Goal: Information Seeking & Learning: Learn about a topic

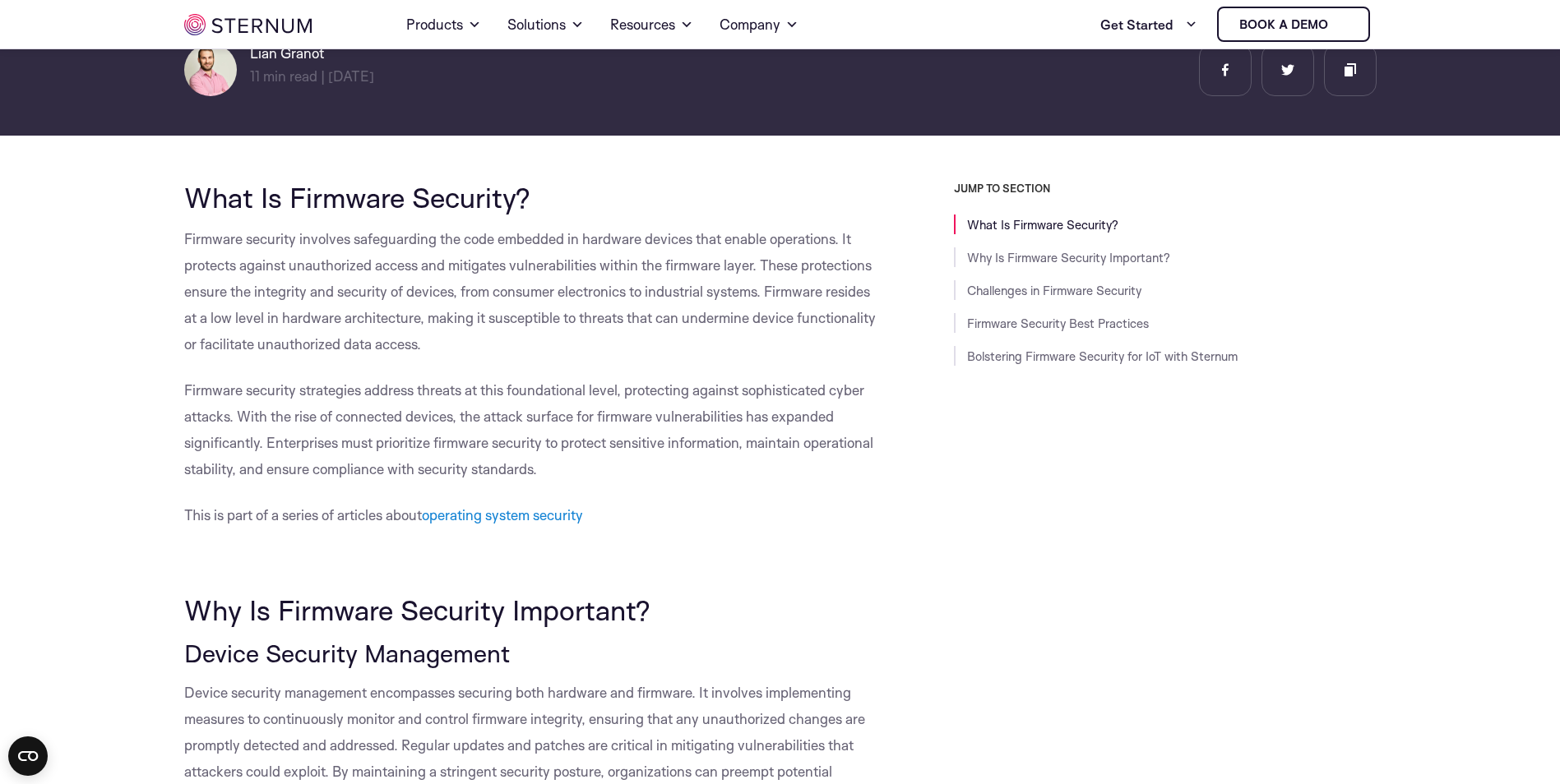
scroll to position [317, 0]
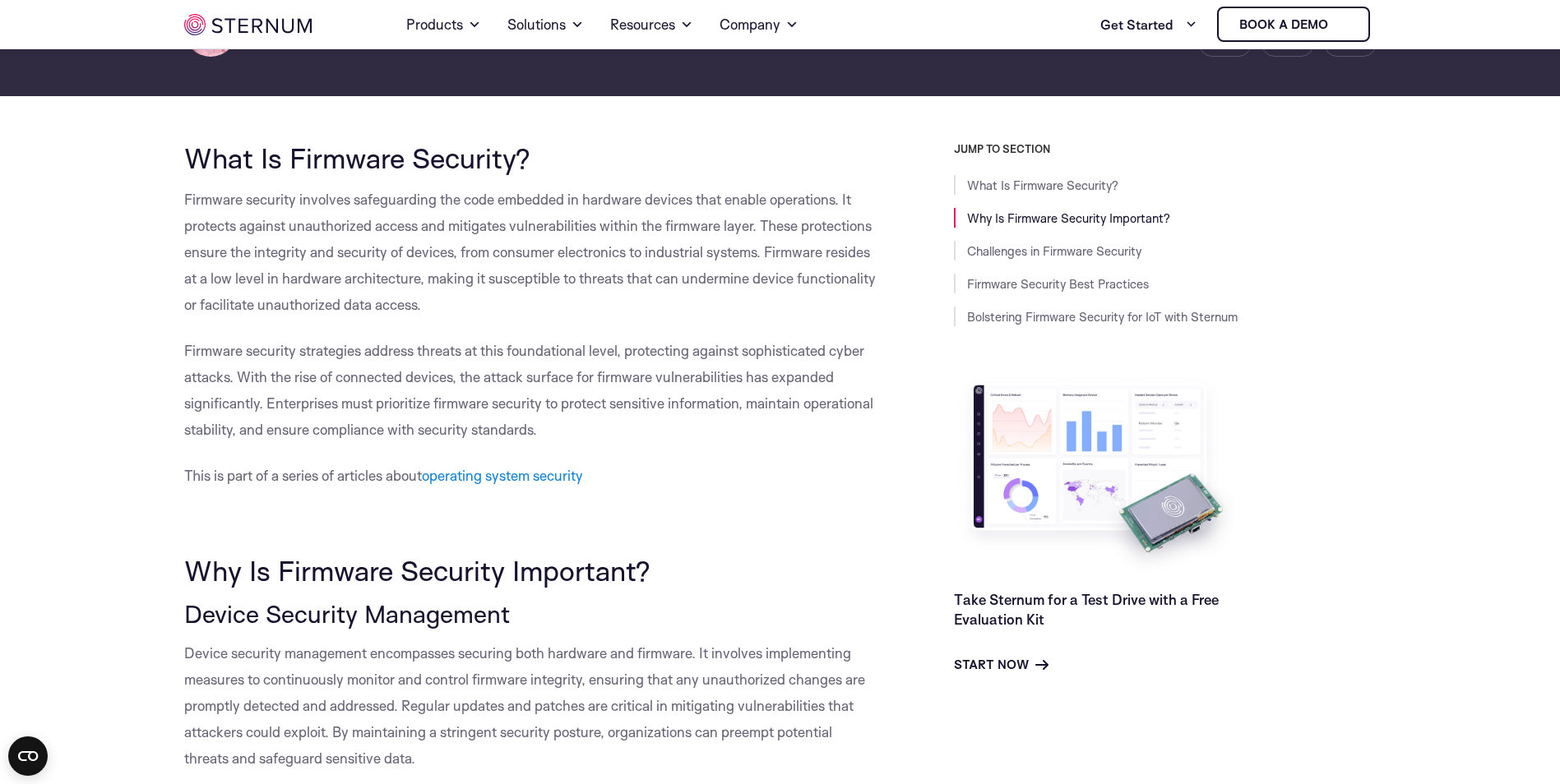
click at [797, 373] on span "Firmware security strategies address threats at this foundational level, protec…" at bounding box center [529, 389] width 689 height 96
click at [796, 374] on span "Firmware security strategies address threats at this foundational level, protec…" at bounding box center [529, 389] width 689 height 96
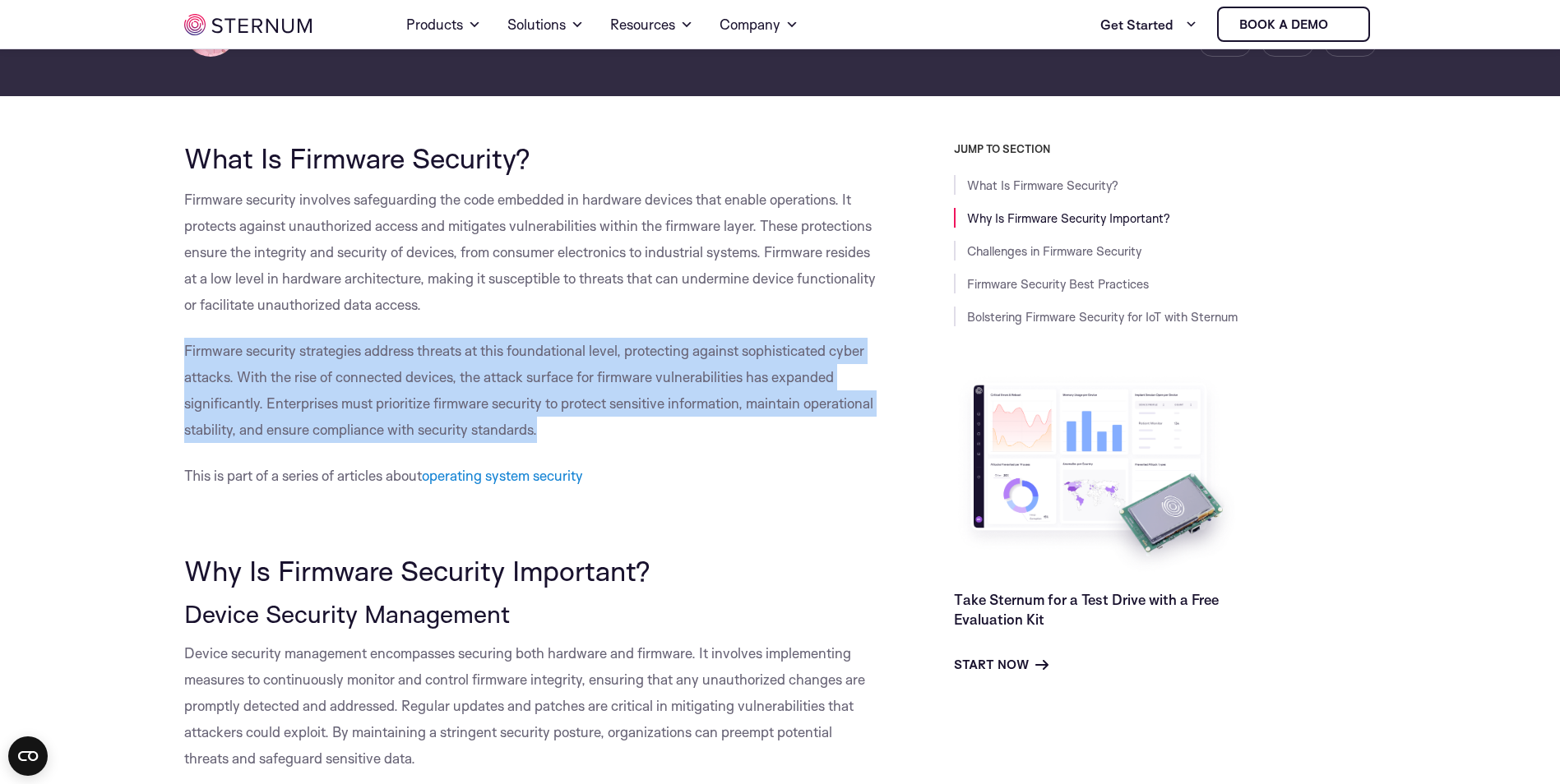
click at [796, 374] on span "Firmware security strategies address threats at this foundational level, protec…" at bounding box center [529, 389] width 689 height 96
drag, startPoint x: 796, startPoint y: 374, endPoint x: 766, endPoint y: 411, distance: 47.6
click at [766, 411] on span "Firmware security strategies address threats at this foundational level, protec…" at bounding box center [529, 389] width 689 height 96
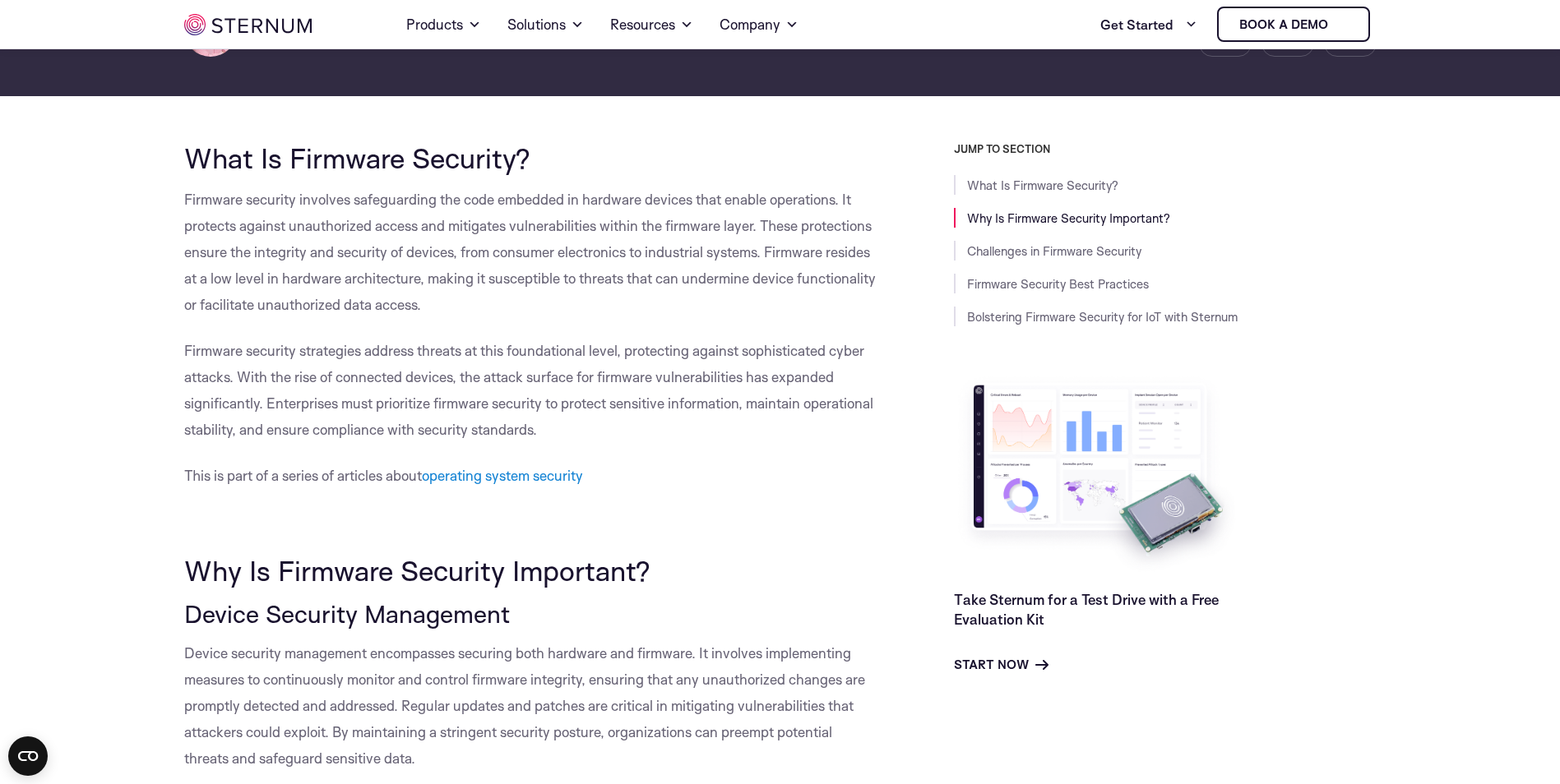
click at [771, 412] on span "Firmware security strategies address threats at this foundational level, protec…" at bounding box center [529, 389] width 689 height 96
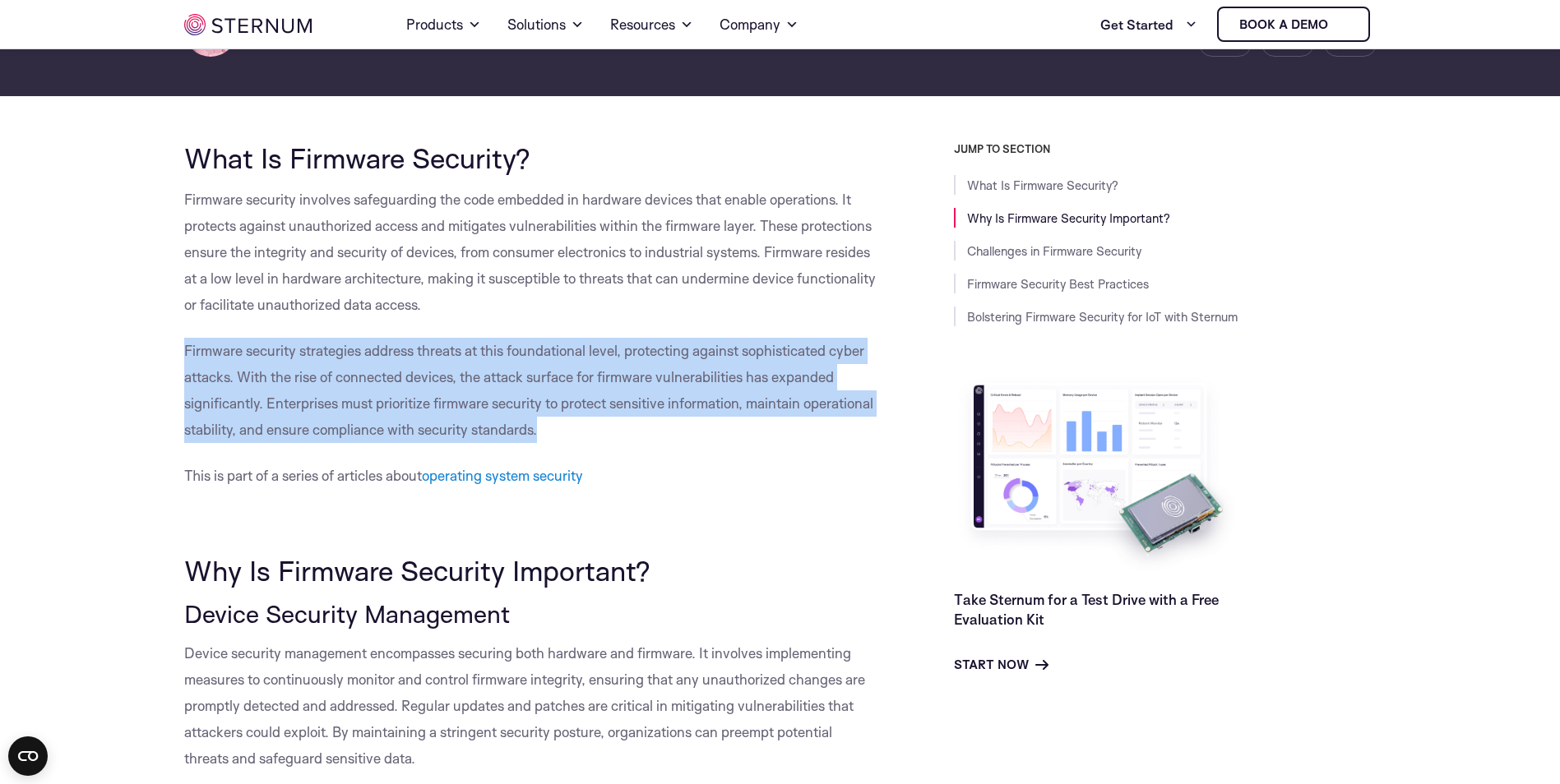
click at [771, 412] on span "Firmware security strategies address threats at this foundational level, protec…" at bounding box center [529, 389] width 689 height 96
click at [771, 413] on p "Firmware security strategies address threats at this foundational level, protec…" at bounding box center [532, 390] width 695 height 105
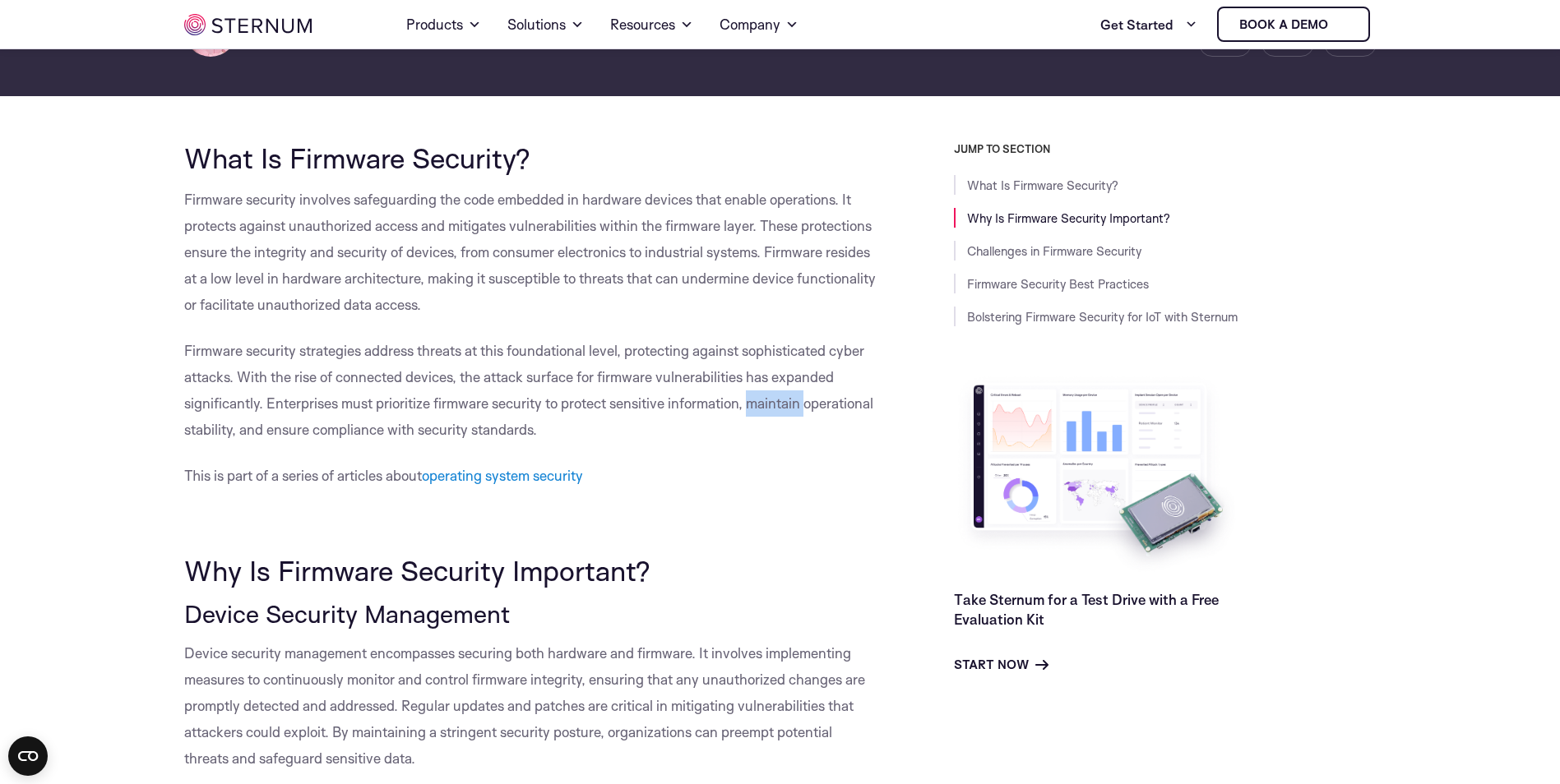
click at [771, 413] on p "Firmware security strategies address threats at this foundational level, protec…" at bounding box center [532, 390] width 695 height 105
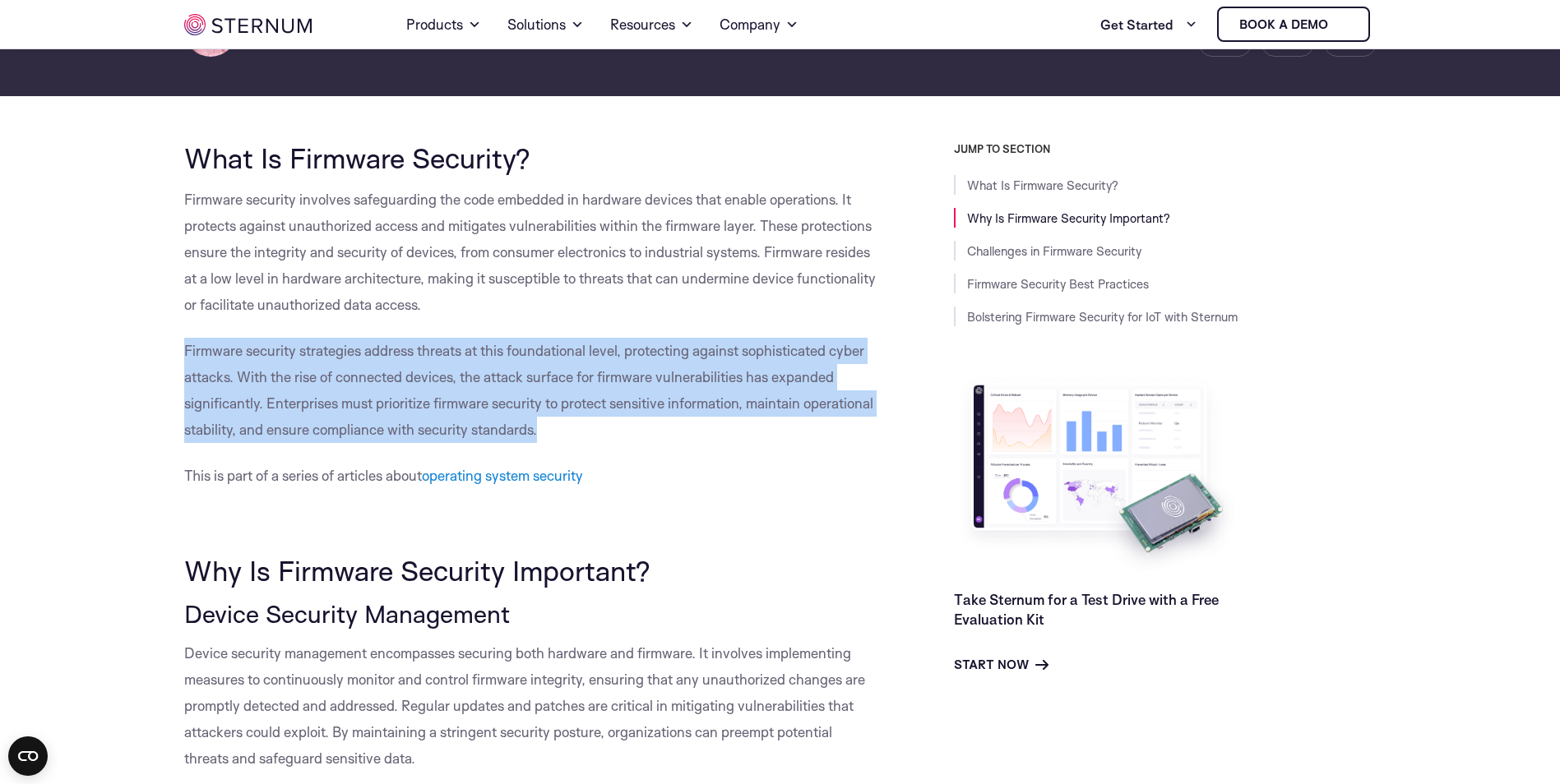
click at [771, 413] on p "Firmware security strategies address threats at this foundational level, protec…" at bounding box center [532, 390] width 695 height 105
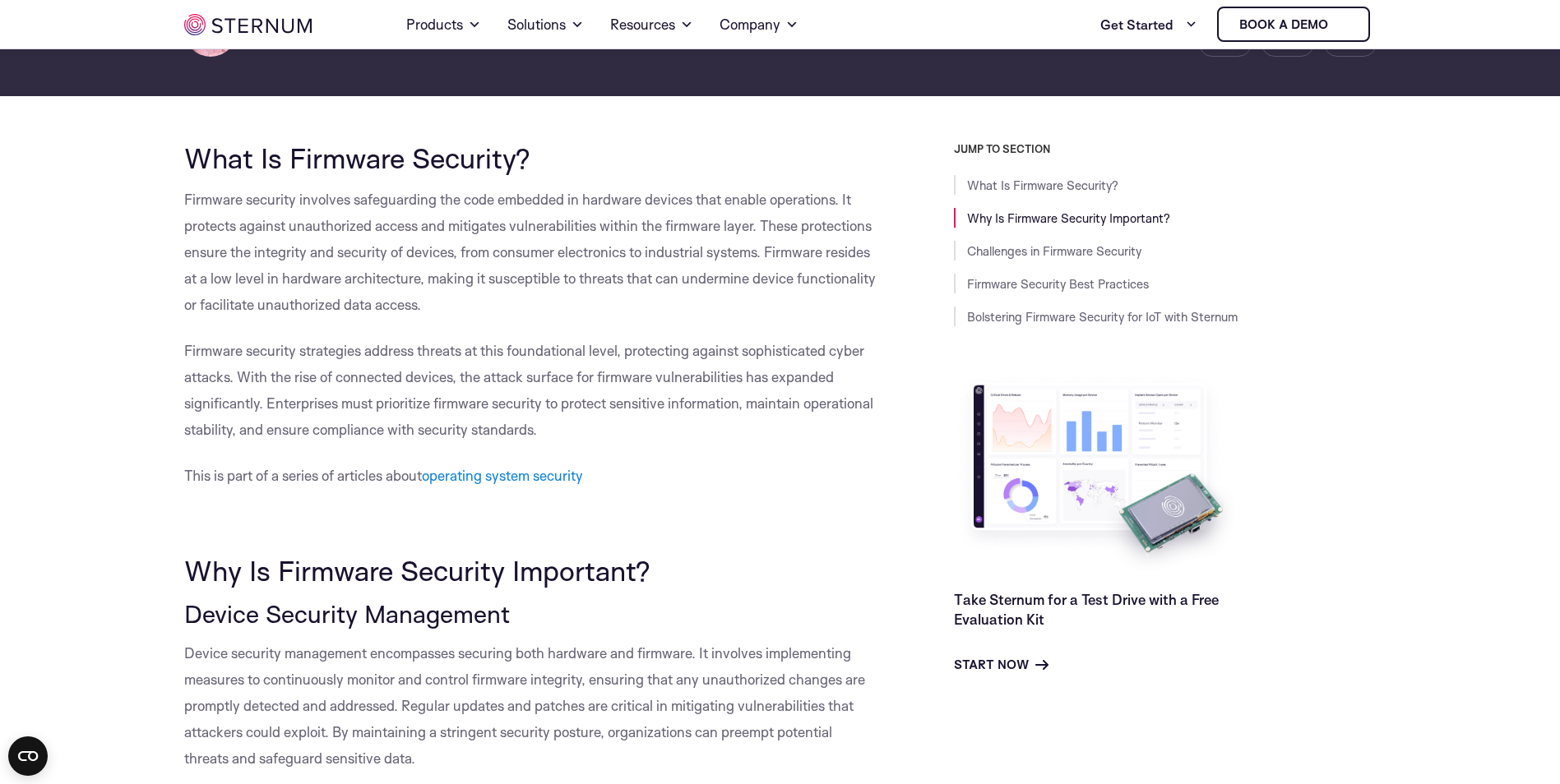
drag, startPoint x: 771, startPoint y: 413, endPoint x: 904, endPoint y: 432, distance: 134.4
click at [904, 432] on div "JUMP TO SECTION What Is Firmware Security? Why Is Firmware Security Important? …" at bounding box center [1127, 409] width 496 height 533
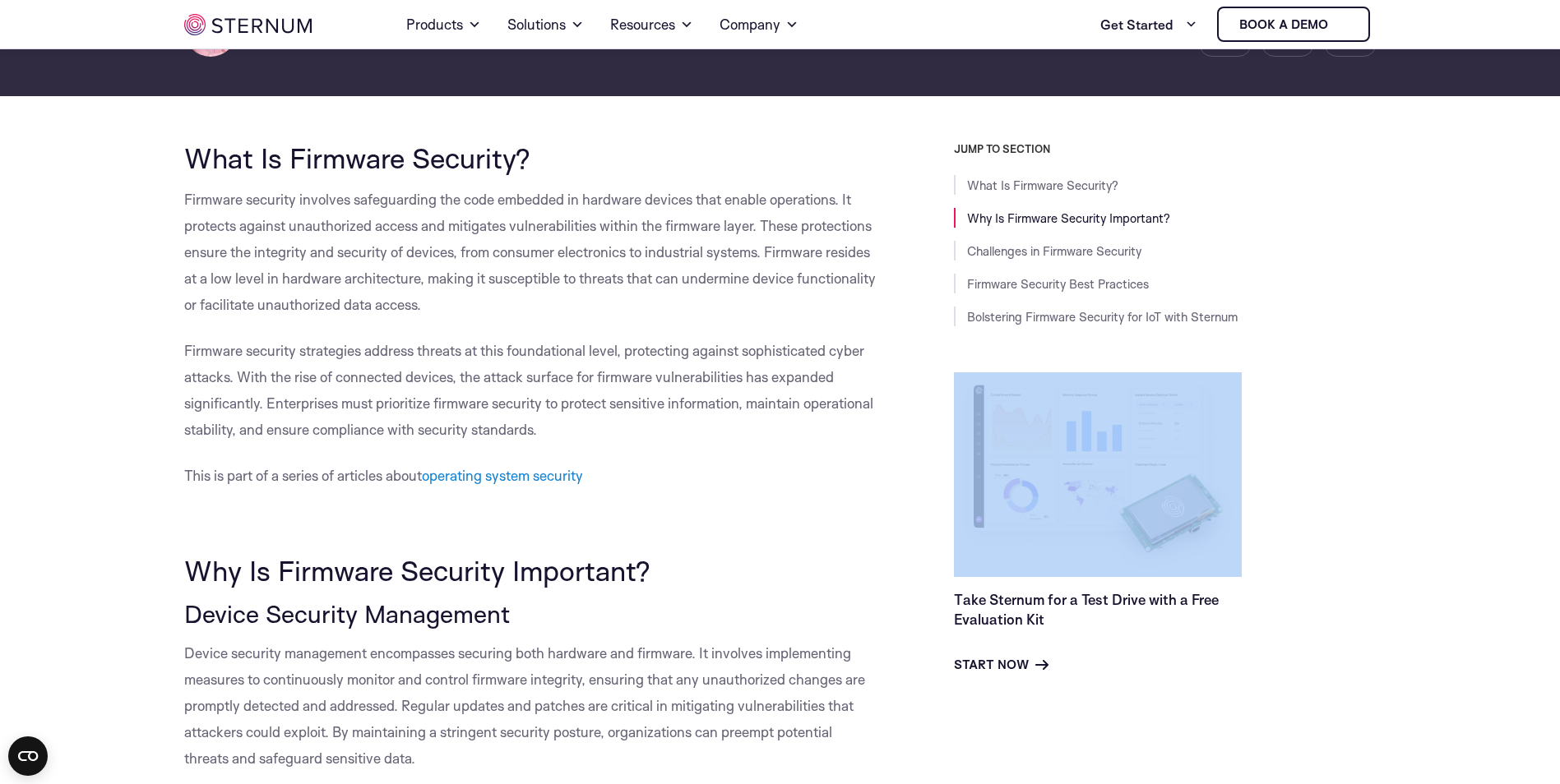
click at [904, 432] on div "JUMP TO SECTION What Is Firmware Security? Why Is Firmware Security Important? …" at bounding box center [1127, 409] width 496 height 533
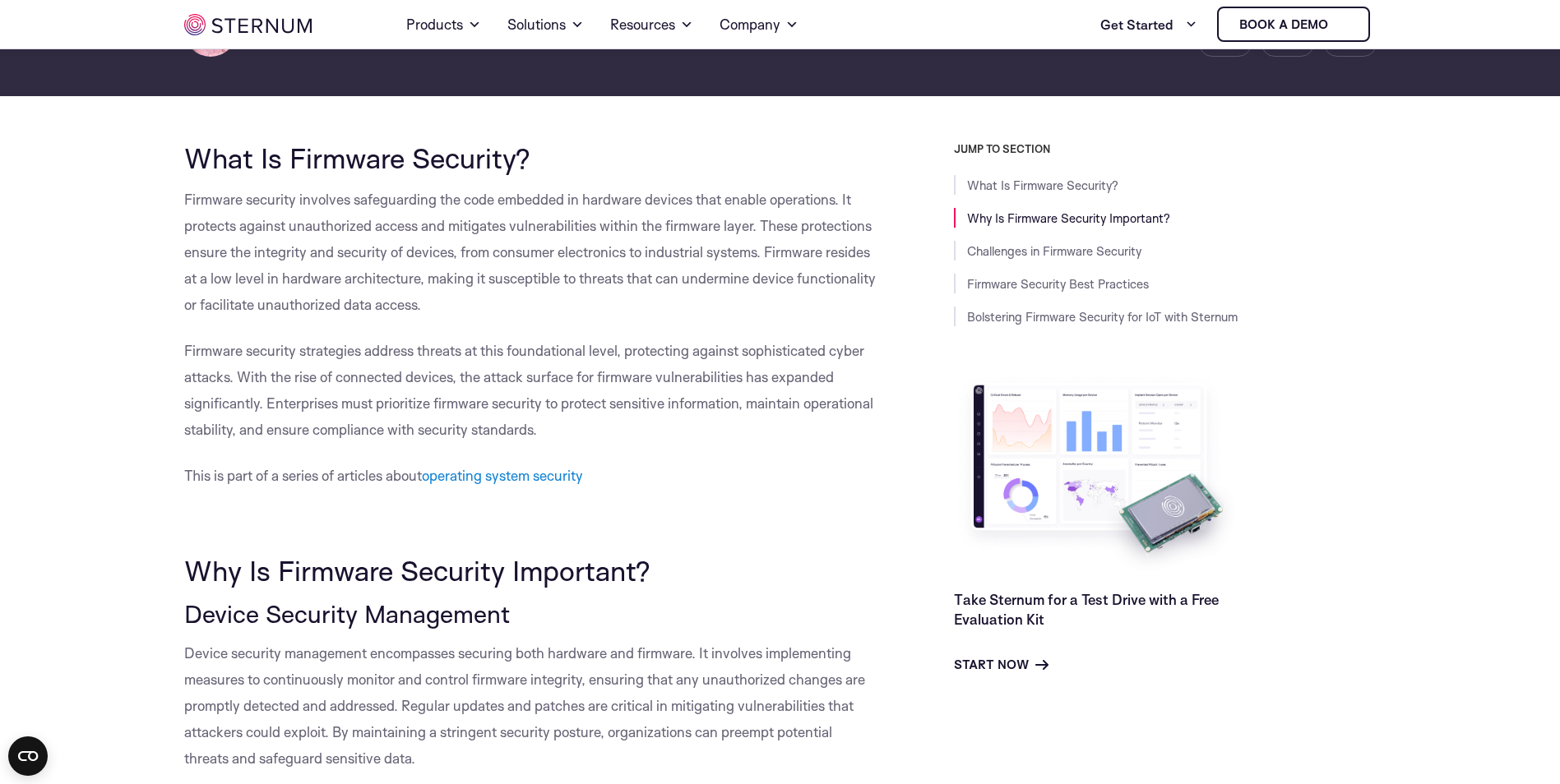
drag, startPoint x: 904, startPoint y: 432, endPoint x: 872, endPoint y: 425, distance: 32.8
click at [872, 425] on p "Firmware security strategies address threats at this foundational level, protec…" at bounding box center [532, 390] width 695 height 105
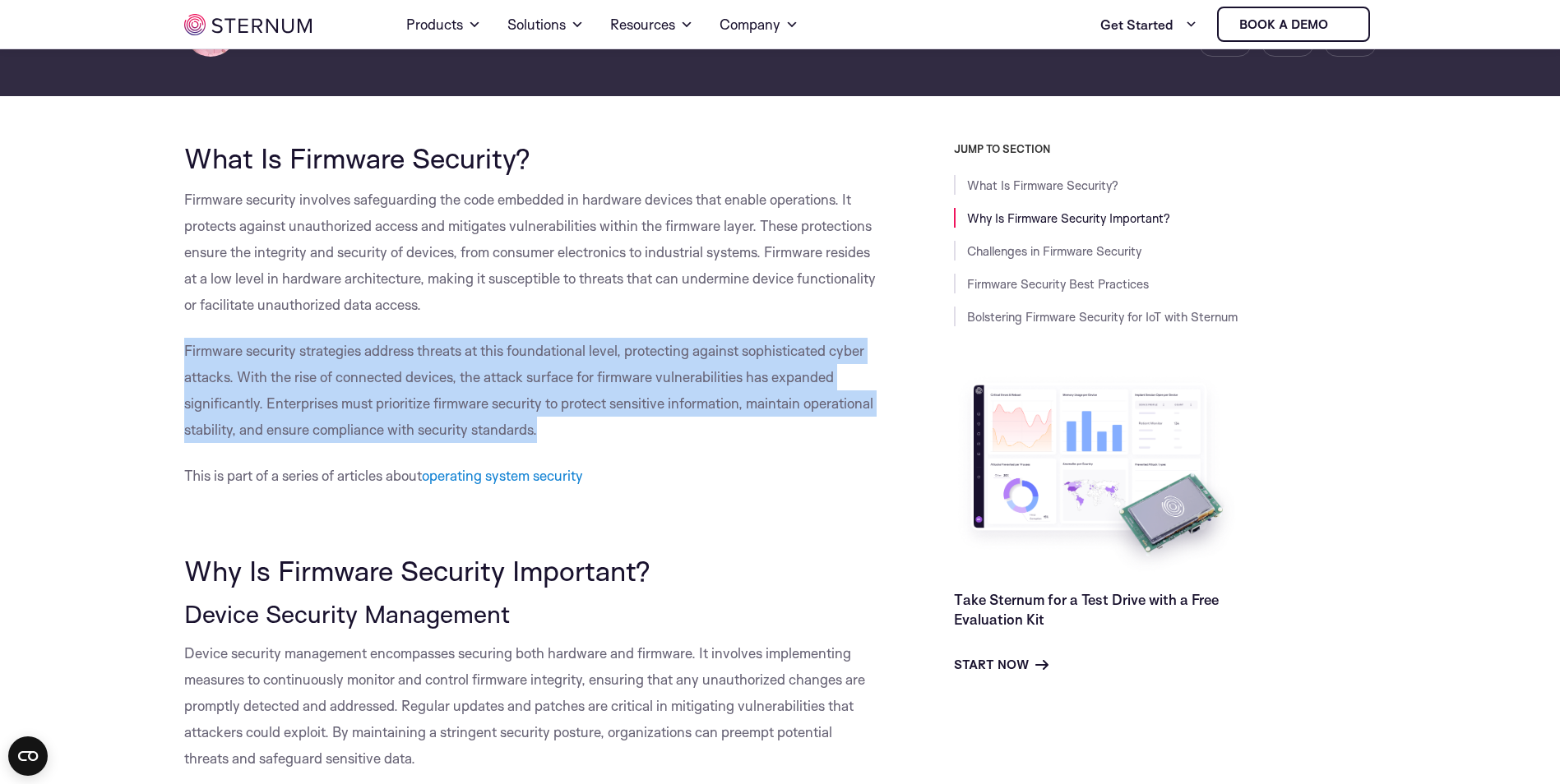
click at [872, 425] on p "Firmware security strategies address threats at this foundational level, protec…" at bounding box center [532, 390] width 695 height 105
click at [865, 424] on p "Firmware security strategies address threats at this foundational level, protec…" at bounding box center [532, 390] width 695 height 105
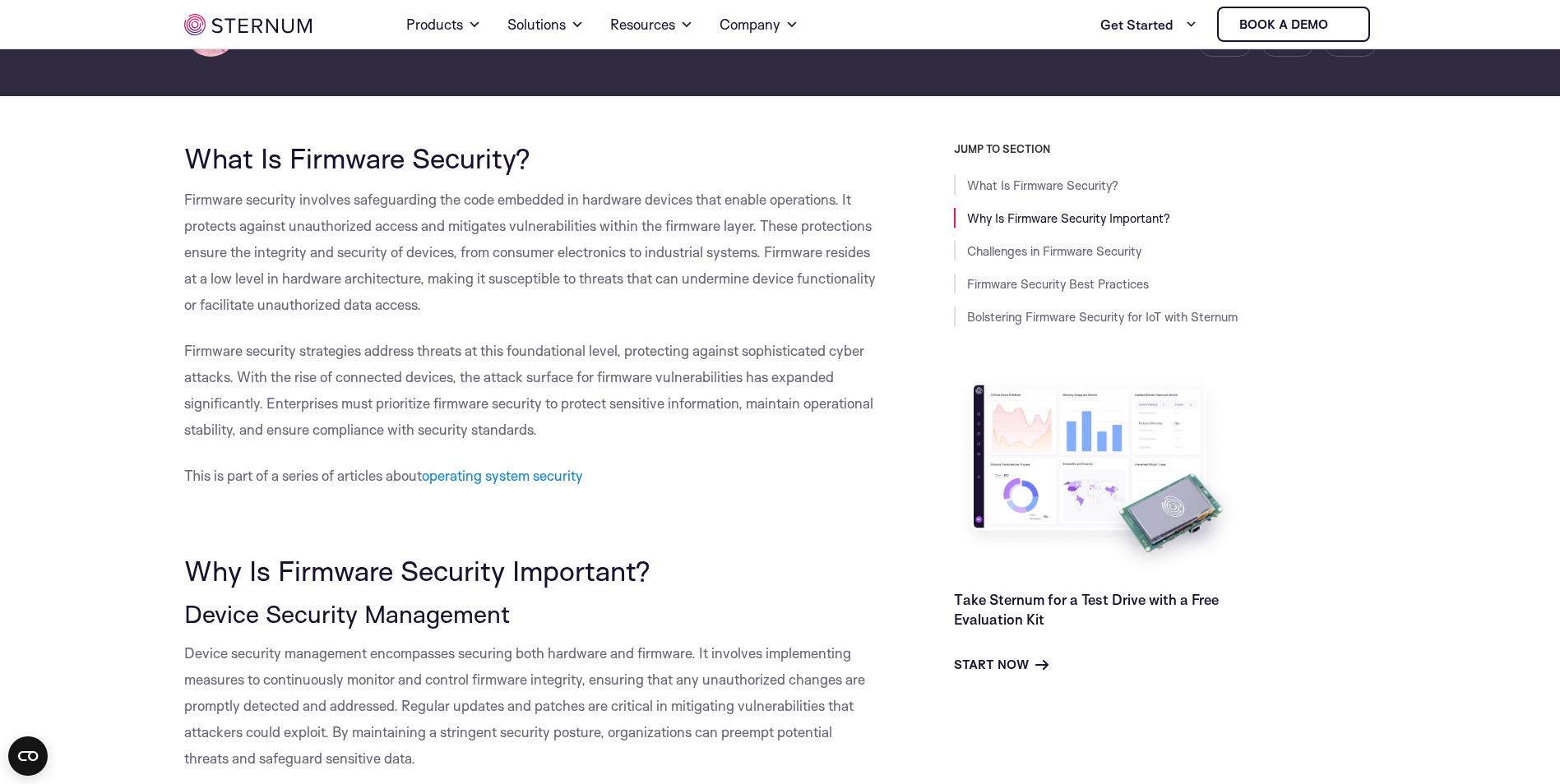
click at [878, 408] on p "Firmware security strategies address threats at this foundational level, protec…" at bounding box center [532, 390] width 695 height 105
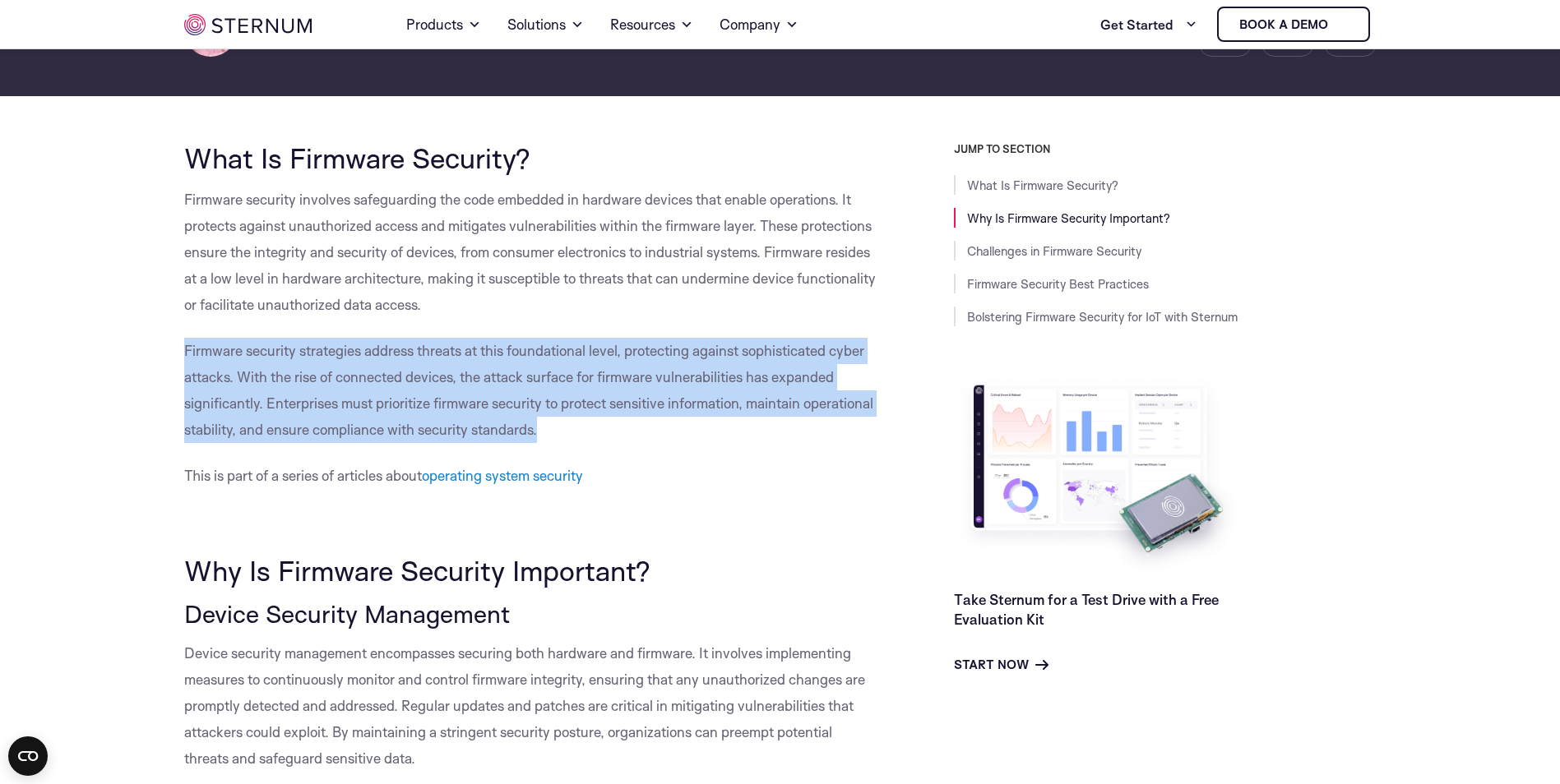
click at [878, 408] on p "Firmware security strategies address threats at this foundational level, protec…" at bounding box center [532, 390] width 695 height 105
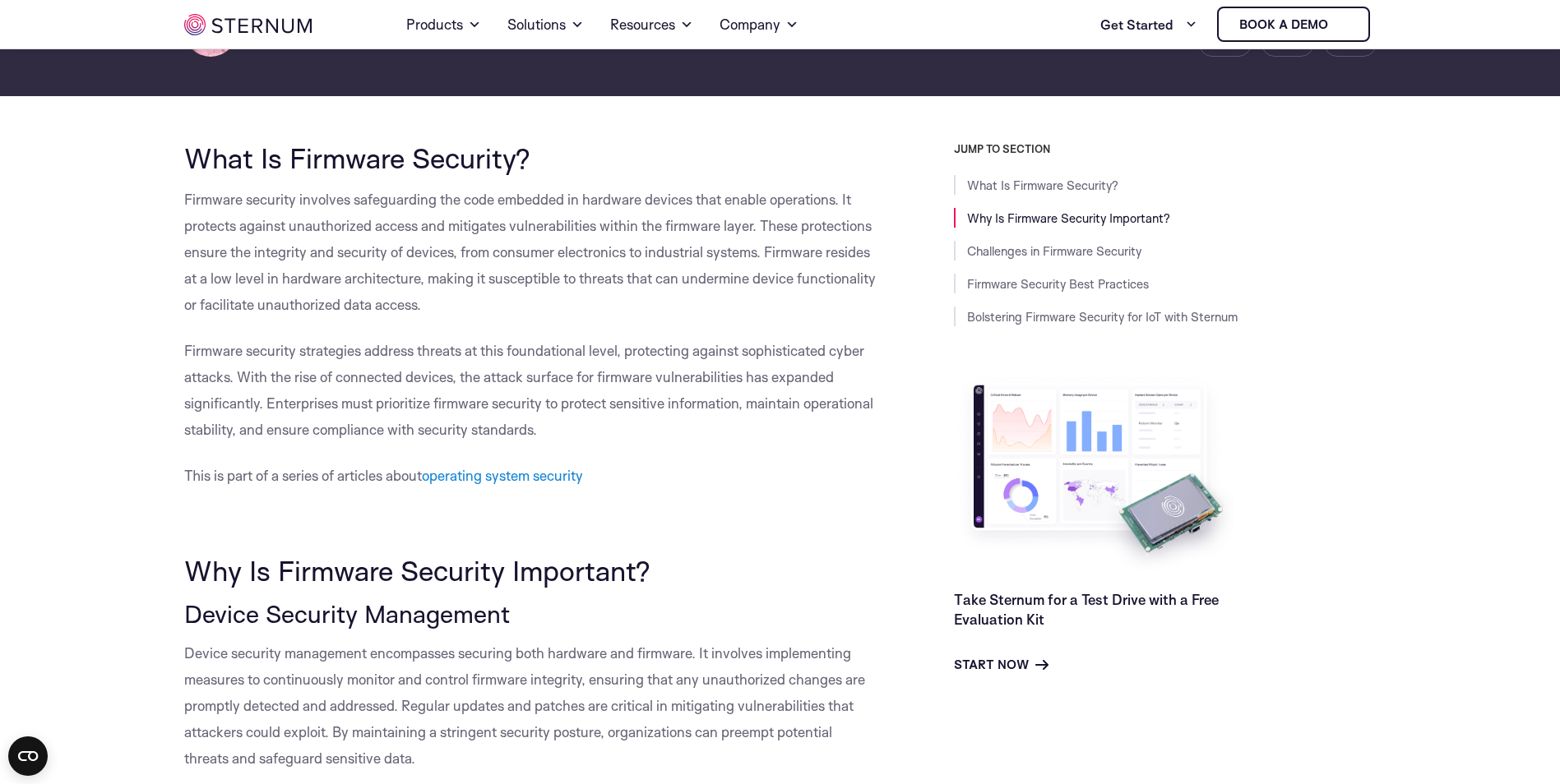
click at [419, 307] on span "Firmware security involves safeguarding the code embedded in hardware devices t…" at bounding box center [530, 252] width 691 height 123
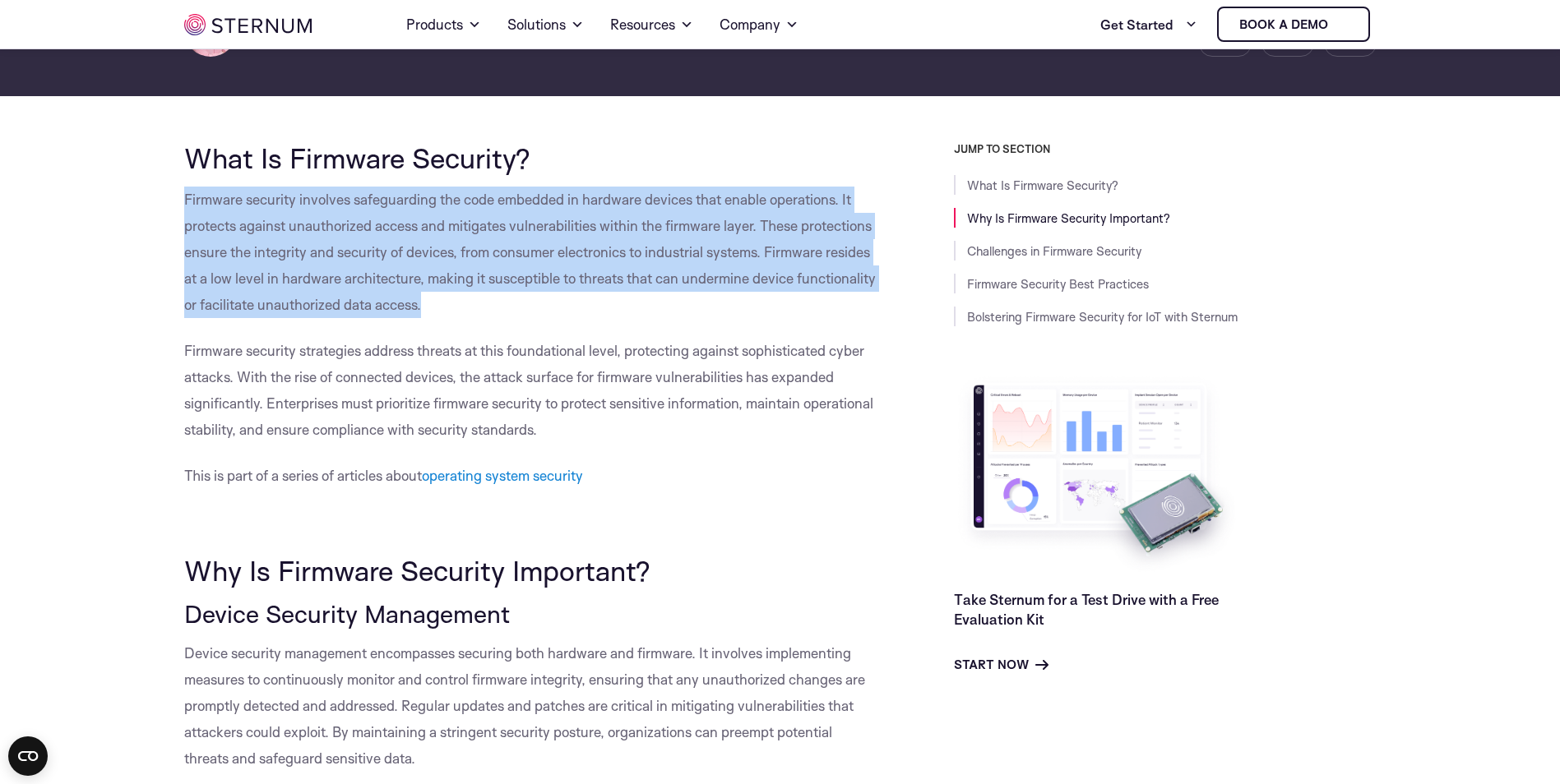
click at [419, 307] on span "Firmware security involves safeguarding the code embedded in hardware devices t…" at bounding box center [530, 252] width 691 height 123
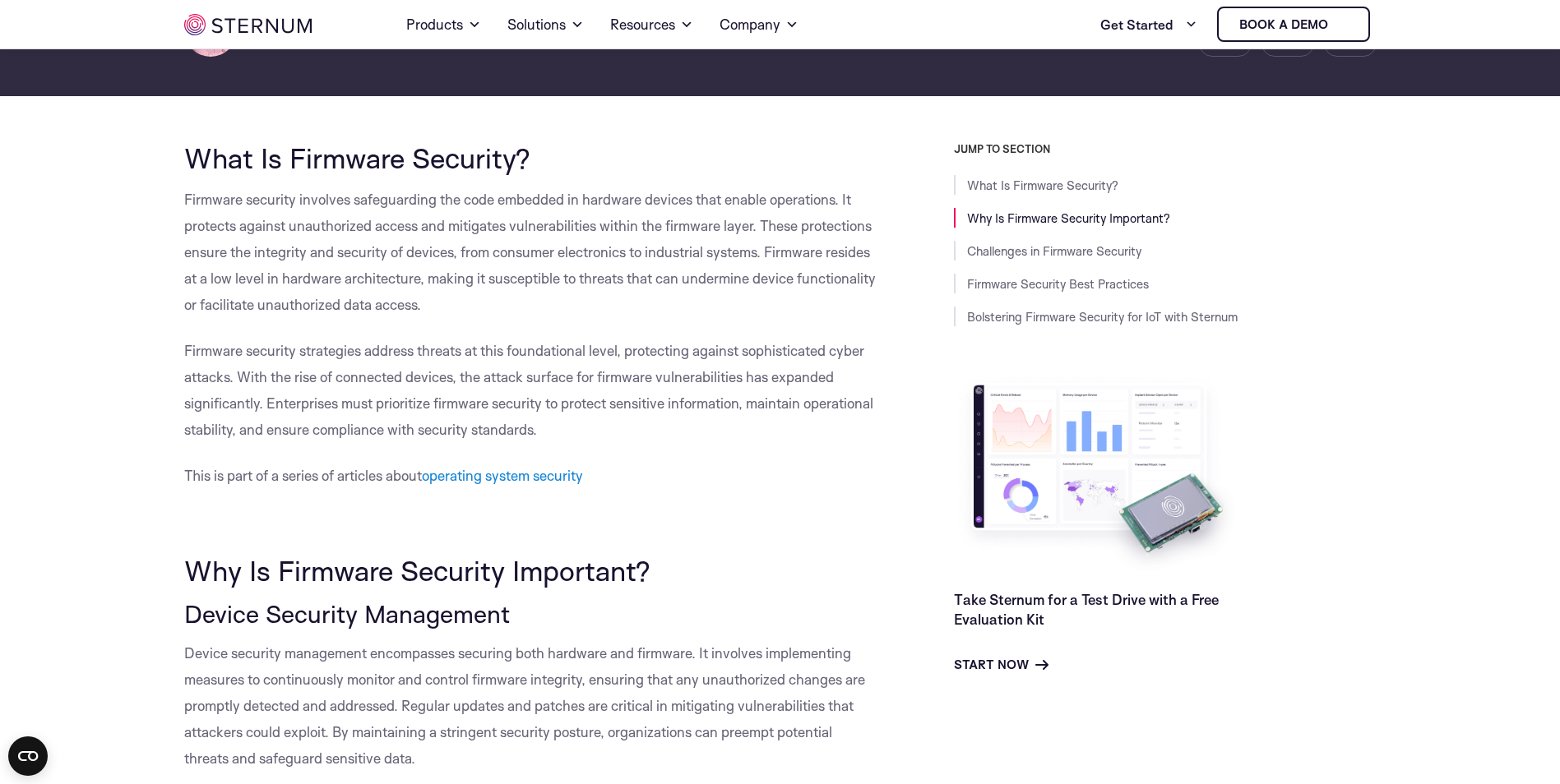
drag, startPoint x: 419, startPoint y: 307, endPoint x: 434, endPoint y: 348, distance: 43.7
click at [434, 348] on span "Firmware security strategies address threats at this foundational level, protec…" at bounding box center [529, 389] width 689 height 96
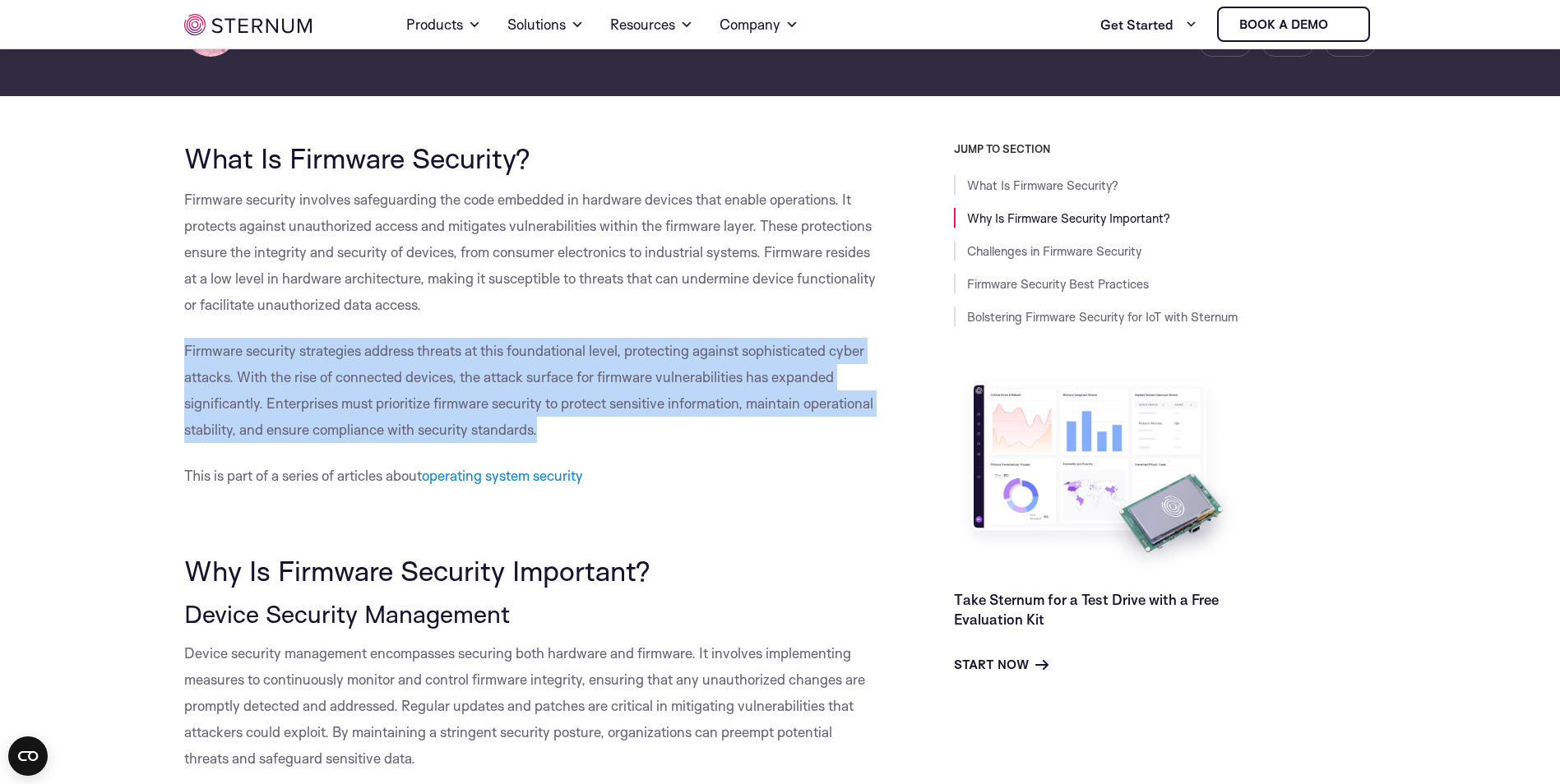
click at [434, 348] on span "Firmware security strategies address threats at this foundational level, protec…" at bounding box center [529, 389] width 689 height 96
drag, startPoint x: 434, startPoint y: 348, endPoint x: 528, endPoint y: 432, distance: 126.1
click at [528, 432] on span "Firmware security strategies address threats at this foundational level, protec…" at bounding box center [529, 389] width 689 height 96
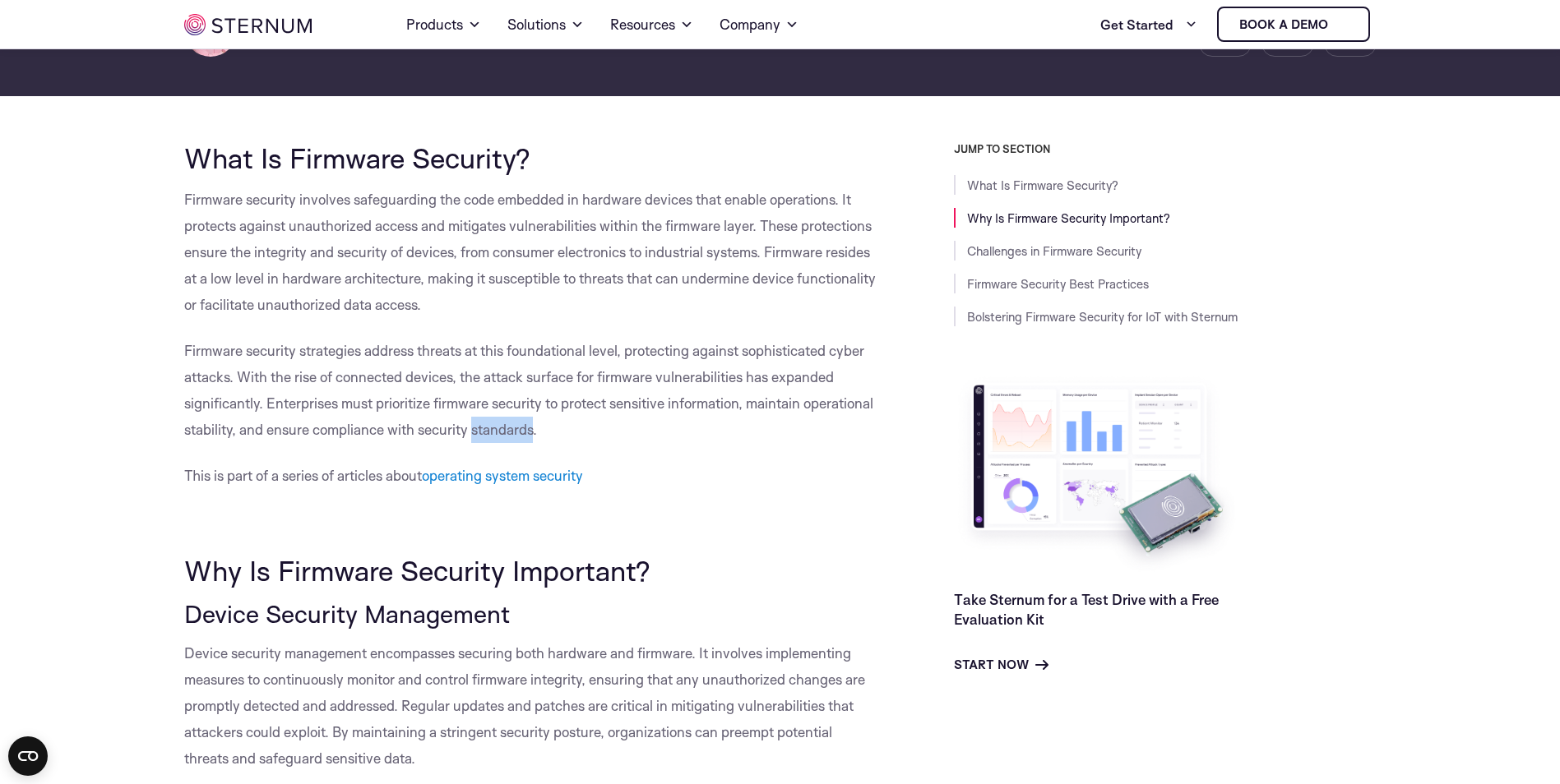
click at [528, 432] on span "Firmware security strategies address threats at this foundational level, protec…" at bounding box center [529, 389] width 689 height 96
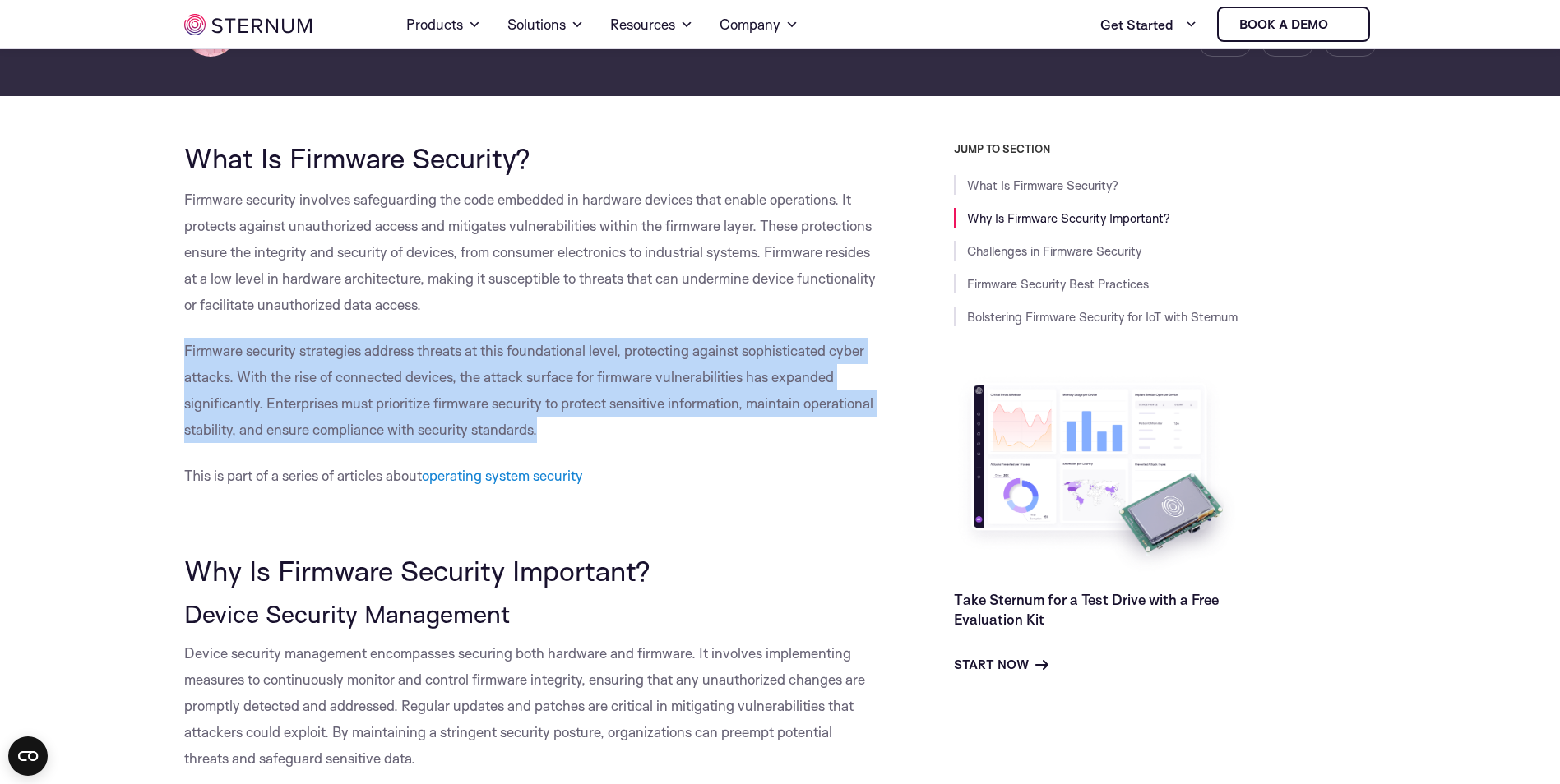
click at [528, 432] on span "Firmware security strategies address threats at this foundational level, protec…" at bounding box center [529, 389] width 689 height 96
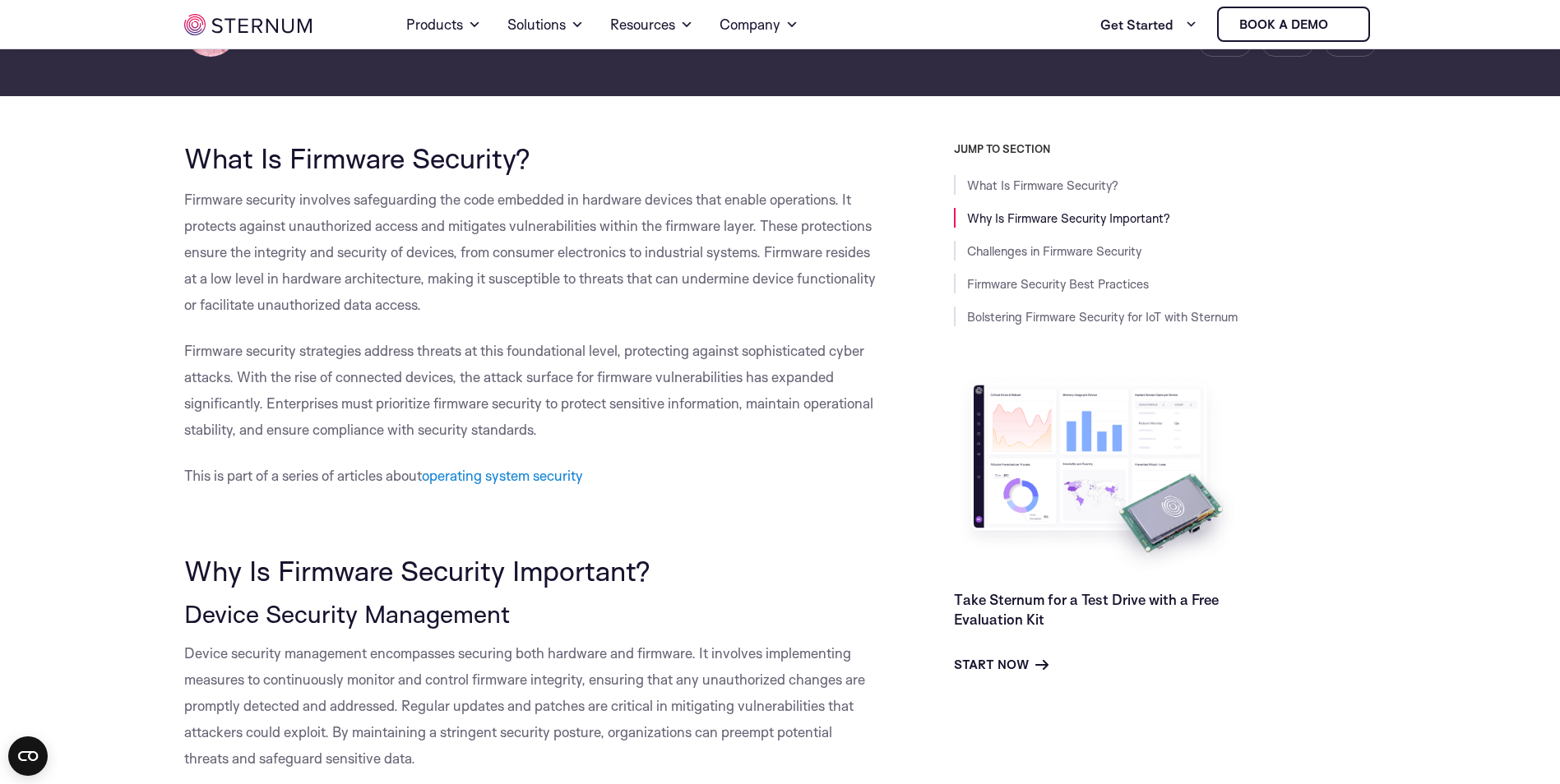
drag, startPoint x: 528, startPoint y: 432, endPoint x: 390, endPoint y: 317, distance: 179.6
click at [390, 317] on p "Firmware security involves safeguarding the code embedded in hardware devices t…" at bounding box center [532, 251] width 695 height 132
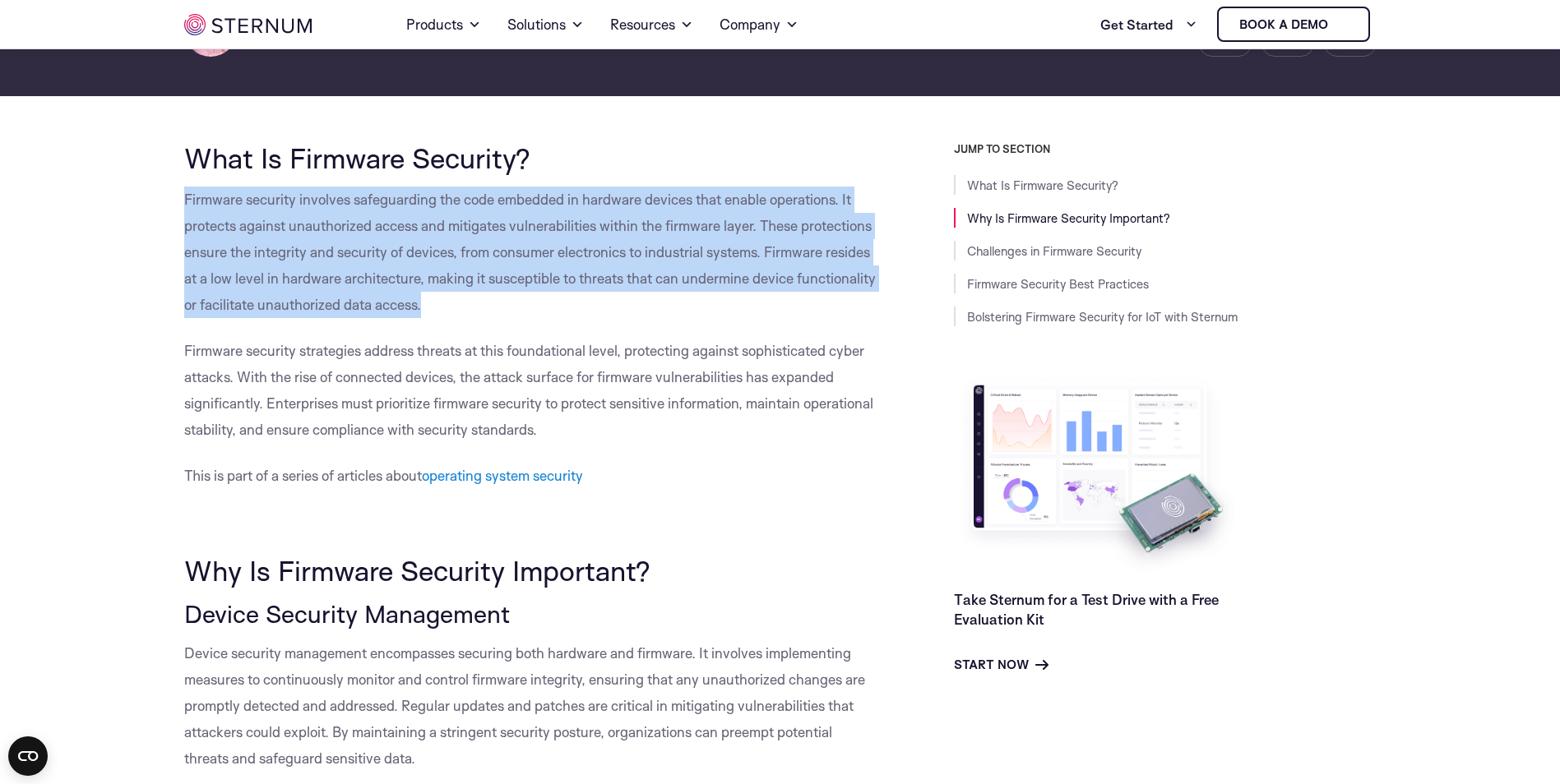
click at [390, 317] on p "Firmware security involves safeguarding the code embedded in hardware devices t…" at bounding box center [532, 251] width 695 height 132
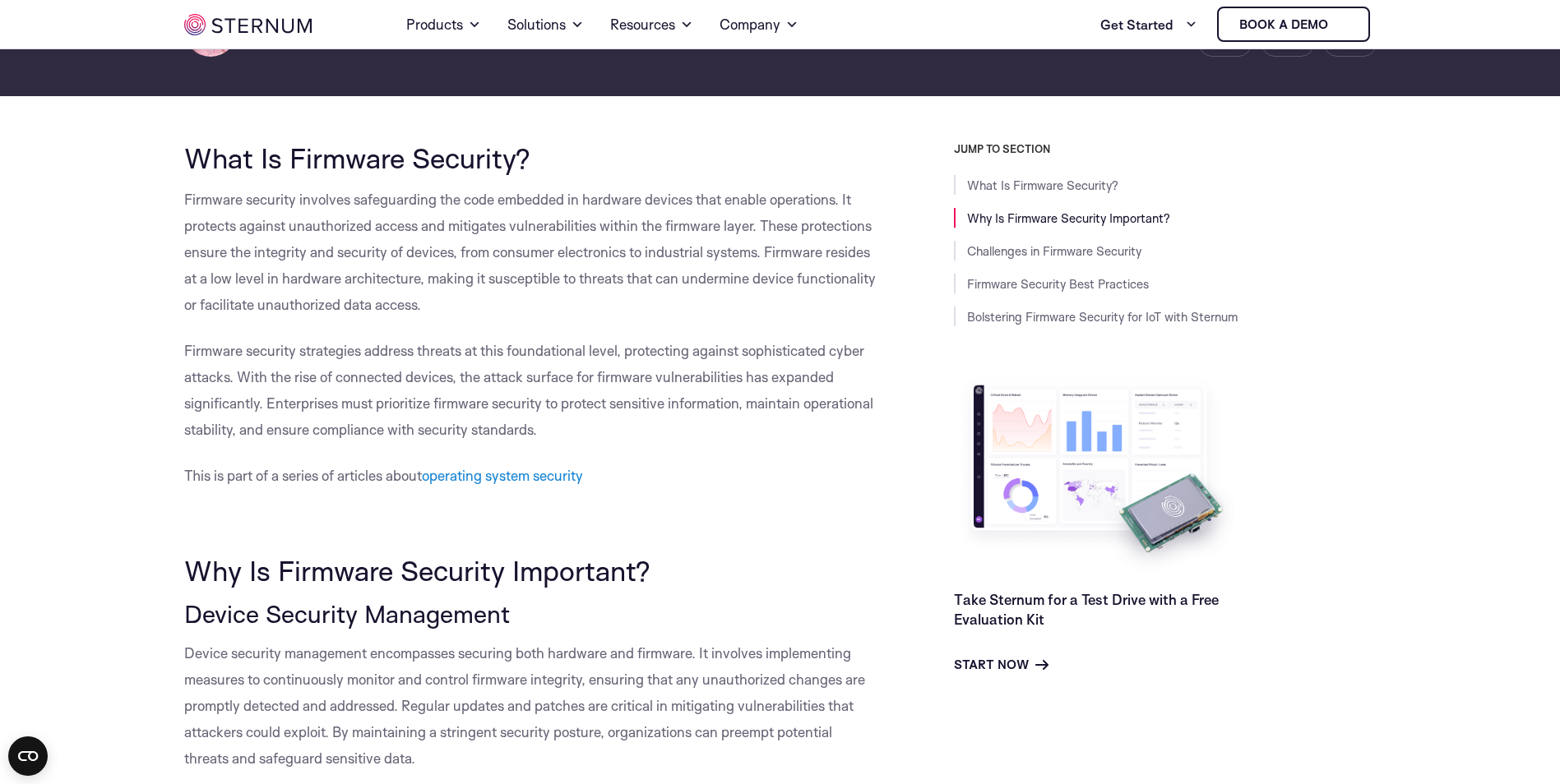
drag, startPoint x: 390, startPoint y: 317, endPoint x: 429, endPoint y: 332, distance: 41.8
click at [428, 315] on p "Firmware security involves safeguarding the code embedded in hardware devices t…" at bounding box center [532, 251] width 695 height 132
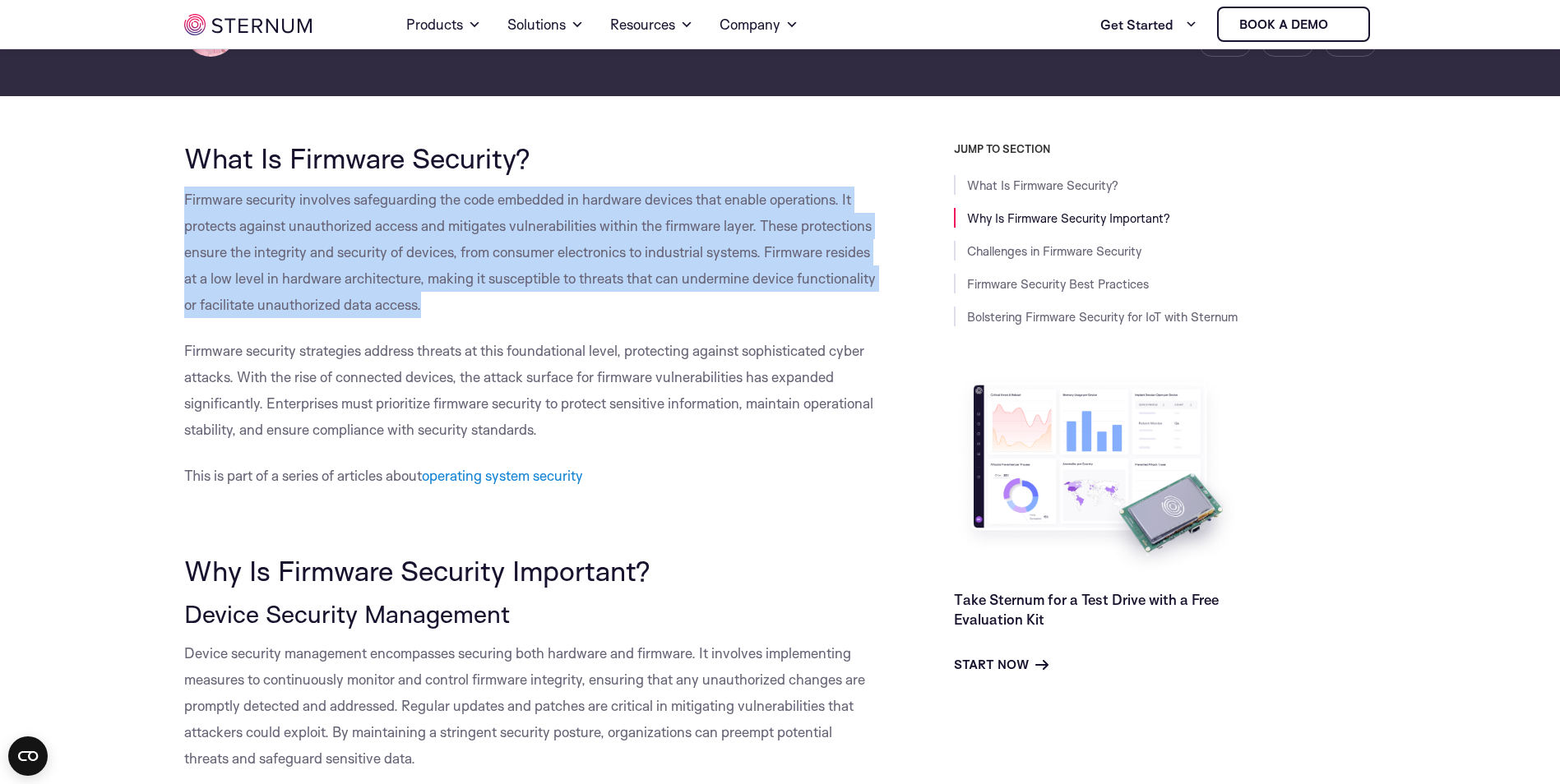
click at [428, 315] on p "Firmware security involves safeguarding the code embedded in hardware devices t…" at bounding box center [532, 251] width 695 height 132
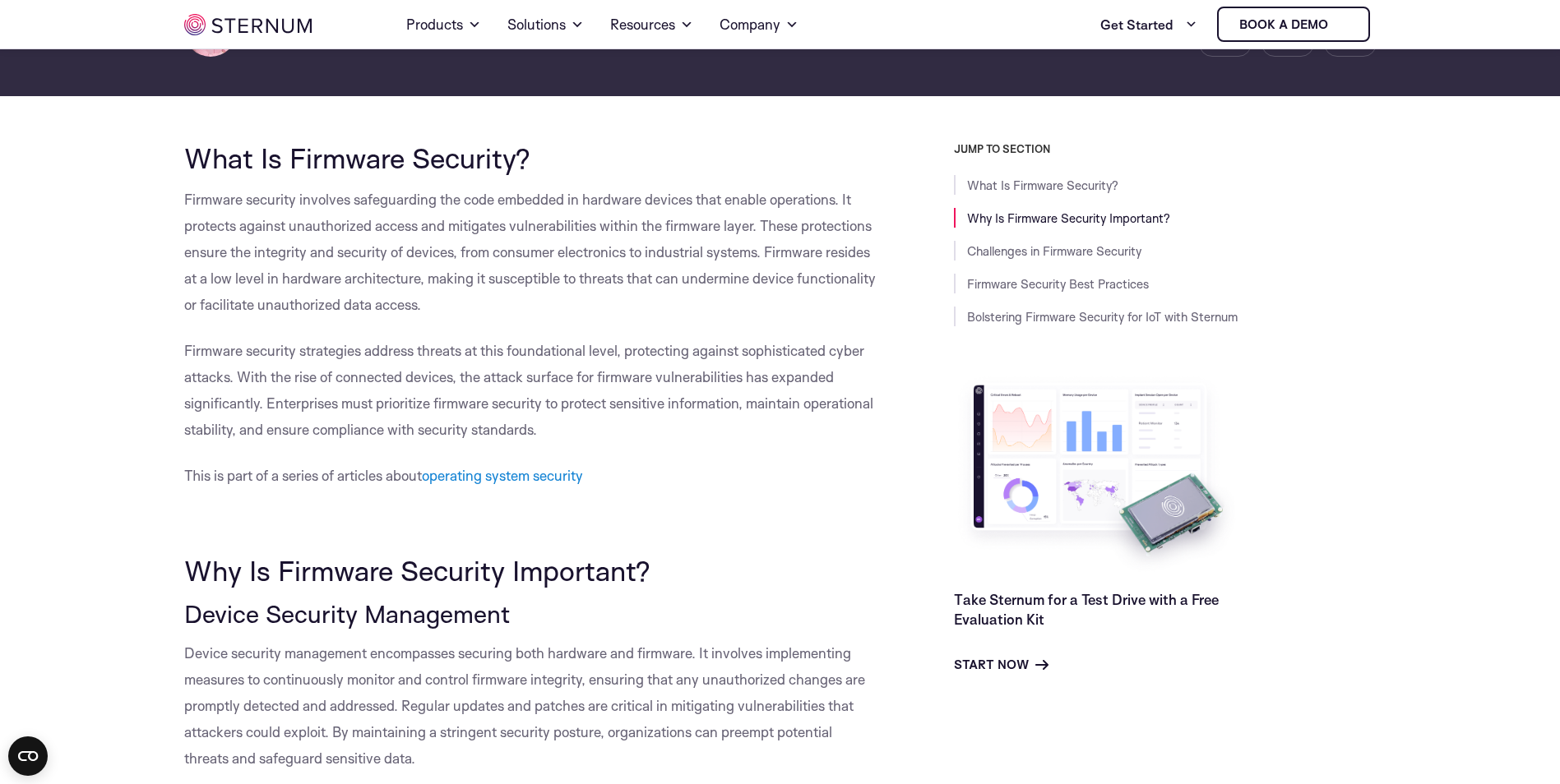
drag, startPoint x: 428, startPoint y: 315, endPoint x: 533, endPoint y: 429, distance: 155.0
click at [533, 429] on span "Firmware security strategies address threats at this foundational level, protec…" at bounding box center [529, 389] width 689 height 96
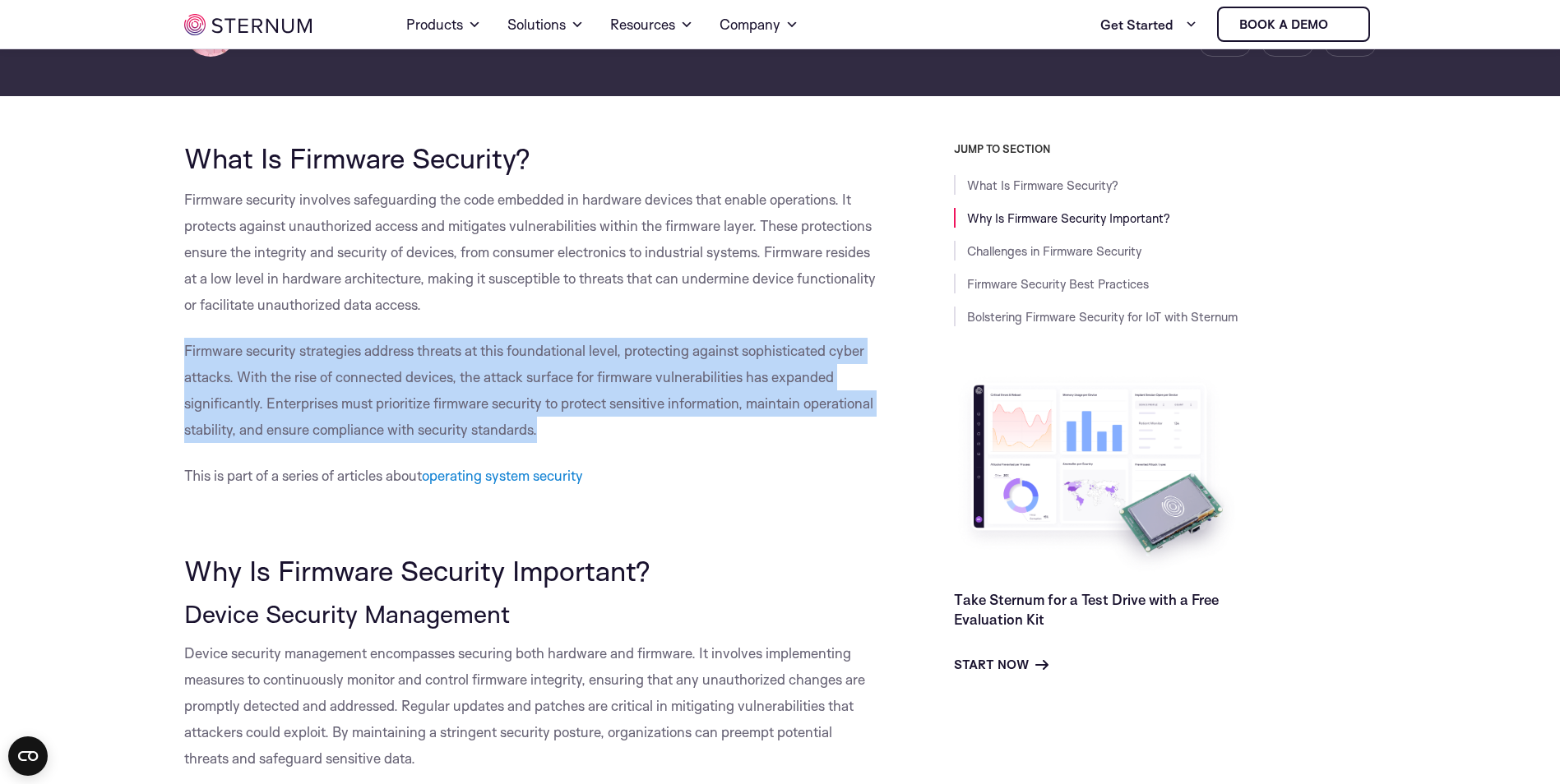
click at [533, 429] on span "Firmware security strategies address threats at this foundational level, protec…" at bounding box center [529, 389] width 689 height 96
drag, startPoint x: 533, startPoint y: 429, endPoint x: 542, endPoint y: 436, distance: 11.4
click at [542, 436] on p "Firmware security strategies address threats at this foundational level, protec…" at bounding box center [532, 390] width 695 height 105
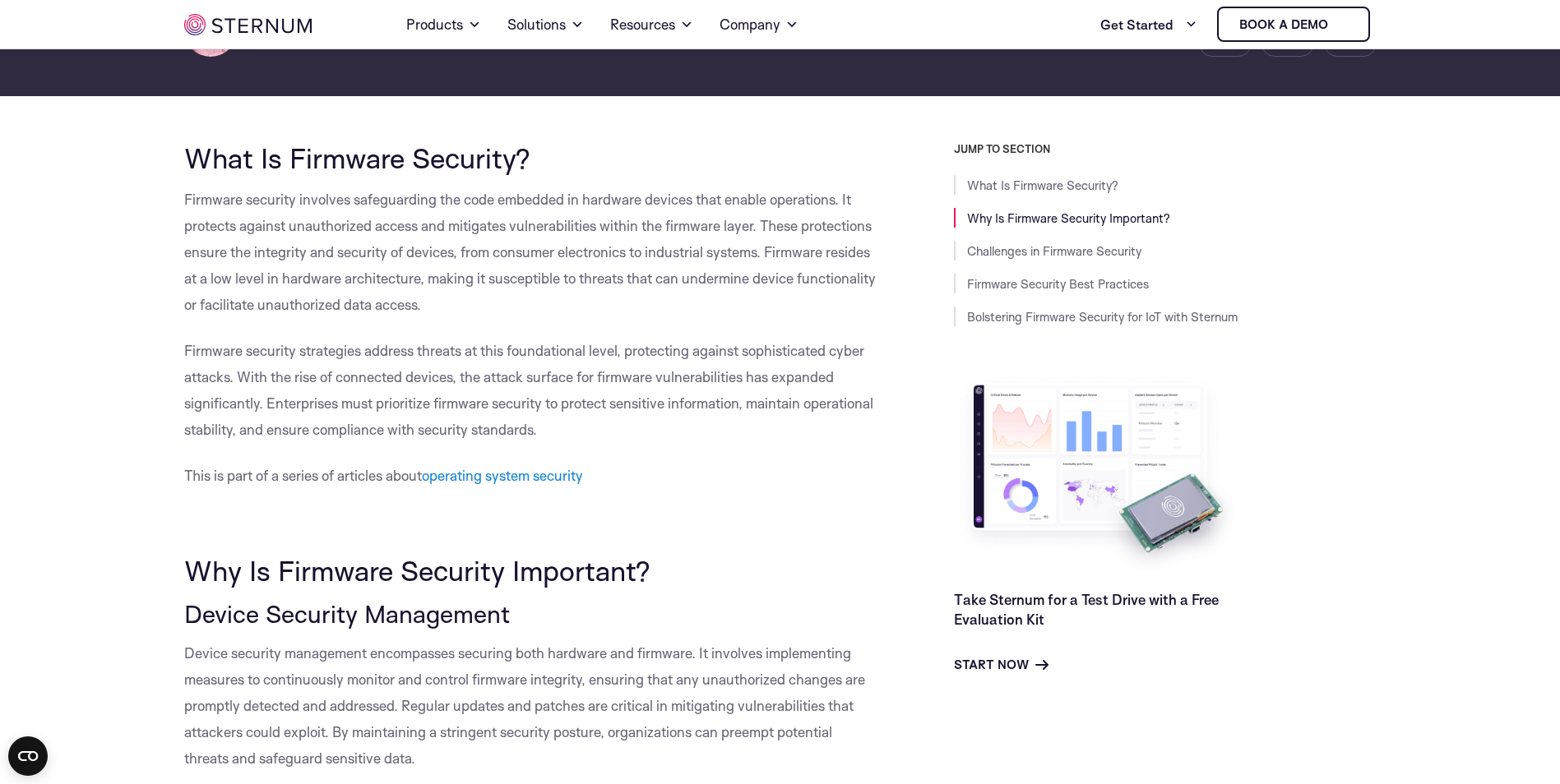
click at [542, 436] on p "Firmware security strategies address threats at this foundational level, protec…" at bounding box center [532, 390] width 695 height 105
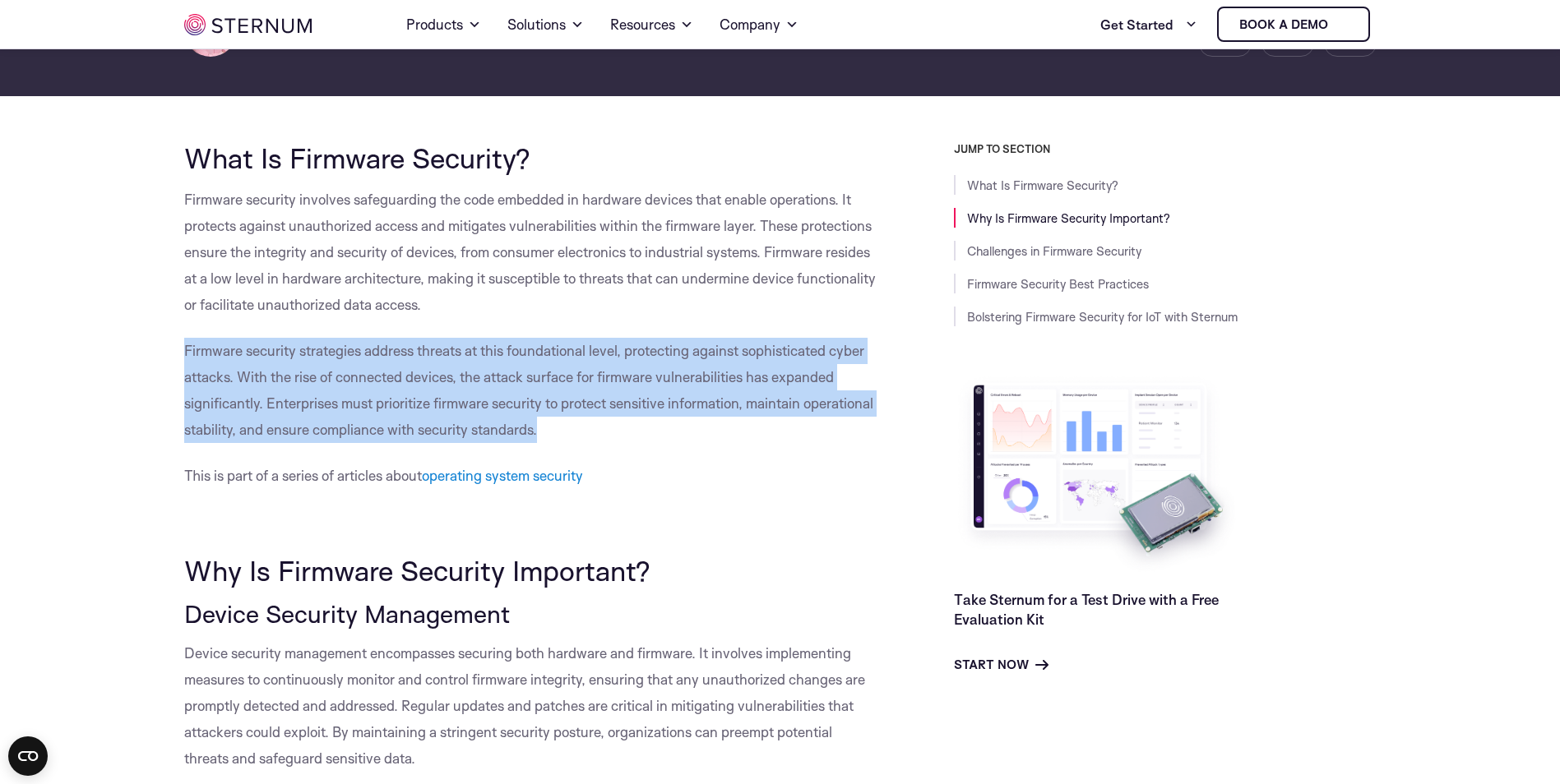
click at [542, 436] on p "Firmware security strategies address threats at this foundational level, protec…" at bounding box center [532, 390] width 695 height 105
drag, startPoint x: 542, startPoint y: 436, endPoint x: 526, endPoint y: 430, distance: 17.1
click at [526, 430] on span "Firmware security strategies address threats at this foundational level, protec…" at bounding box center [529, 389] width 689 height 96
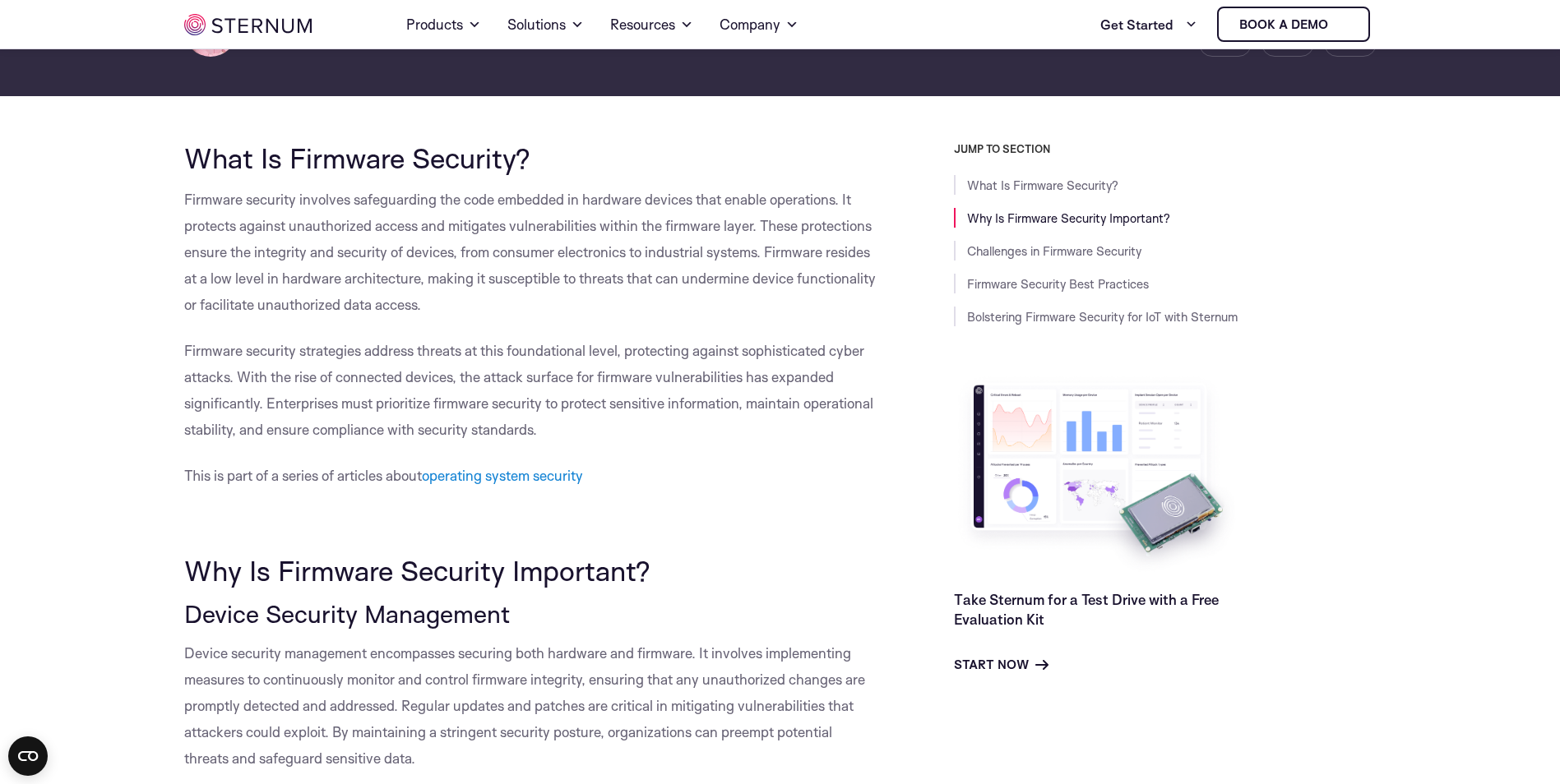
click at [563, 436] on p "Firmware security strategies address threats at this foundational level, protec…" at bounding box center [532, 390] width 695 height 105
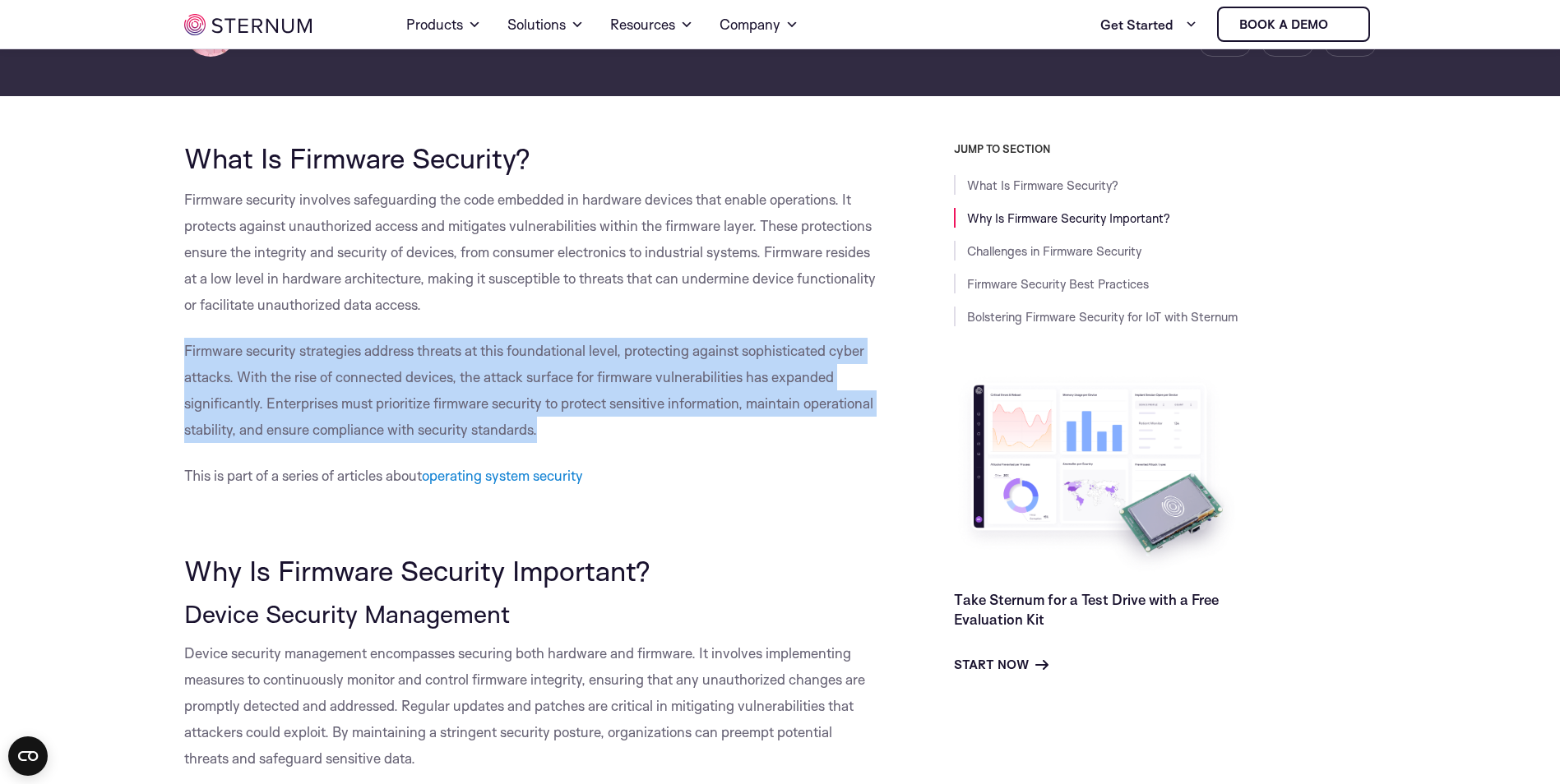
click at [563, 436] on p "Firmware security strategies address threats at this foundational level, protec…" at bounding box center [532, 390] width 695 height 105
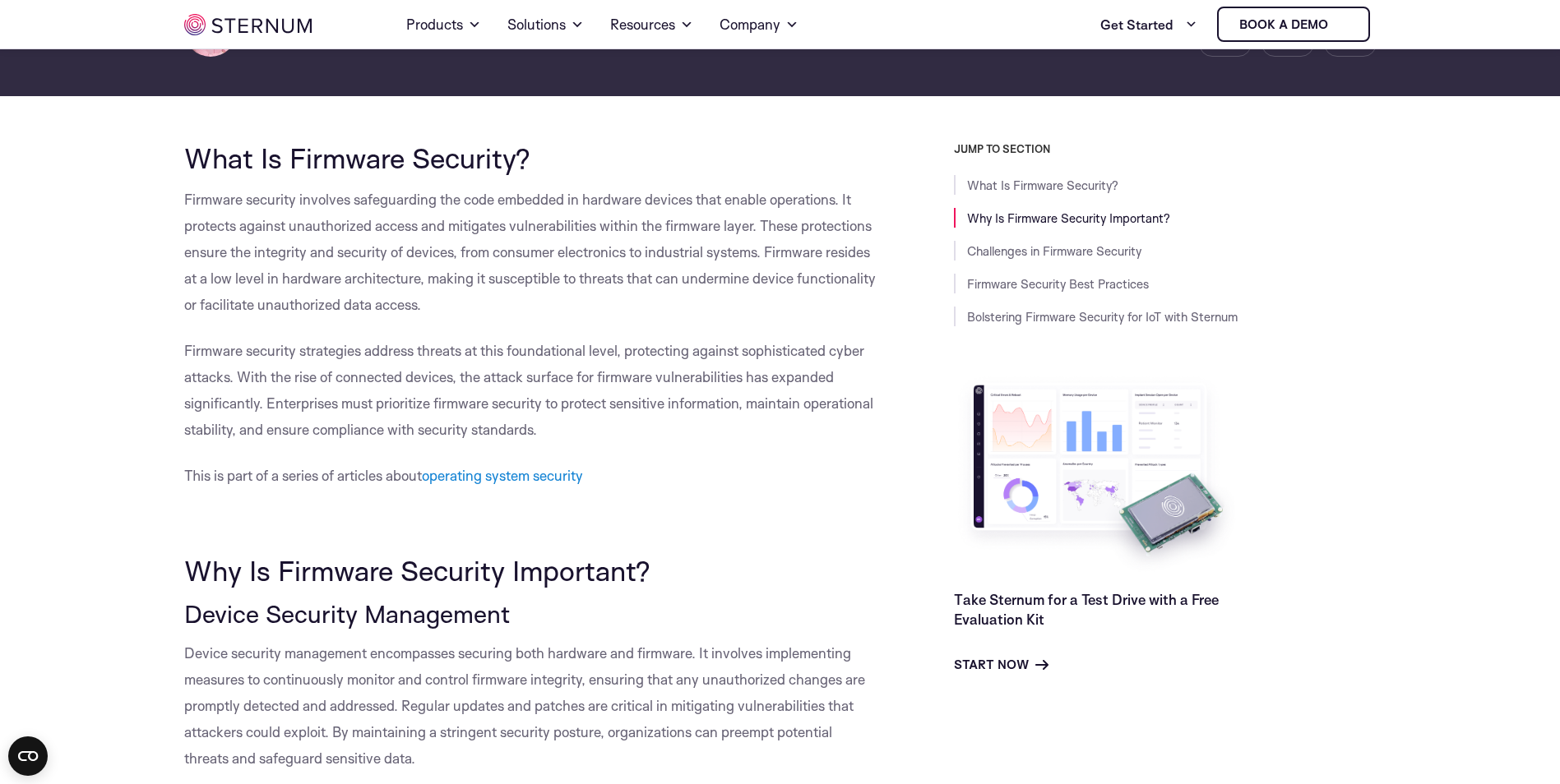
drag, startPoint x: 563, startPoint y: 436, endPoint x: 550, endPoint y: 443, distance: 14.8
click at [545, 434] on p "Firmware security strategies address threats at this foundational level, protec…" at bounding box center [532, 390] width 695 height 105
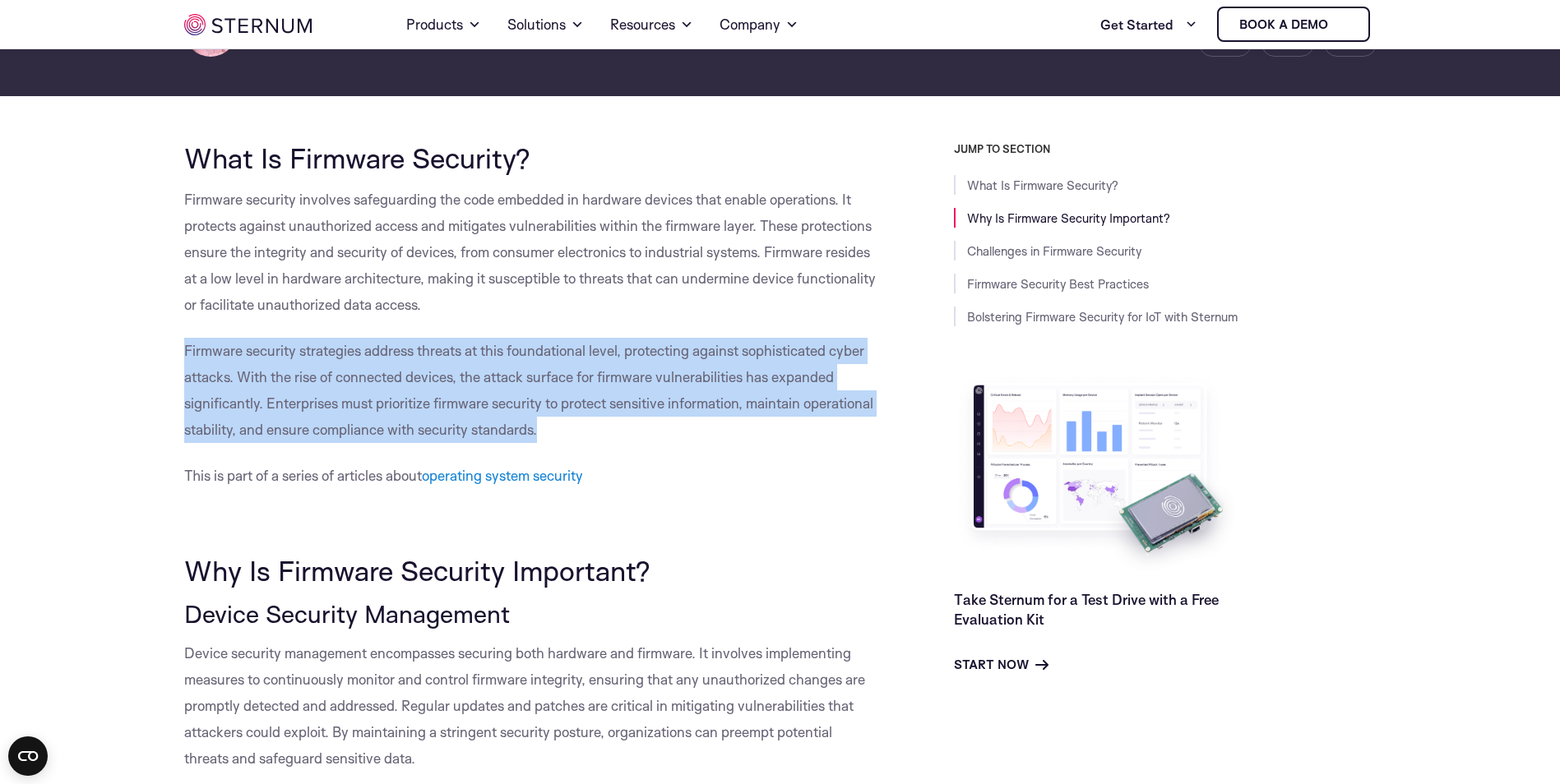
click at [545, 434] on p "Firmware security strategies address threats at this foundational level, protec…" at bounding box center [532, 390] width 695 height 105
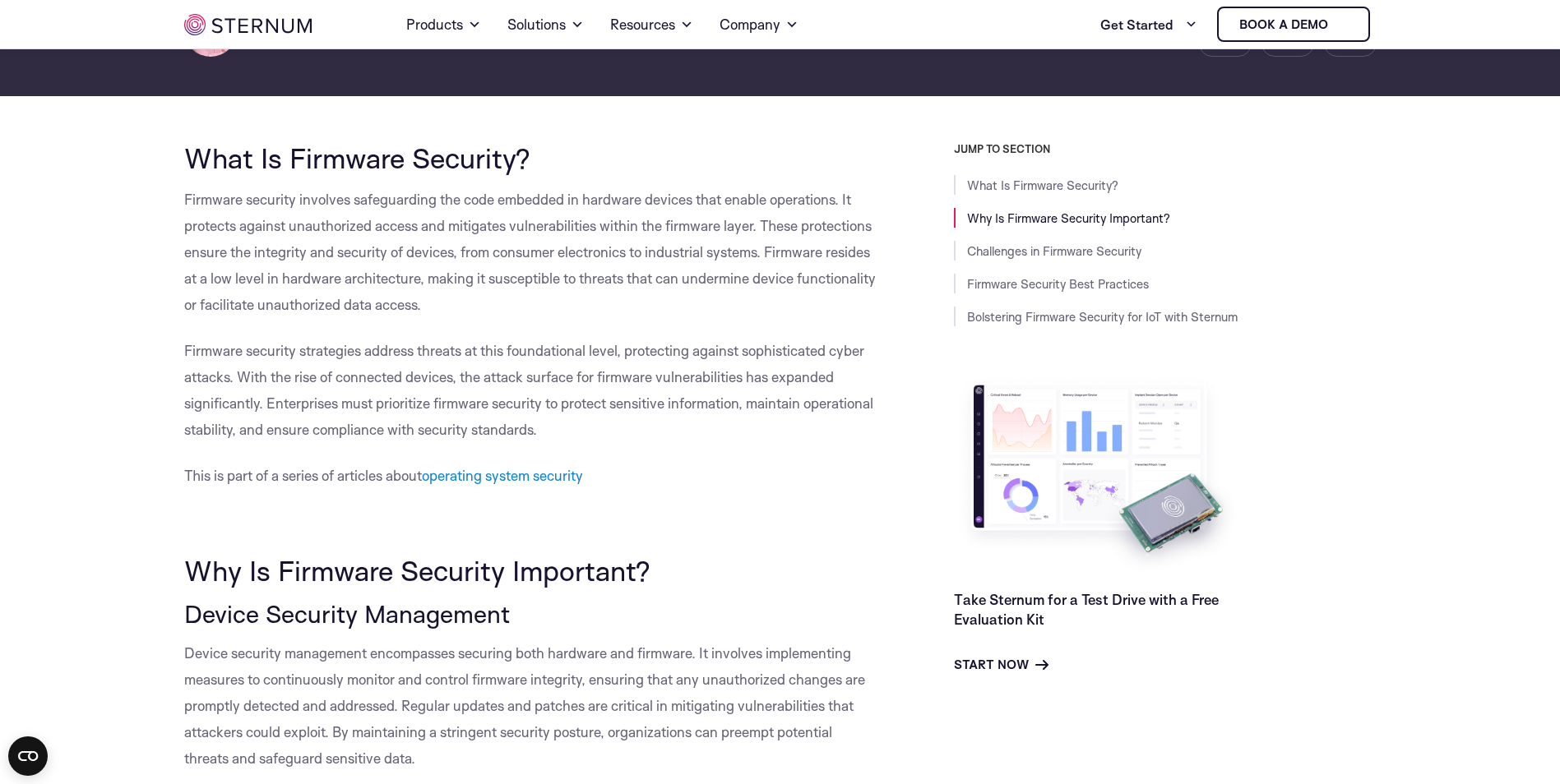
click at [436, 310] on p "Firmware security involves safeguarding the code embedded in hardware devices t…" at bounding box center [532, 251] width 695 height 132
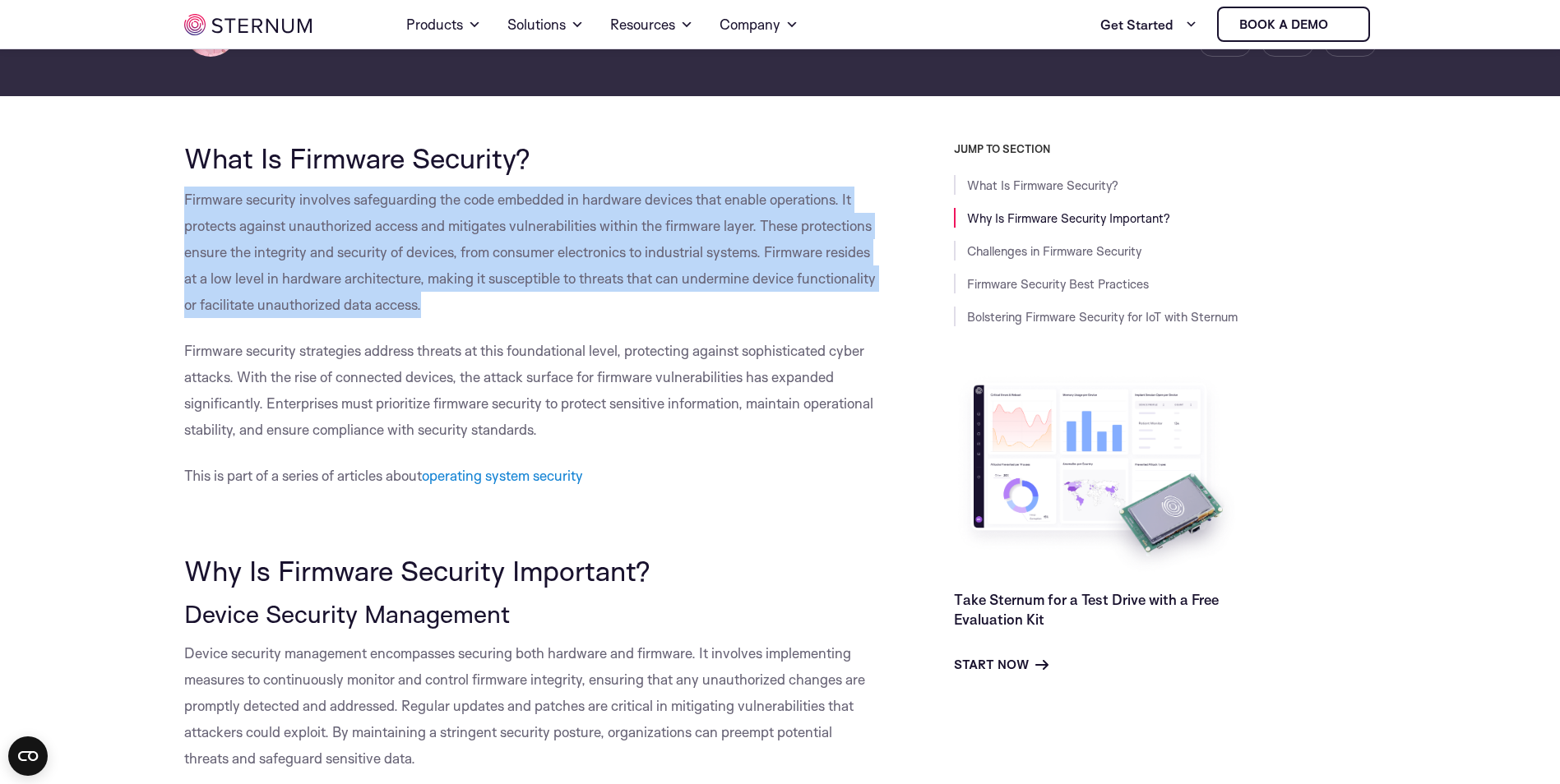
click at [436, 310] on p "Firmware security involves safeguarding the code embedded in hardware devices t…" at bounding box center [532, 251] width 695 height 132
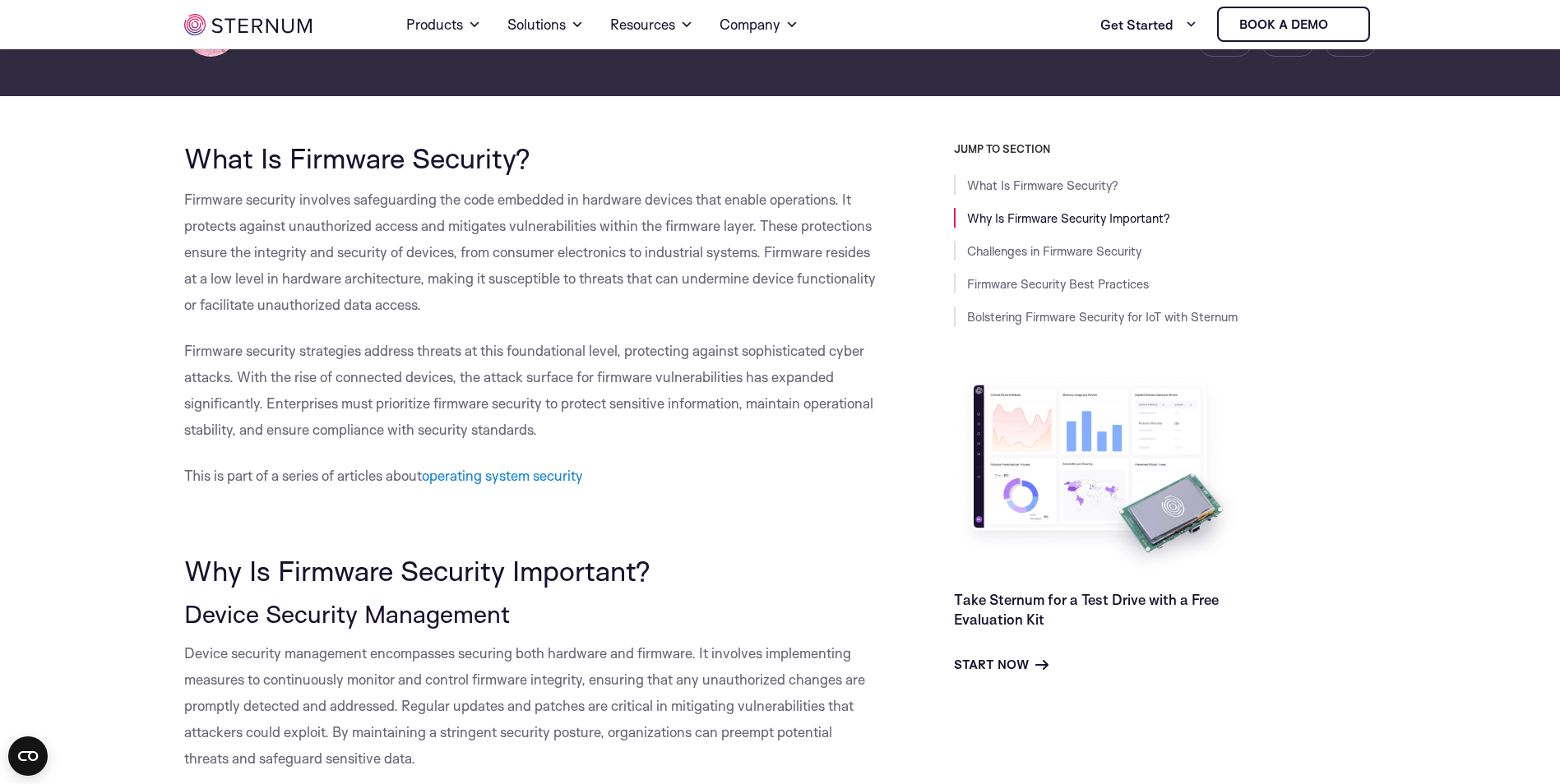
click at [492, 428] on span "Firmware security strategies address threats at this foundational level, protec…" at bounding box center [529, 389] width 689 height 96
click at [517, 427] on span "Firmware security strategies address threats at this foundational level, protec…" at bounding box center [529, 389] width 689 height 96
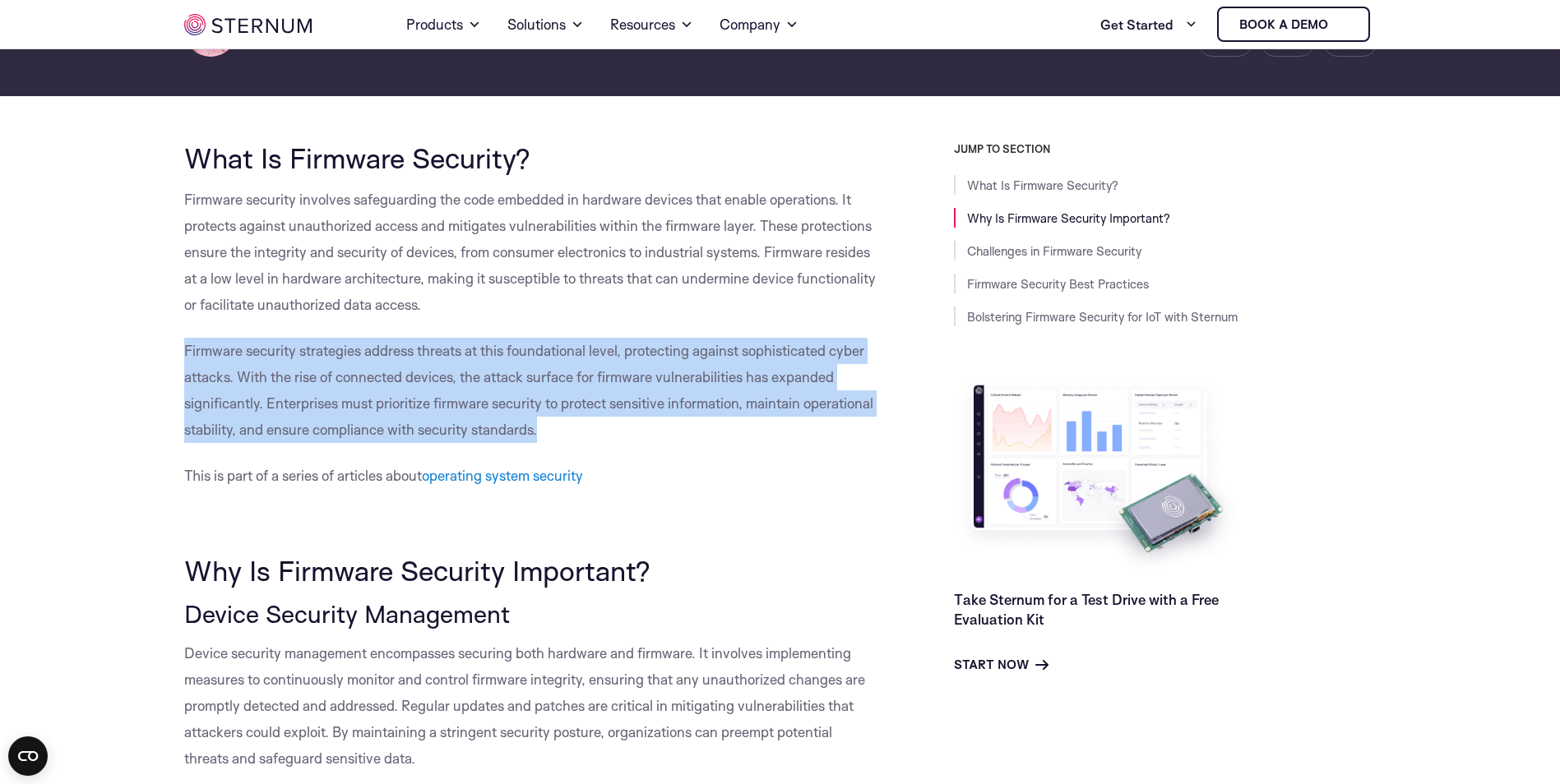
click at [517, 427] on span "Firmware security strategies address threats at this foundational level, protec…" at bounding box center [529, 389] width 689 height 96
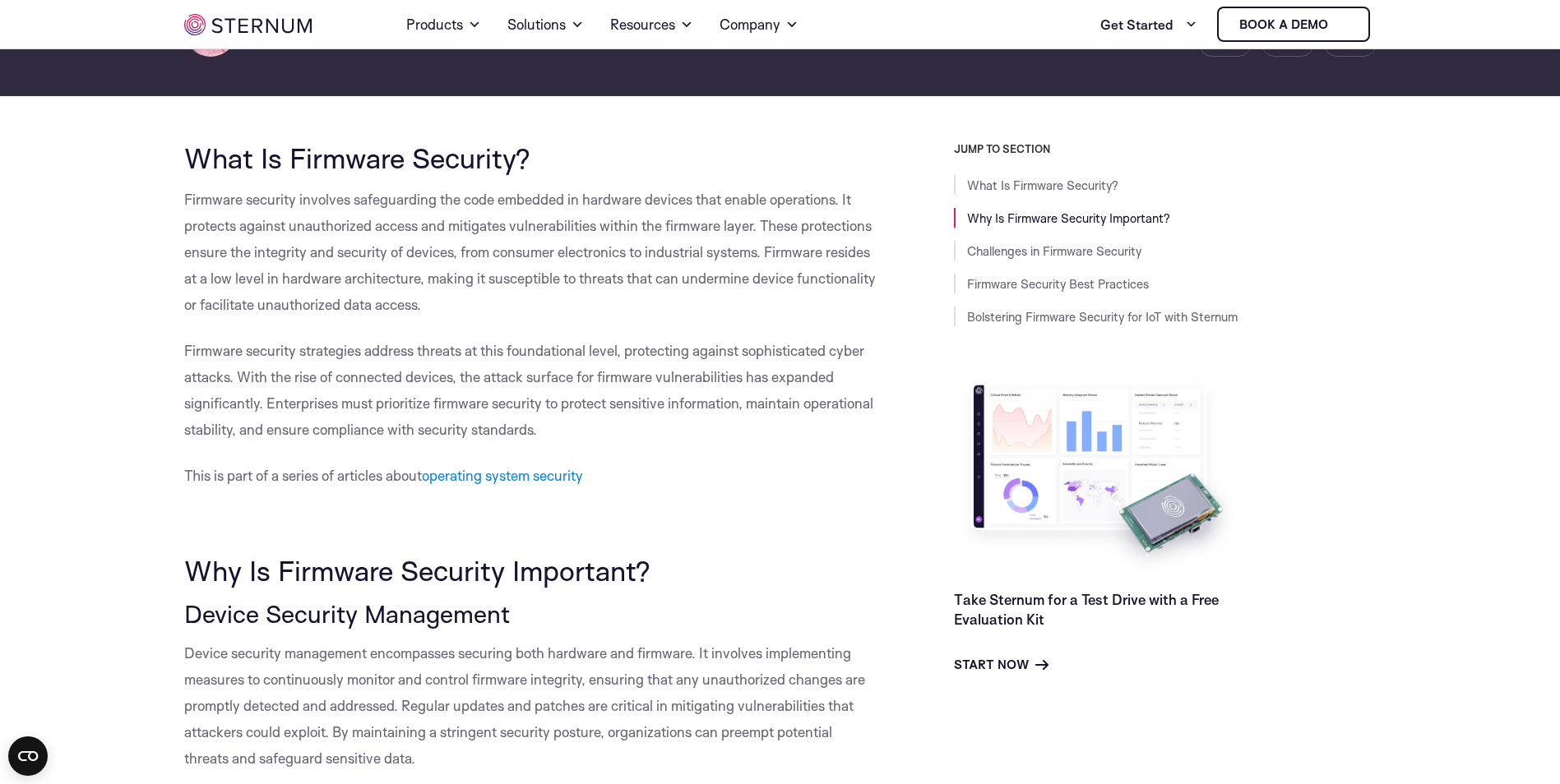
drag, startPoint x: 517, startPoint y: 427, endPoint x: 383, endPoint y: 305, distance: 181.2
click at [383, 305] on span "Firmware security involves safeguarding the code embedded in hardware devices t…" at bounding box center [530, 252] width 691 height 123
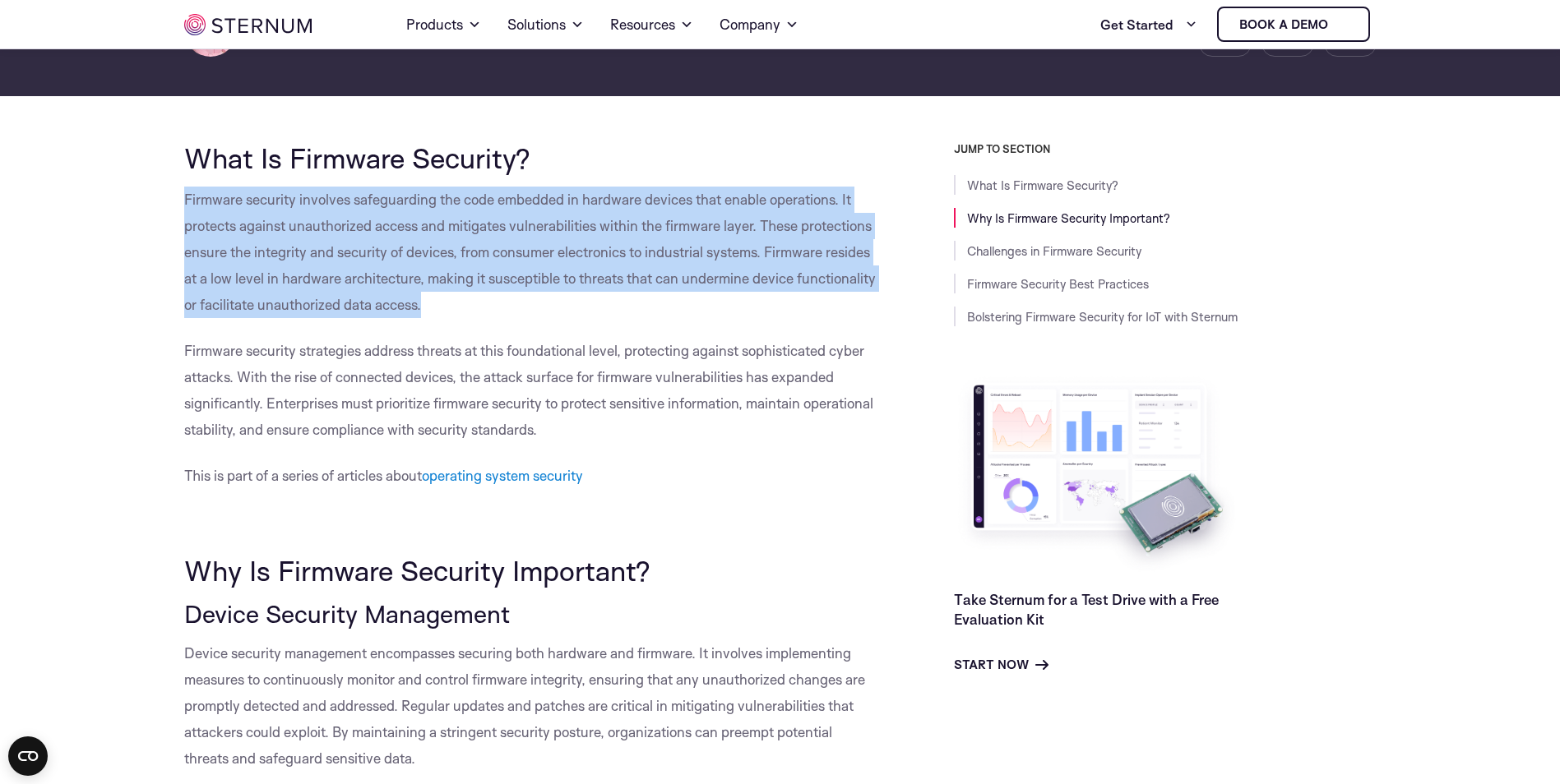
click at [383, 305] on span "Firmware security involves safeguarding the code embedded in hardware devices t…" at bounding box center [530, 252] width 691 height 123
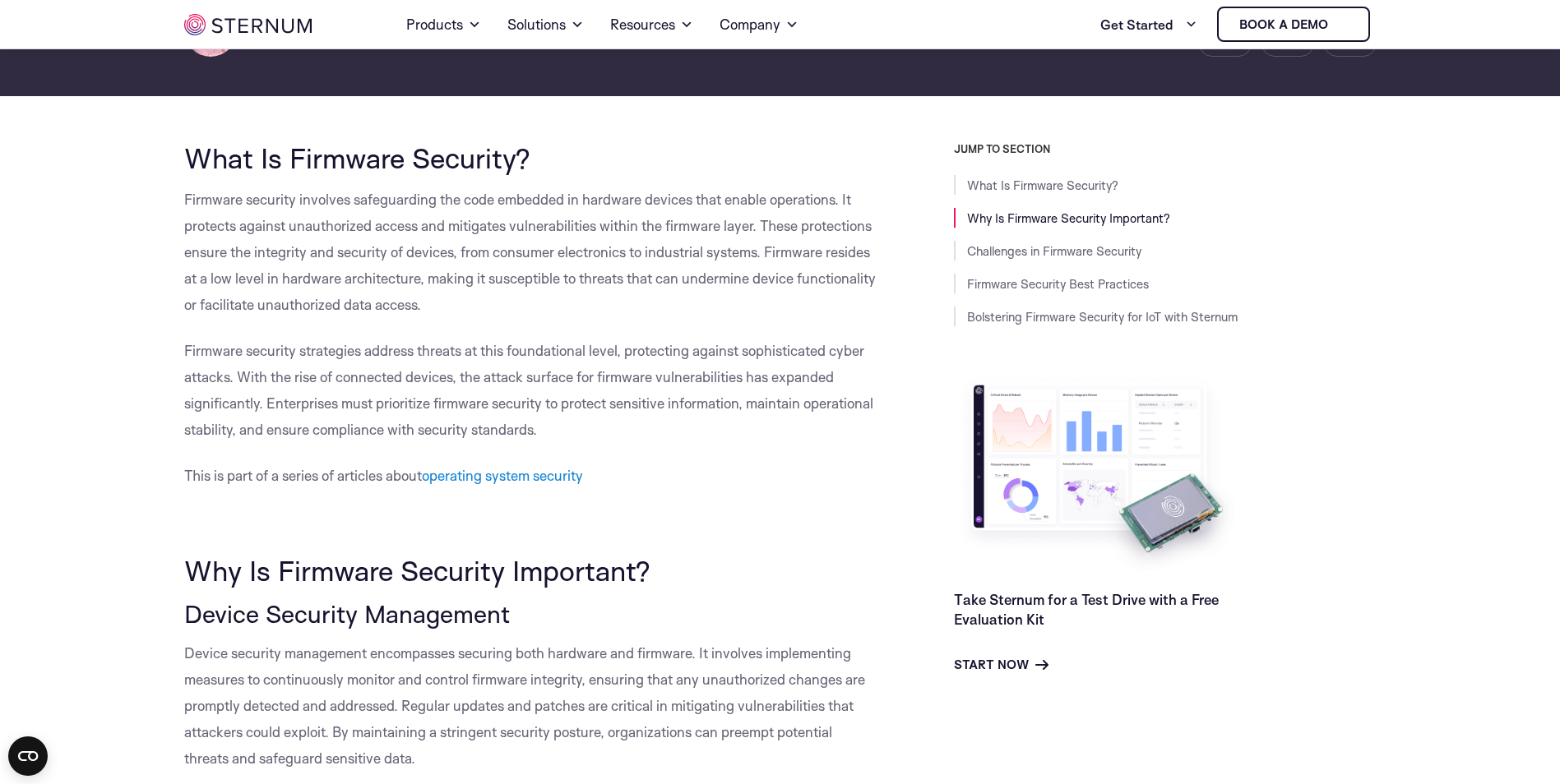
click at [509, 420] on p "Firmware security strategies address threats at this foundational level, protec…" at bounding box center [532, 390] width 695 height 105
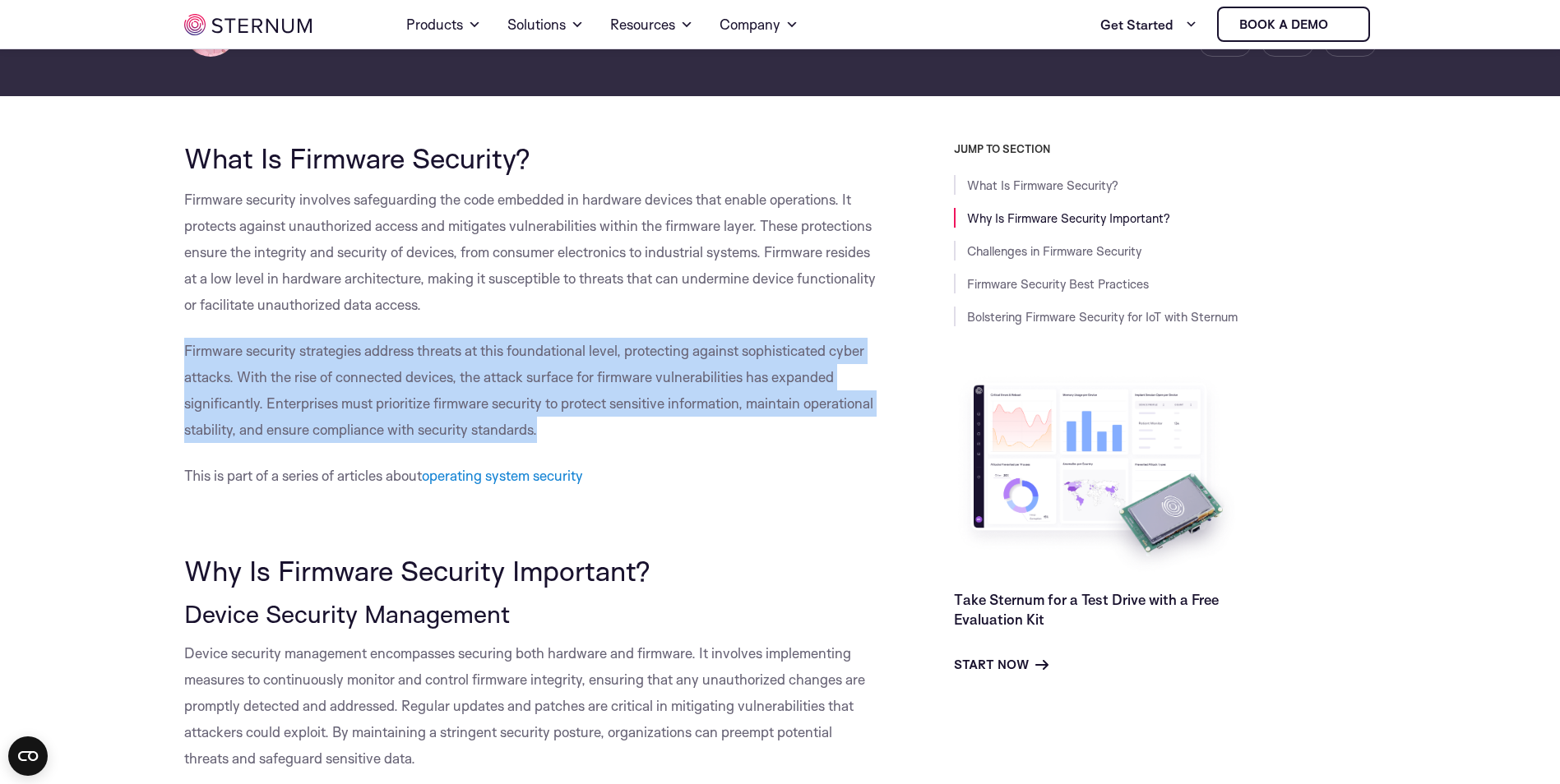
click at [509, 420] on p "Firmware security strategies address threats at this foundational level, protec…" at bounding box center [532, 390] width 695 height 105
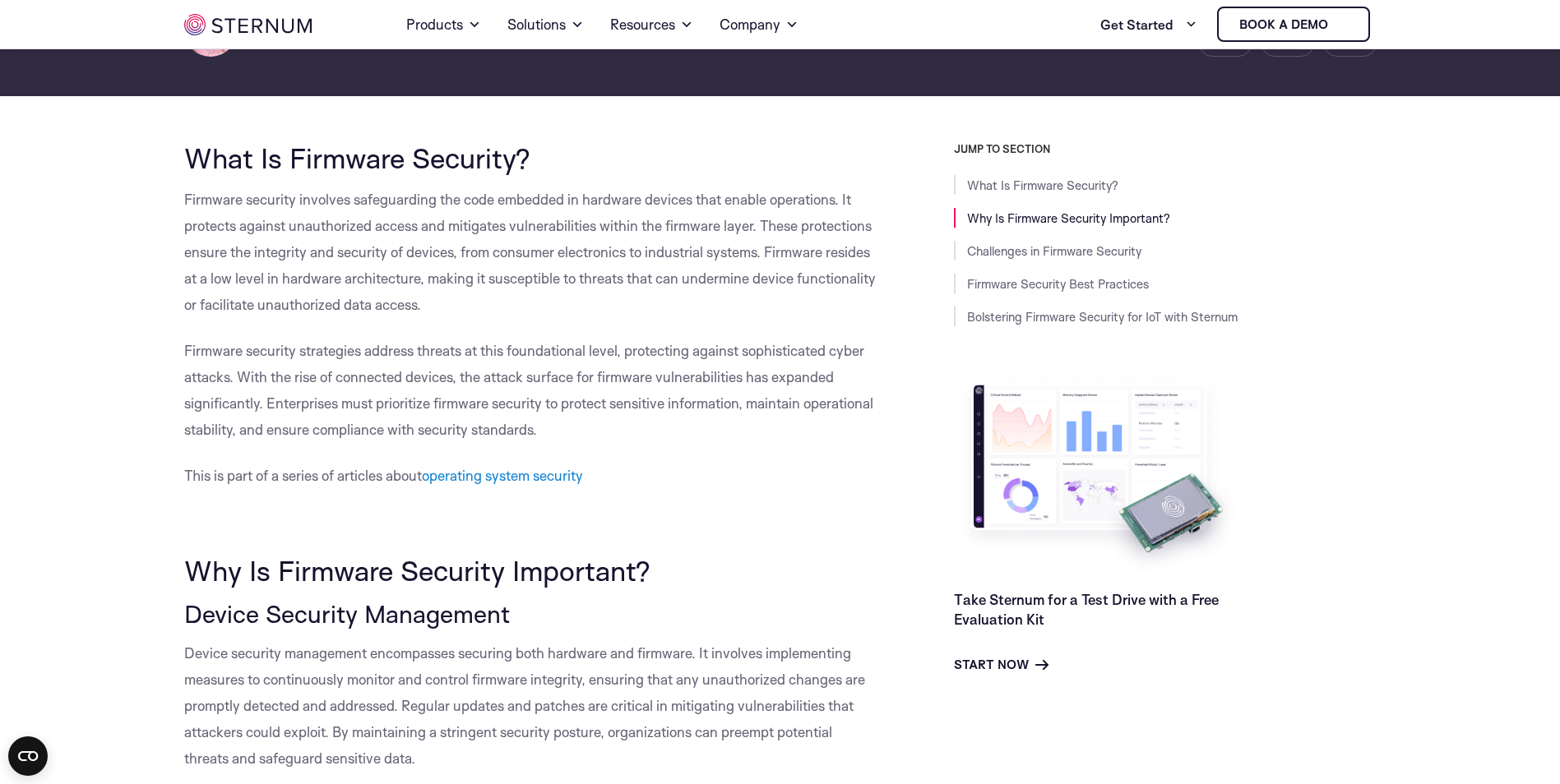
drag, startPoint x: 509, startPoint y: 420, endPoint x: 389, endPoint y: 294, distance: 174.0
click at [389, 294] on p "Firmware security involves safeguarding the code embedded in hardware devices t…" at bounding box center [532, 251] width 695 height 132
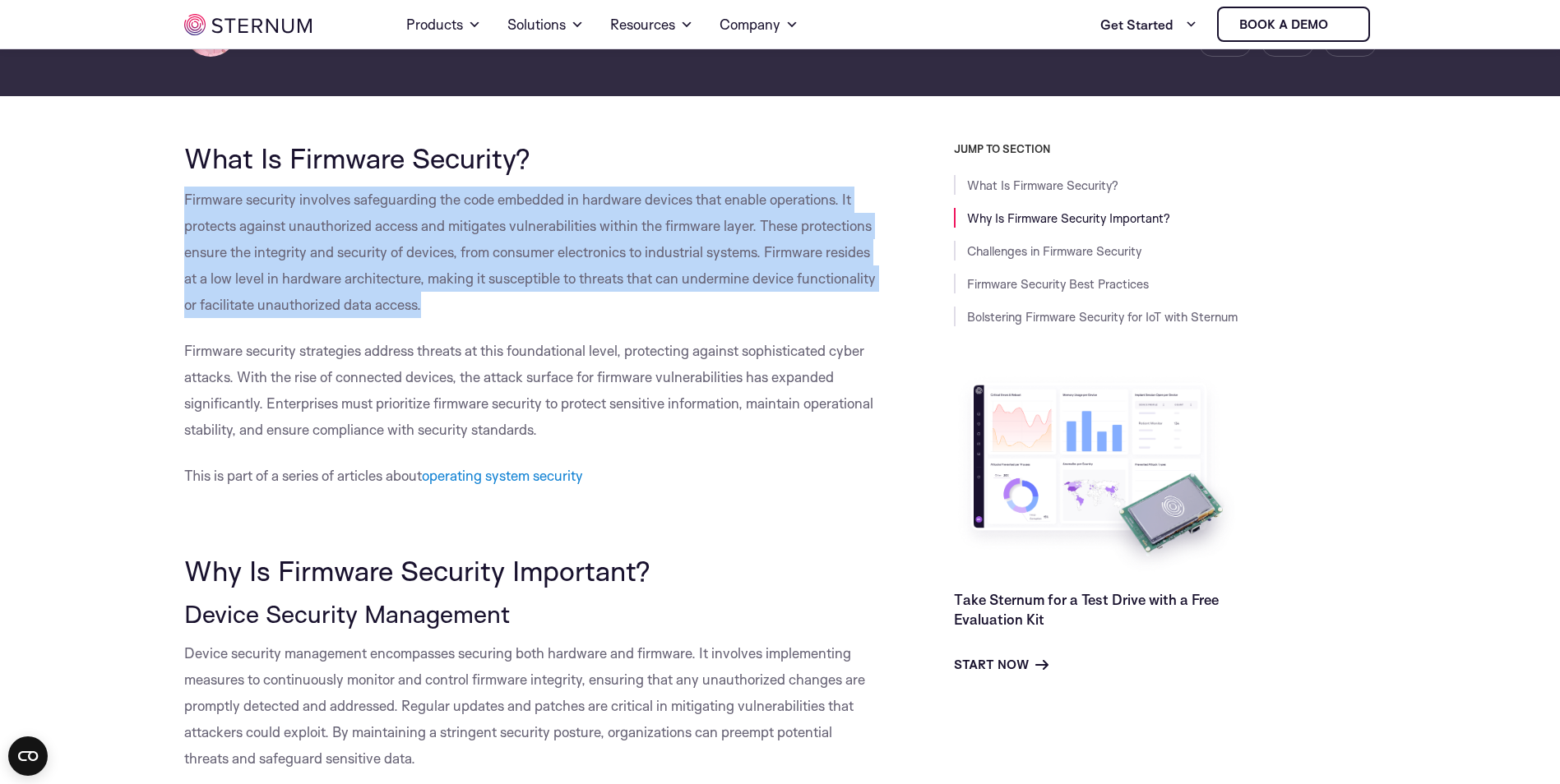
click at [389, 294] on p "Firmware security involves safeguarding the code embedded in hardware devices t…" at bounding box center [532, 251] width 695 height 132
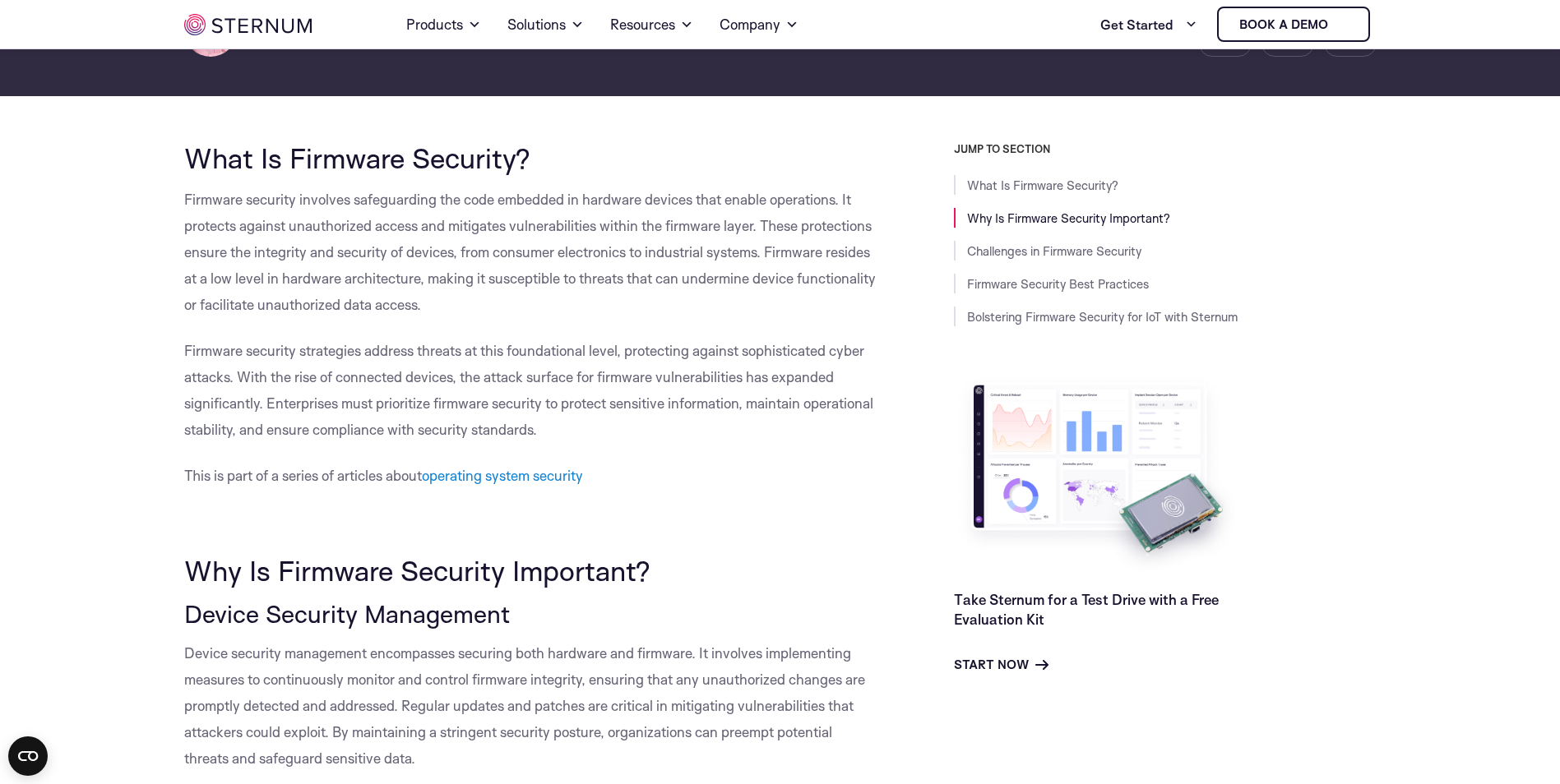
drag, startPoint x: 389, startPoint y: 294, endPoint x: 487, endPoint y: 331, distance: 104.8
click at [553, 434] on p "Firmware security strategies address threats at this foundational level, protec…" at bounding box center [532, 390] width 695 height 105
click at [552, 434] on p "Firmware security strategies address threats at this foundational level, protec…" at bounding box center [532, 390] width 695 height 105
click at [550, 435] on p "Firmware security strategies address threats at this foundational level, protec…" at bounding box center [532, 390] width 695 height 105
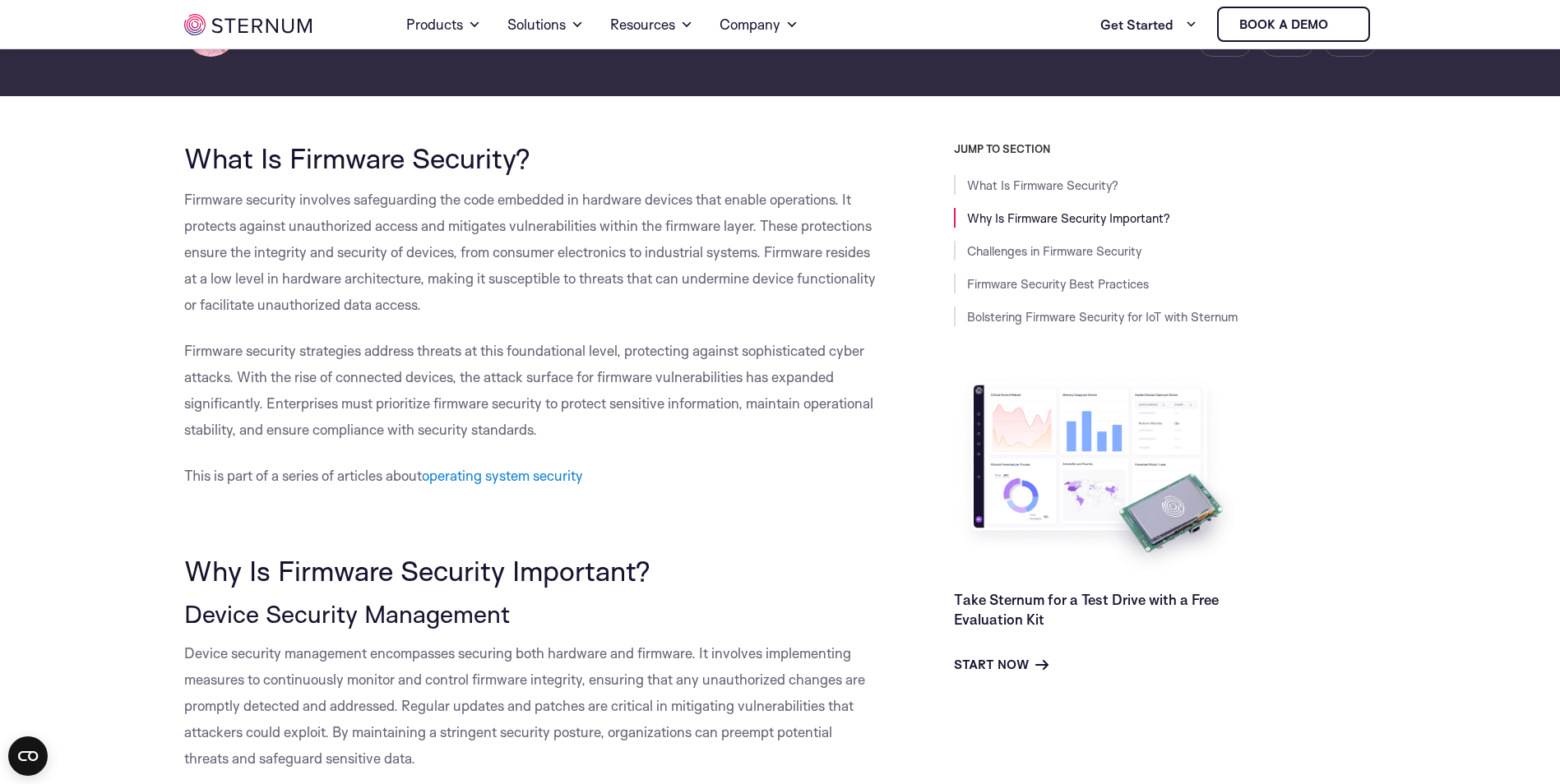
click at [533, 434] on span "Firmware security strategies address threats at this foundational level, protec…" at bounding box center [529, 389] width 689 height 96
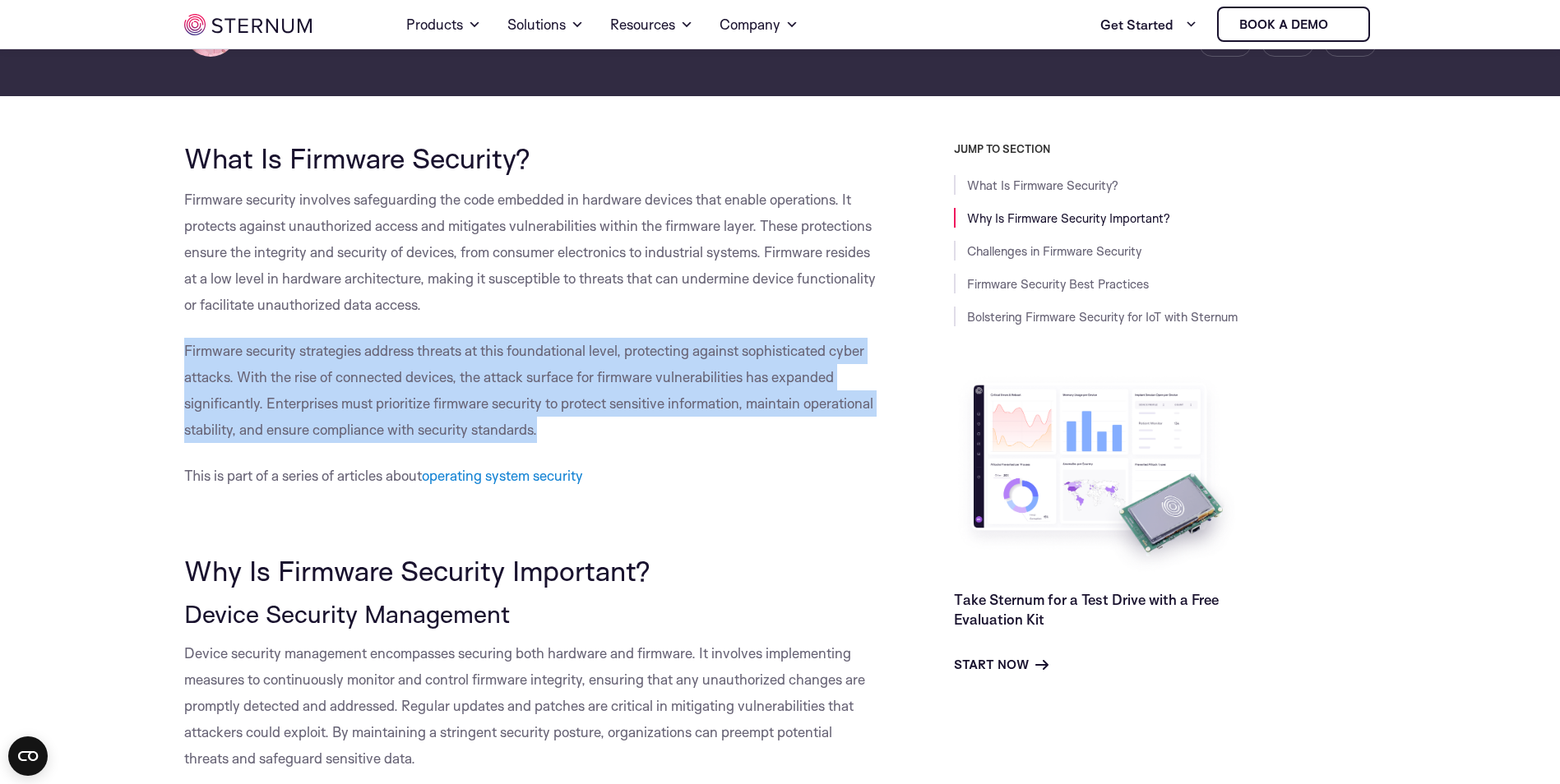
click at [533, 434] on span "Firmware security strategies address threats at this foundational level, protec…" at bounding box center [529, 389] width 689 height 96
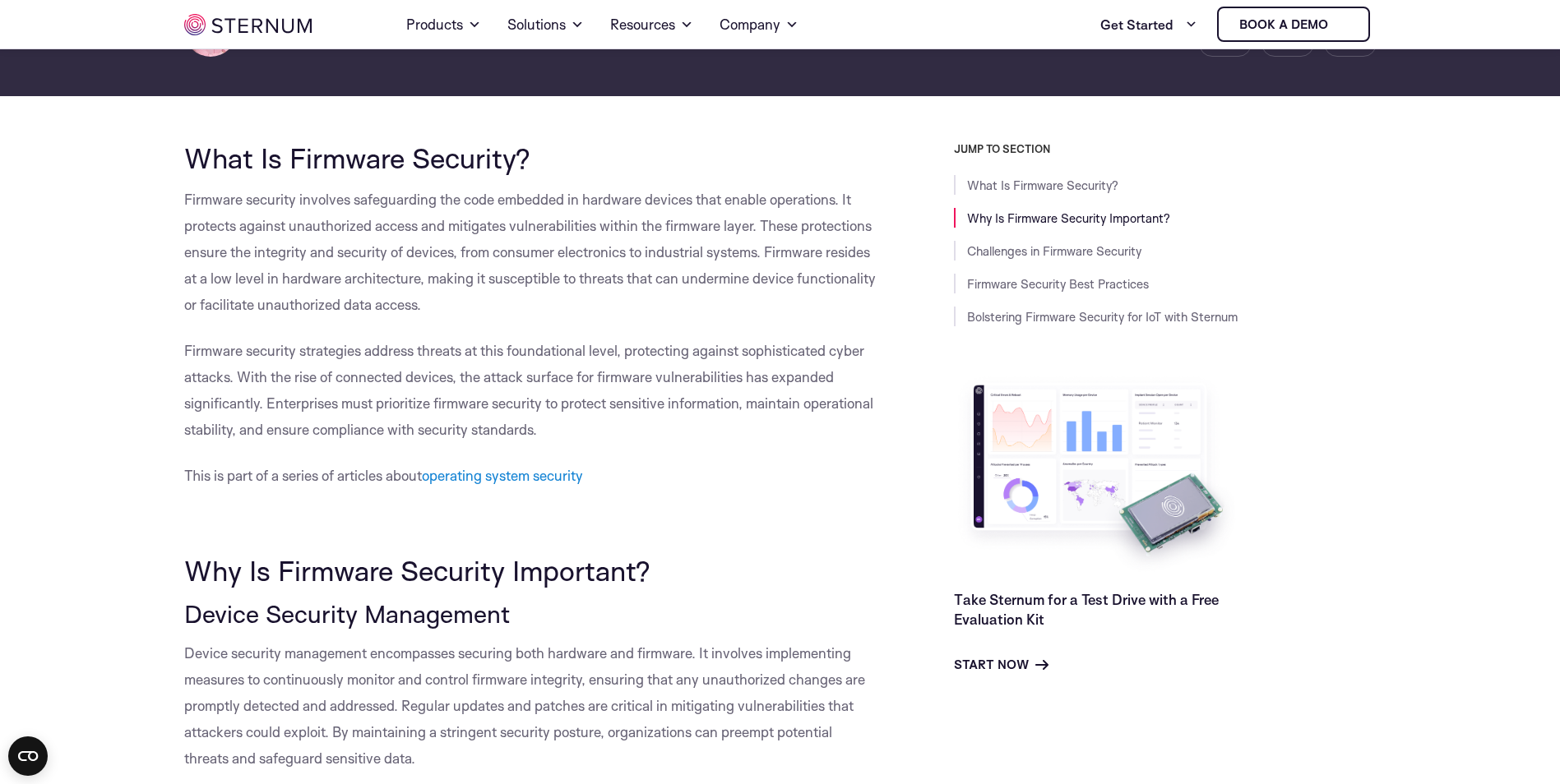
drag, startPoint x: 533, startPoint y: 434, endPoint x: 429, endPoint y: 302, distance: 168.0
click at [429, 302] on p "Firmware security involves safeguarding the code embedded in hardware devices t…" at bounding box center [532, 251] width 695 height 132
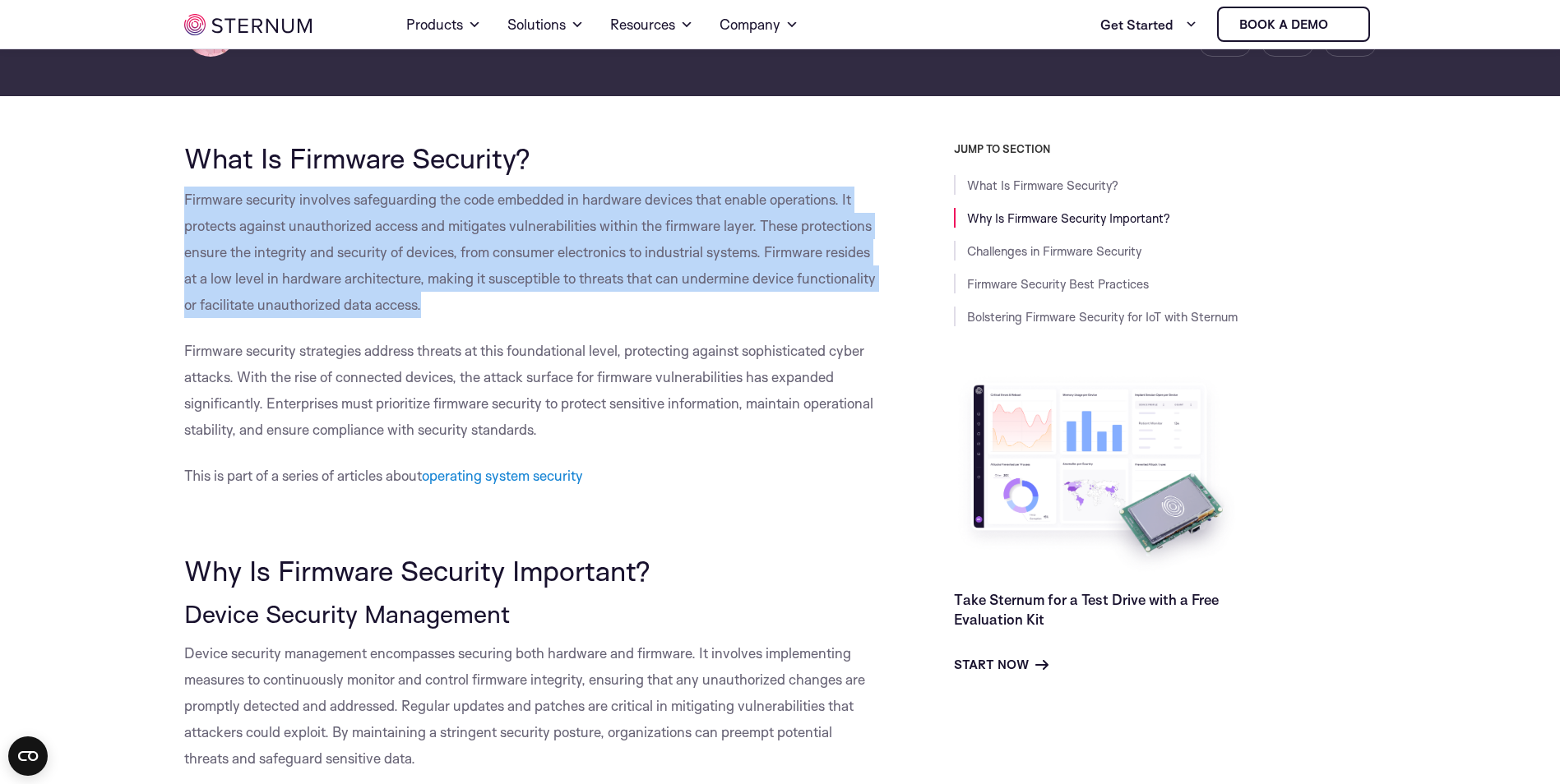
click at [429, 302] on p "Firmware security involves safeguarding the code embedded in hardware devices t…" at bounding box center [532, 251] width 695 height 132
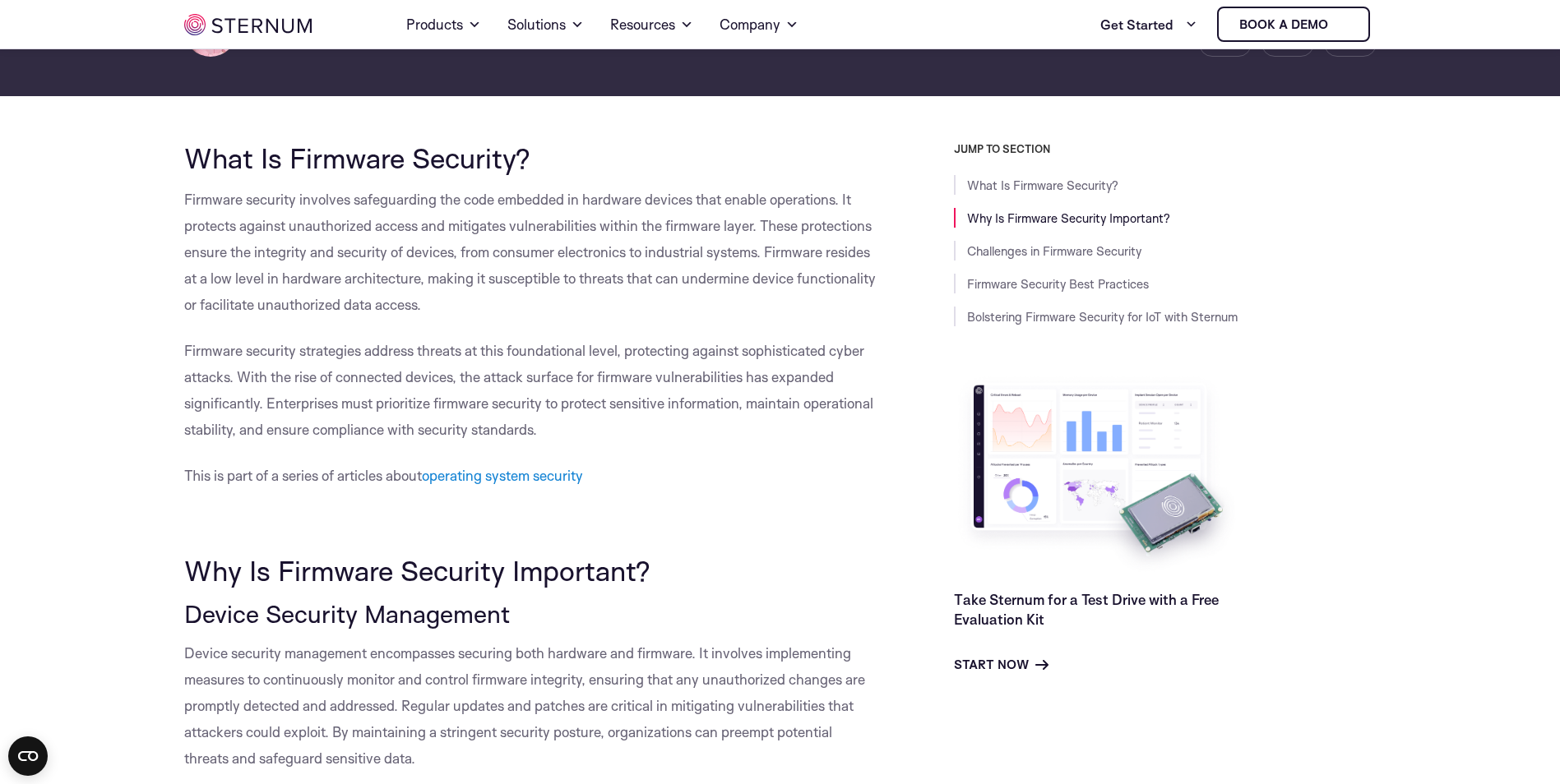
click at [548, 438] on p "Firmware security strategies address threats at this foundational level, protec…" at bounding box center [532, 390] width 695 height 105
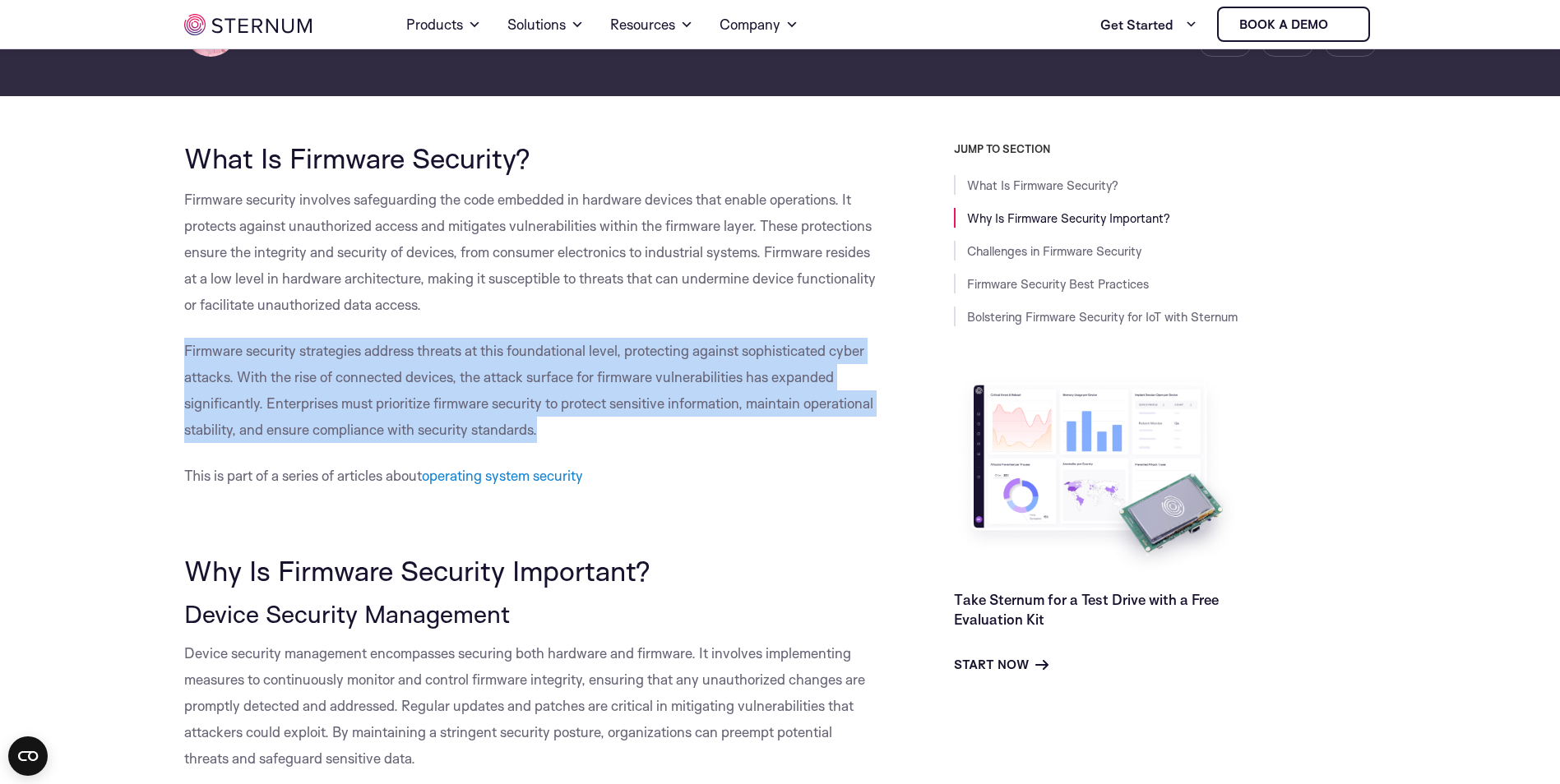
click at [548, 438] on p "Firmware security strategies address threats at this foundational level, protec…" at bounding box center [532, 390] width 695 height 105
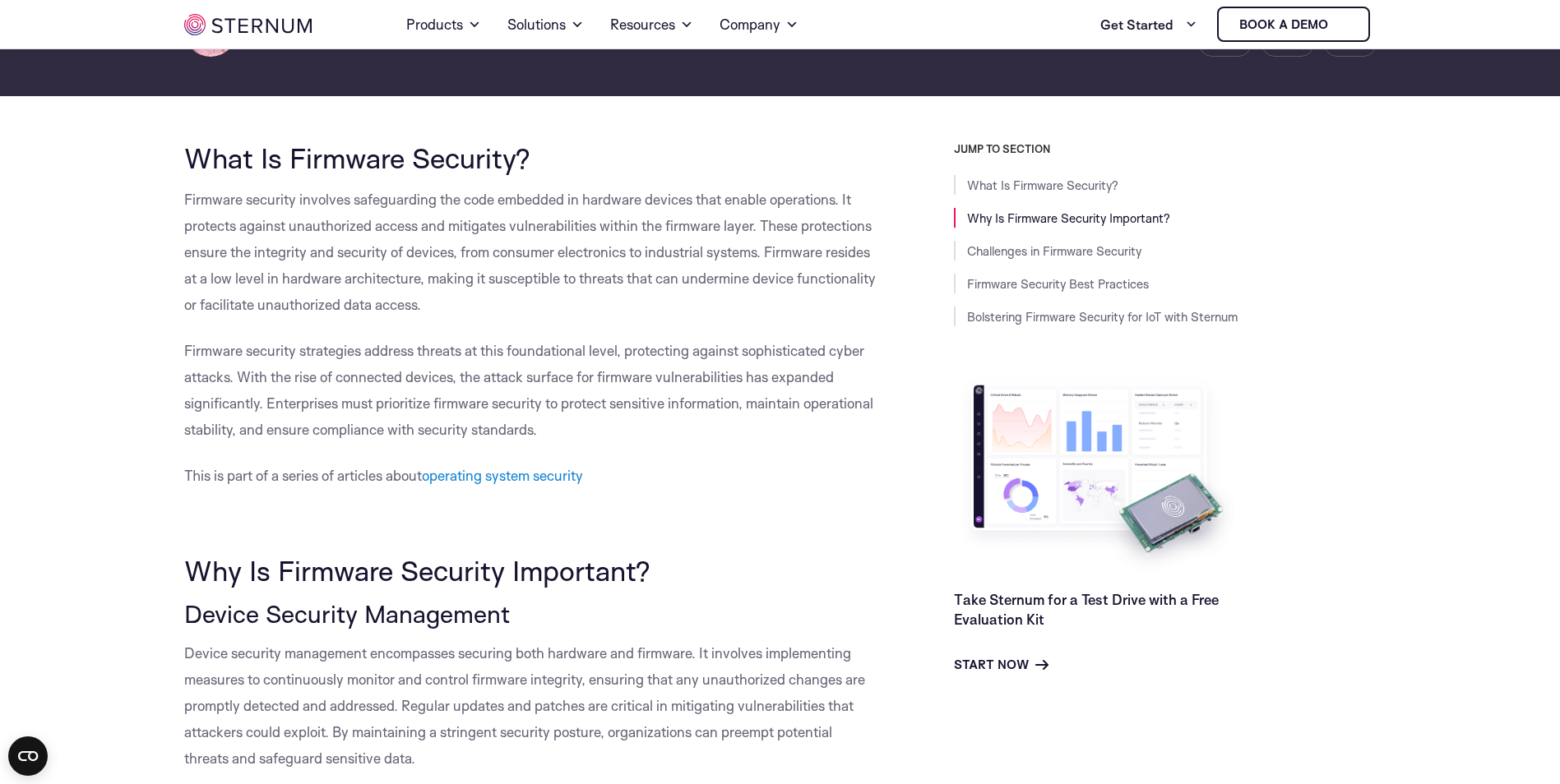
click at [548, 438] on p "Firmware security strategies address threats at this foundational level, protec…" at bounding box center [532, 390] width 695 height 105
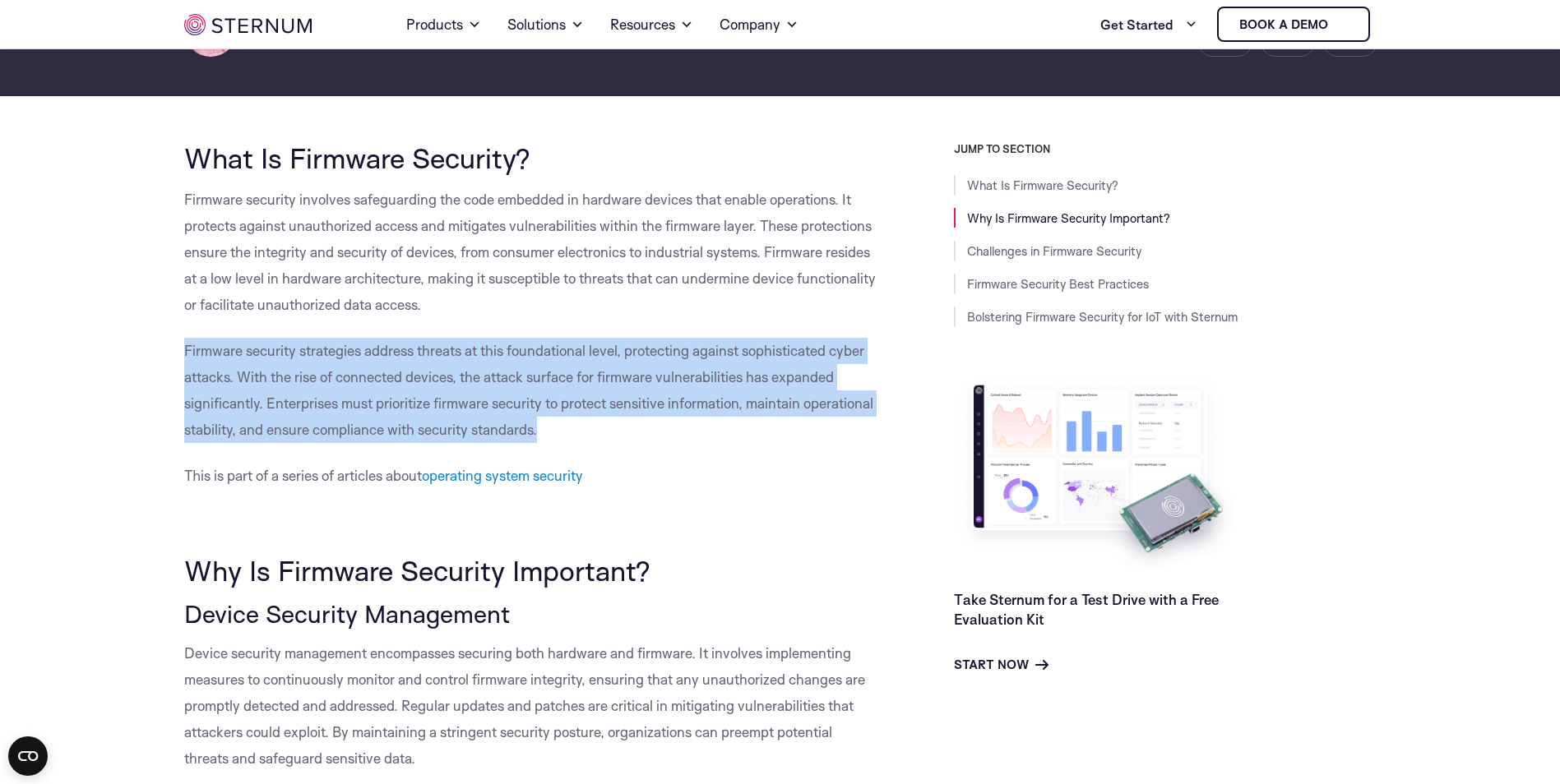
click at [548, 438] on p "Firmware security strategies address threats at this foundational level, protec…" at bounding box center [532, 390] width 695 height 105
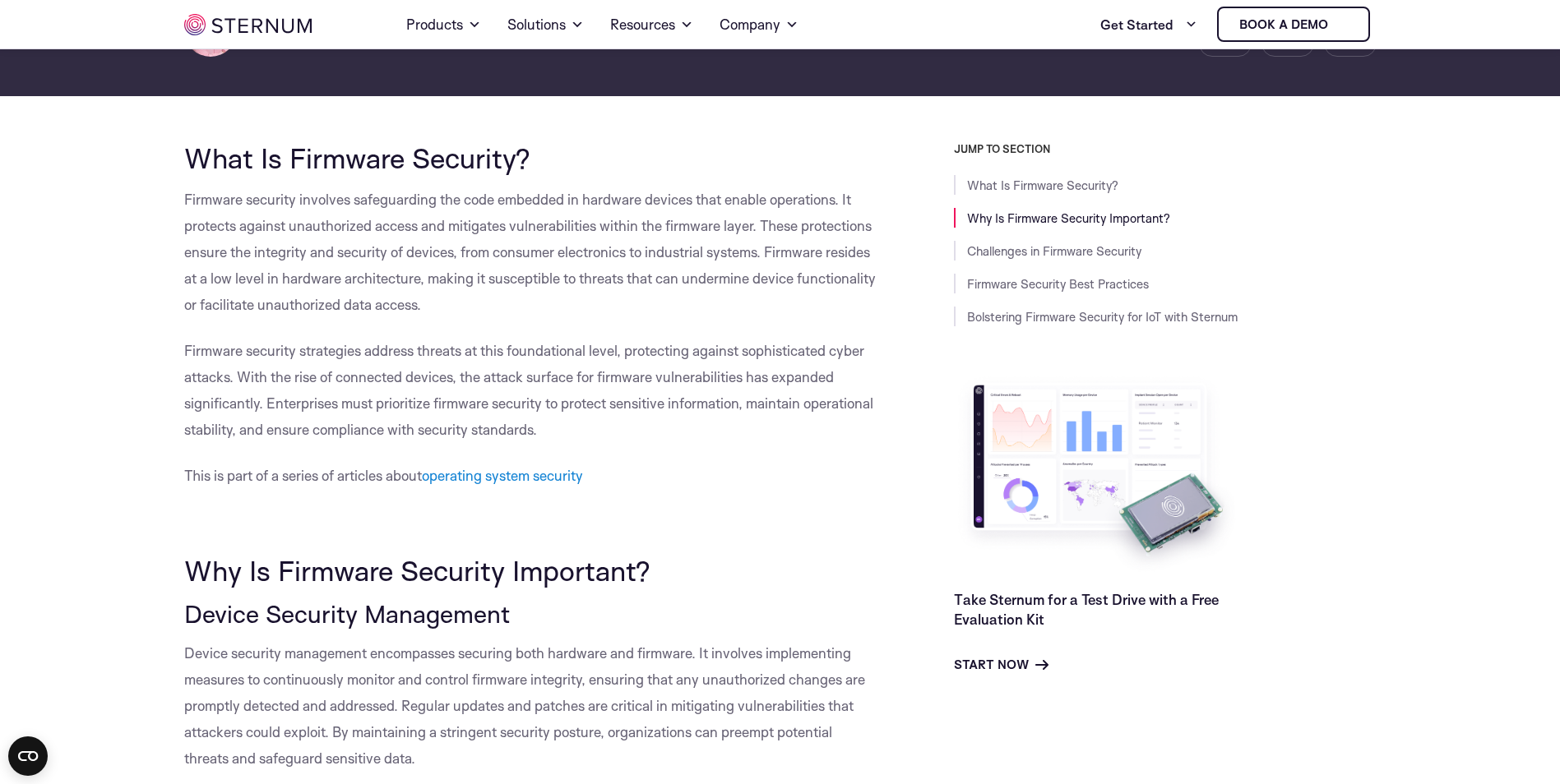
click at [424, 313] on p "Firmware security involves safeguarding the code embedded in hardware devices t…" at bounding box center [532, 251] width 695 height 132
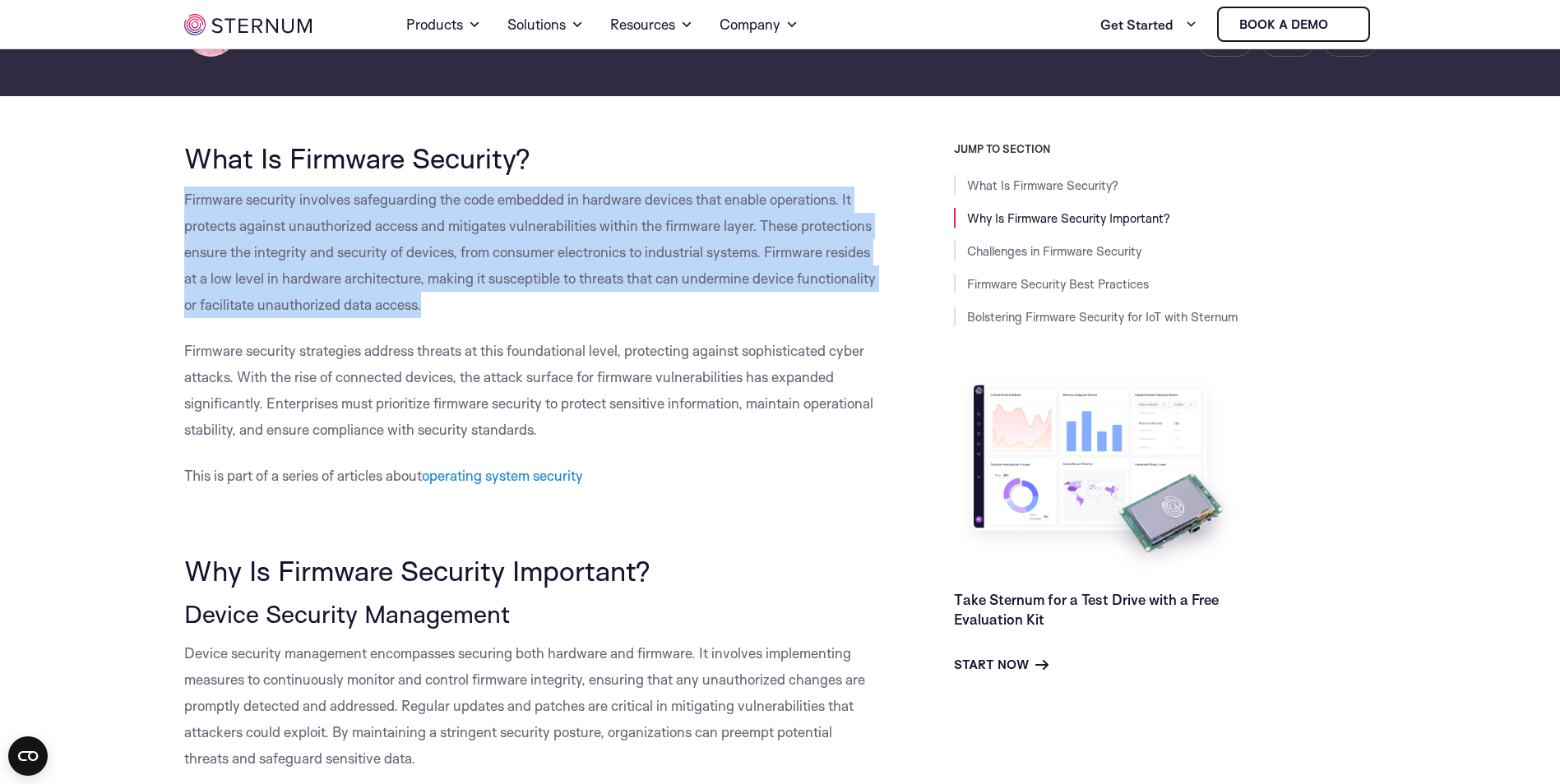
click at [424, 313] on p "Firmware security involves safeguarding the code embedded in hardware devices t…" at bounding box center [532, 251] width 695 height 132
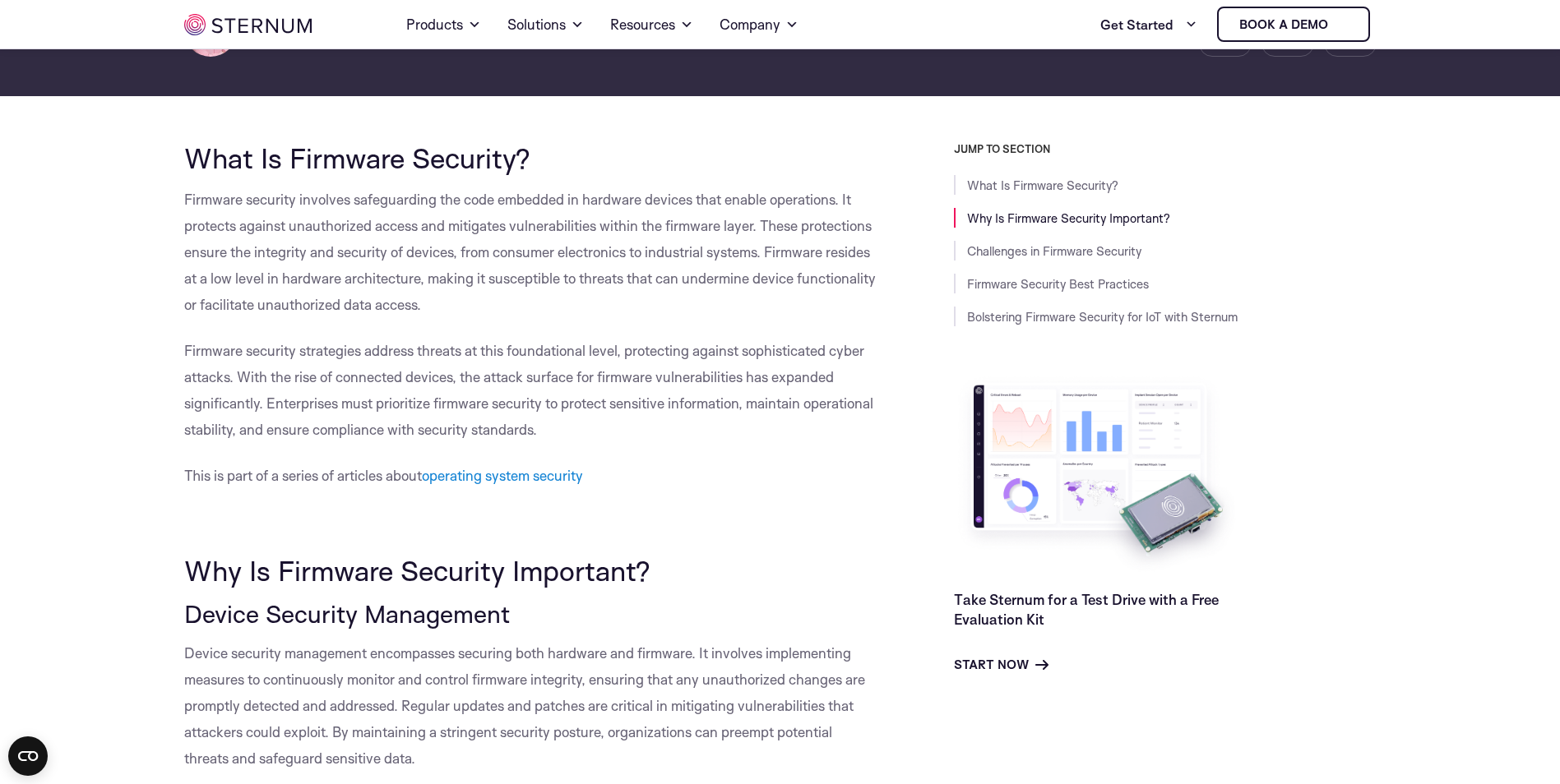
click at [624, 428] on p "Firmware security strategies address threats at this foundational level, protec…" at bounding box center [532, 390] width 695 height 105
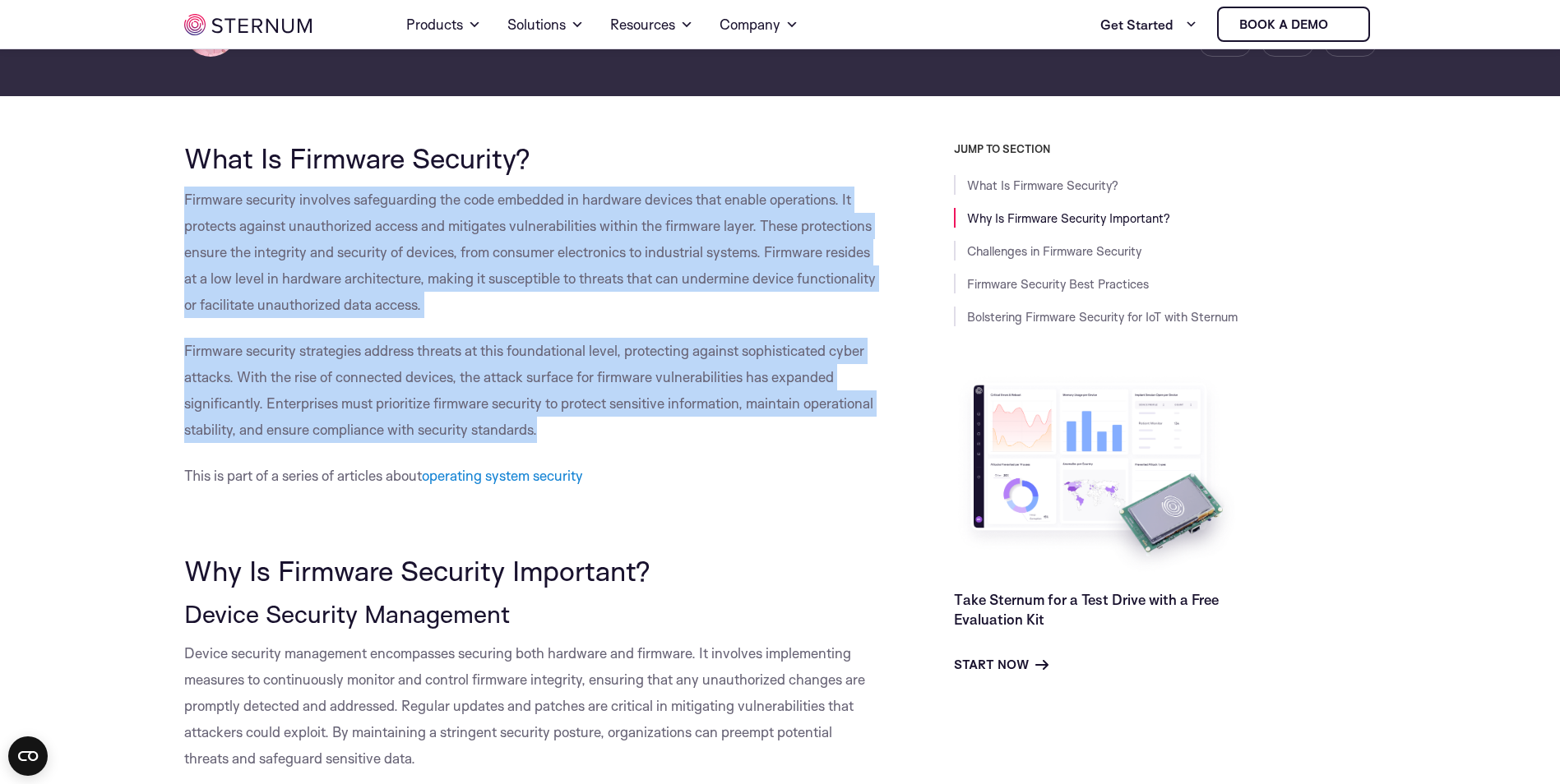
drag, startPoint x: 536, startPoint y: 432, endPoint x: 149, endPoint y: 193, distance: 454.9
click at [600, 438] on p "Firmware security strategies address threats at this foundational level, protec…" at bounding box center [532, 390] width 695 height 105
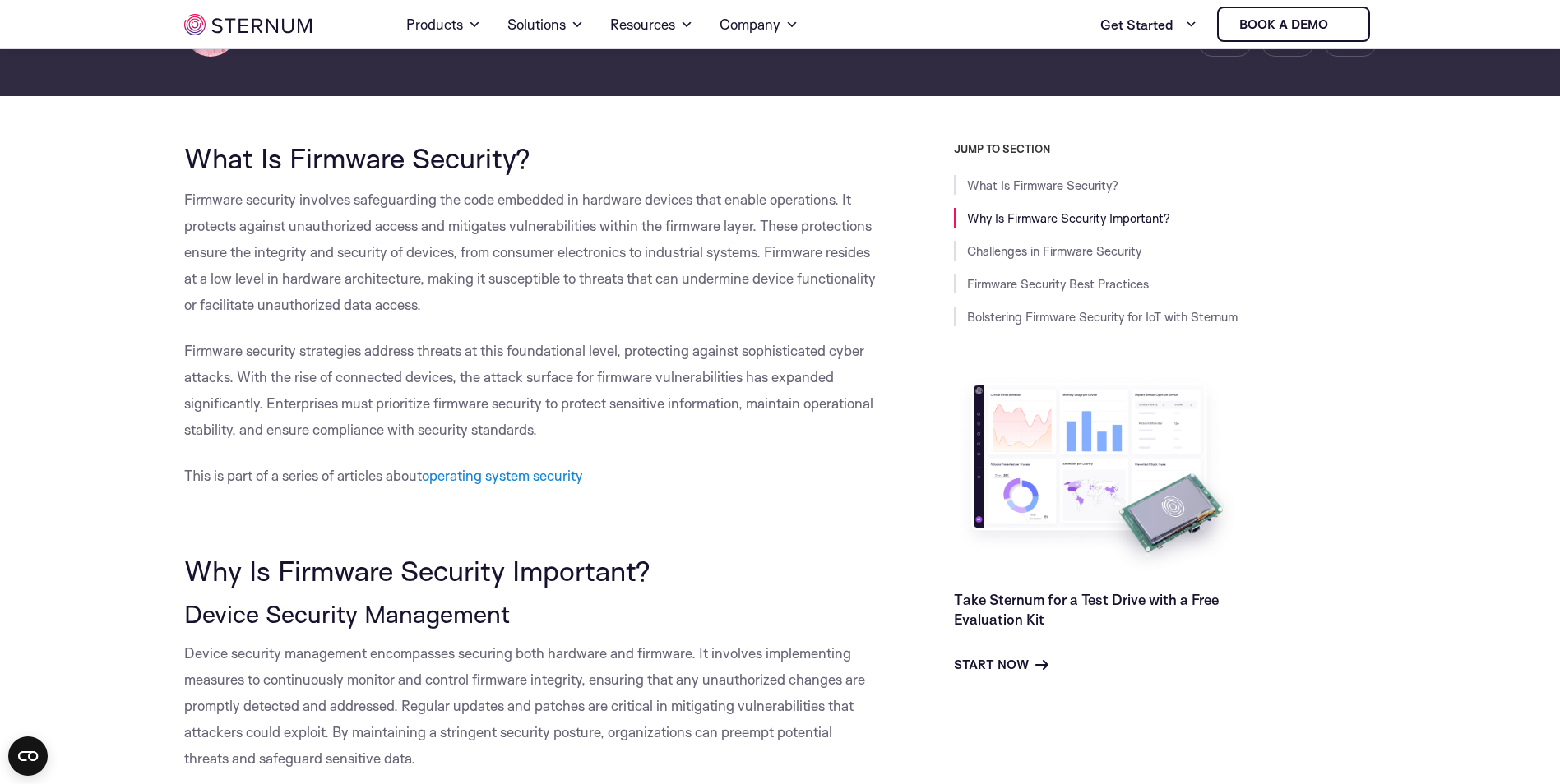
click at [536, 433] on span "Firmware security strategies address threats at this foundational level, protec…" at bounding box center [529, 389] width 689 height 96
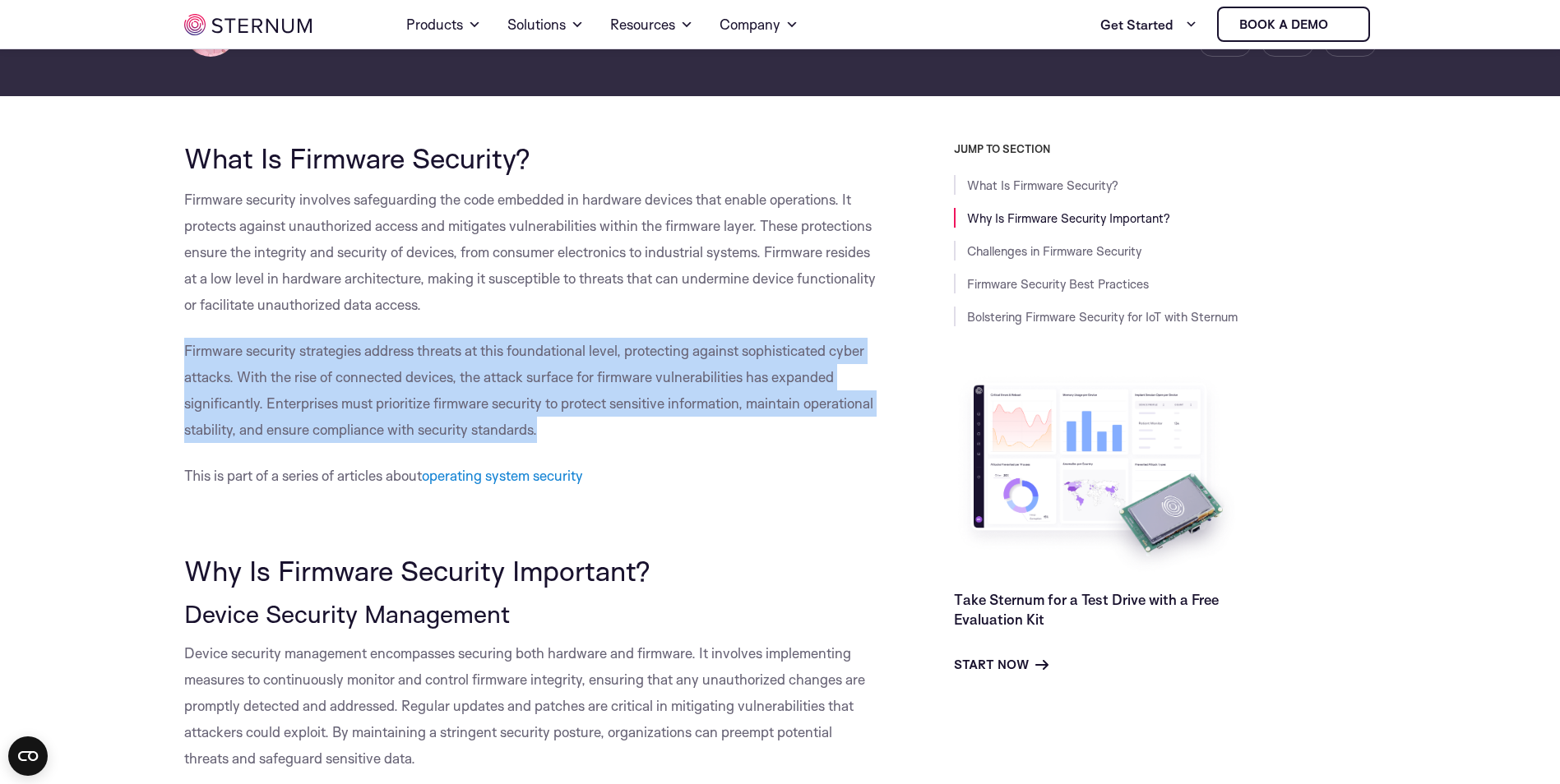
click at [536, 433] on span "Firmware security strategies address threats at this foundational level, protec…" at bounding box center [529, 389] width 689 height 96
drag, startPoint x: 536, startPoint y: 433, endPoint x: 546, endPoint y: 436, distance: 10.4
click at [546, 436] on p "Firmware security strategies address threats at this foundational level, protec…" at bounding box center [532, 390] width 695 height 105
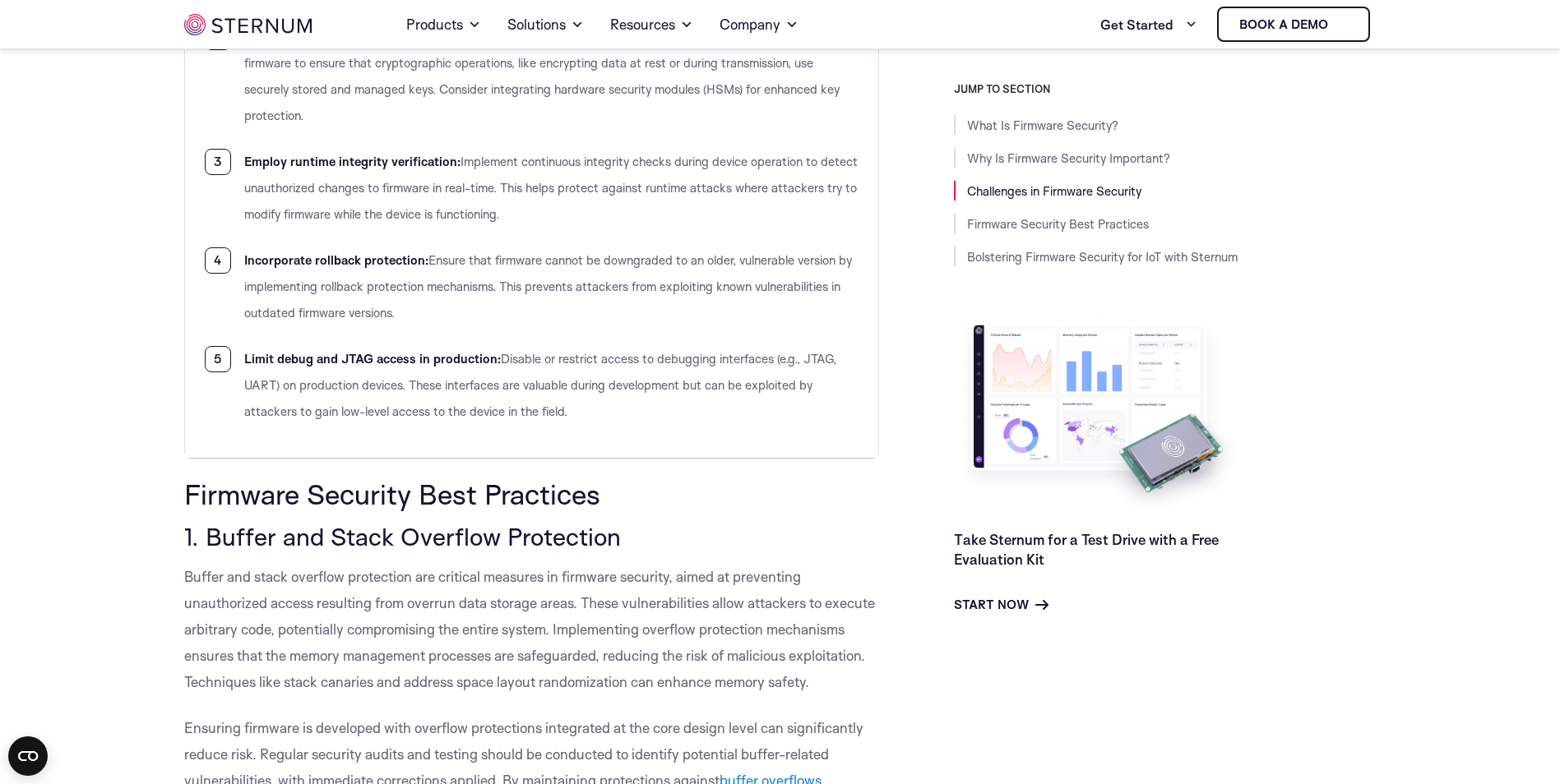
scroll to position [5577, 0]
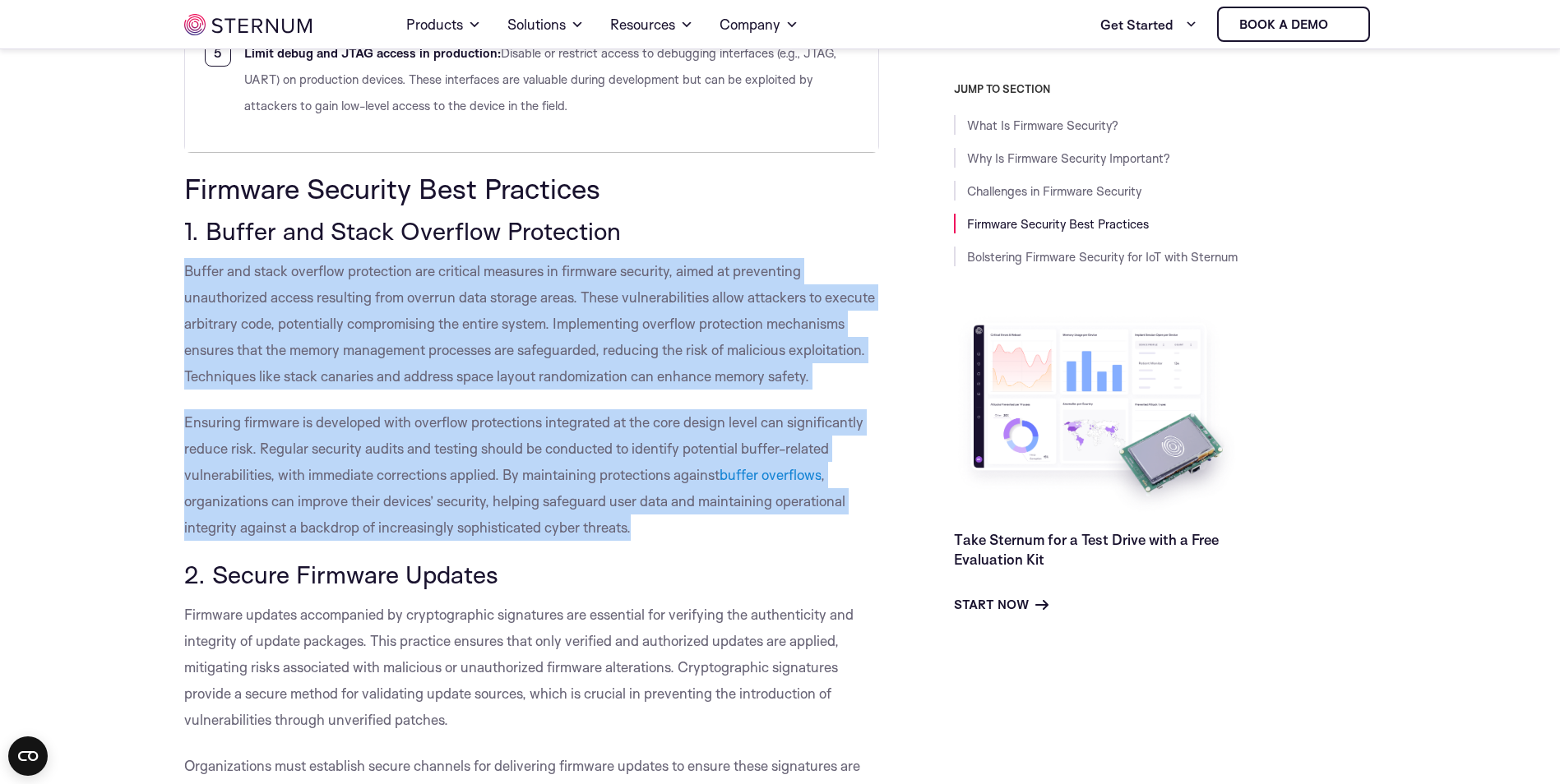
drag, startPoint x: 644, startPoint y: 516, endPoint x: 155, endPoint y: 243, distance: 560.0
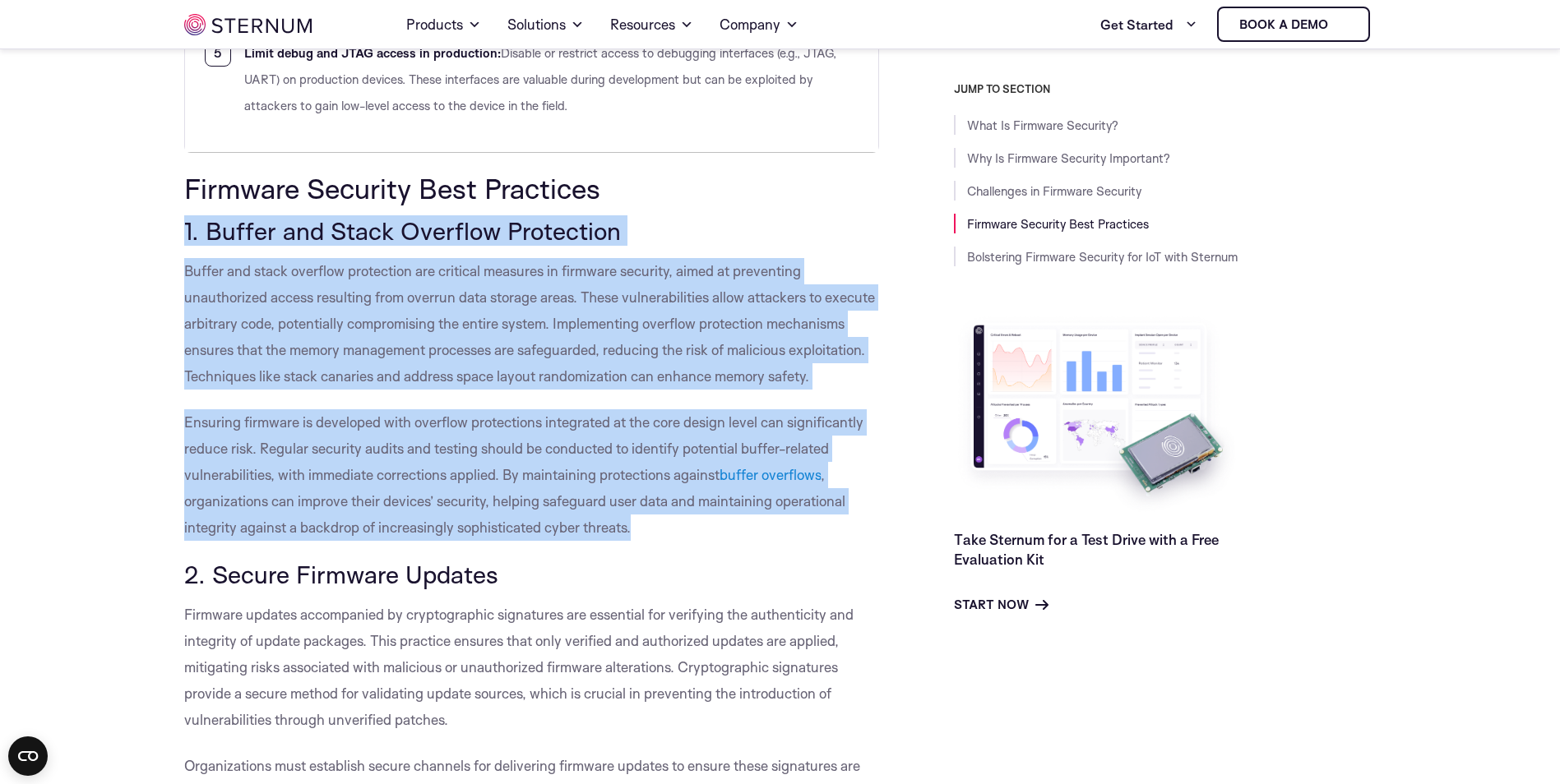
click at [395, 337] on p "Buffer and stack overflow protection are critical measures in firmware security…" at bounding box center [532, 324] width 695 height 132
drag, startPoint x: 177, startPoint y: 227, endPoint x: 674, endPoint y: 539, distance: 586.8
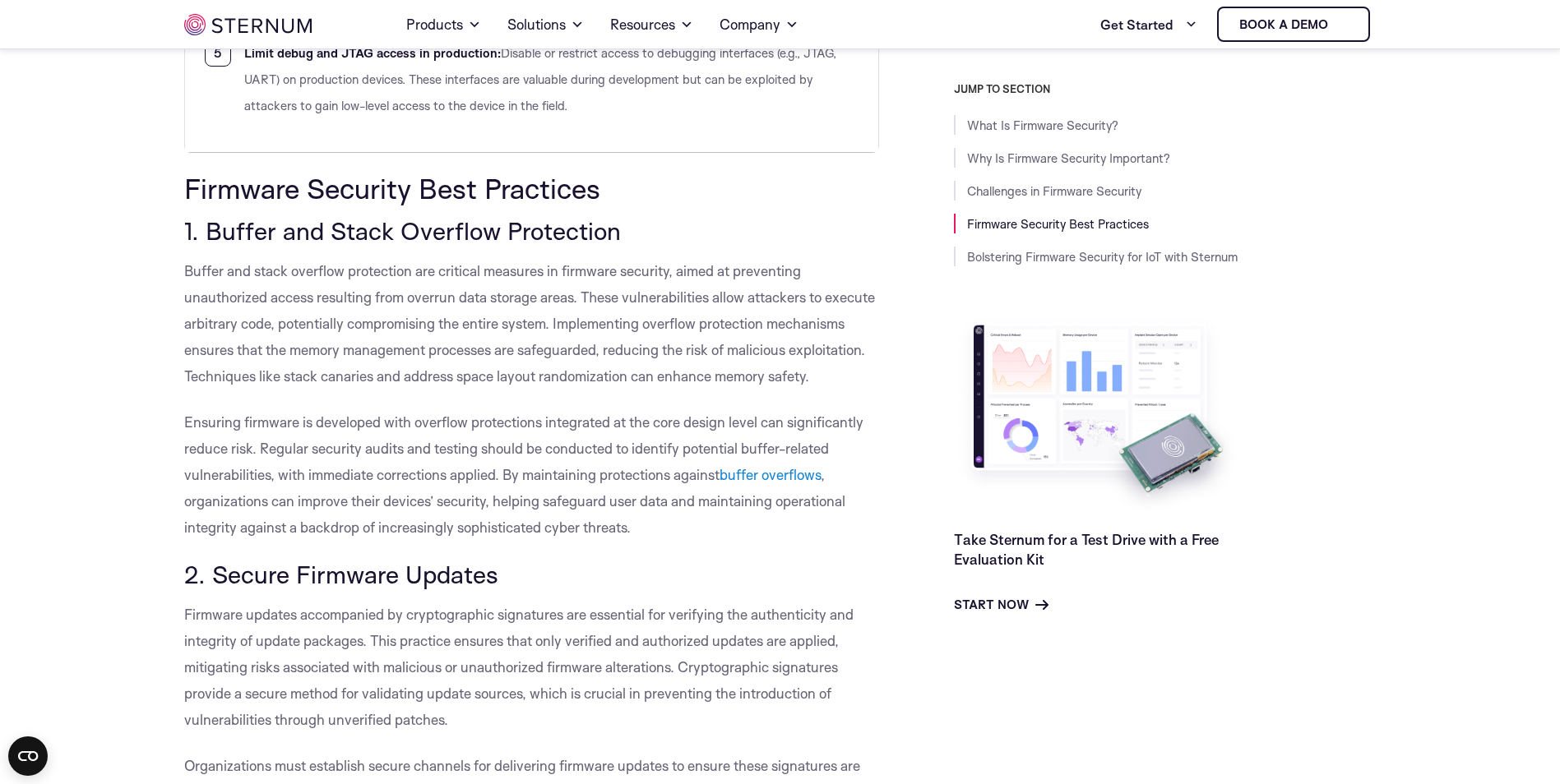
drag, startPoint x: 674, startPoint y: 539, endPoint x: 636, endPoint y: 546, distance: 38.6
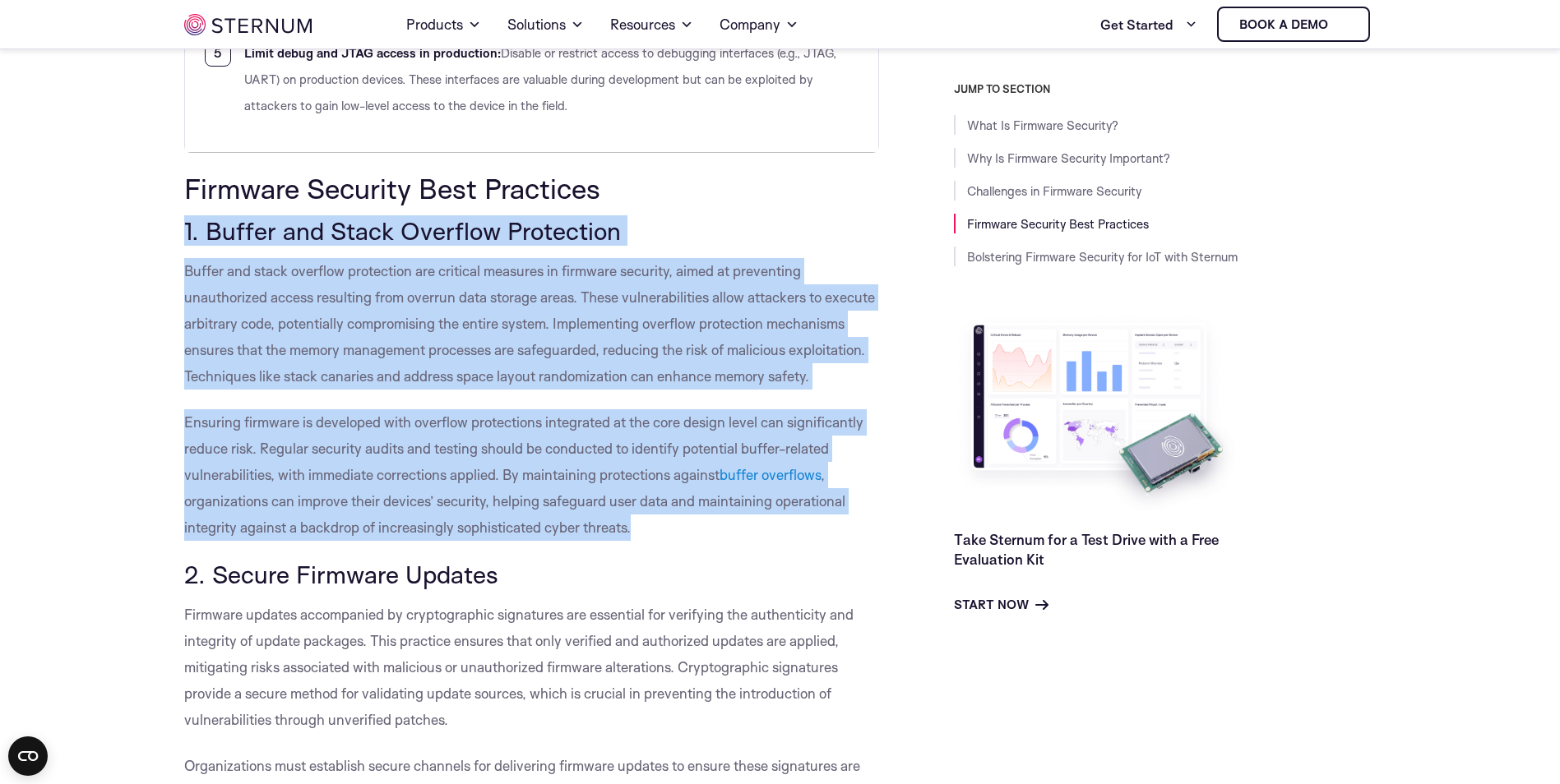
drag, startPoint x: 636, startPoint y: 528, endPoint x: 176, endPoint y: 221, distance: 553.0
click at [645, 539] on p "Ensuring firmware is developed with overflow protections integrated at the core…" at bounding box center [532, 474] width 695 height 132
drag, startPoint x: 637, startPoint y: 526, endPoint x: 172, endPoint y: 223, distance: 555.0
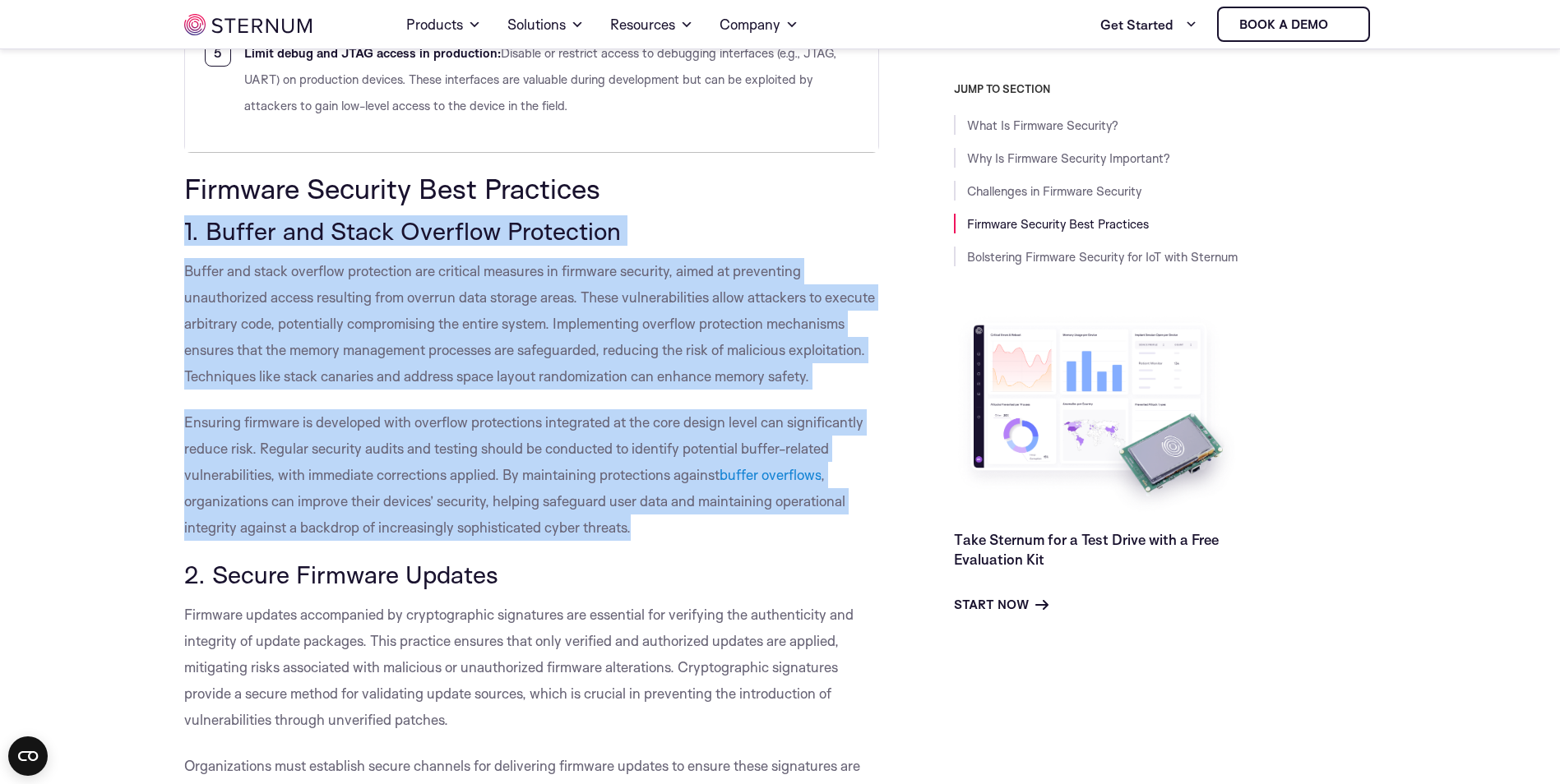
click at [654, 536] on p "Ensuring firmware is developed with overflow protections integrated at the core…" at bounding box center [532, 474] width 695 height 132
drag, startPoint x: 646, startPoint y: 533, endPoint x: 157, endPoint y: 235, distance: 572.6
click at [460, 414] on span "Ensuring firmware is developed with overflow protections integrated at the core…" at bounding box center [524, 448] width 679 height 70
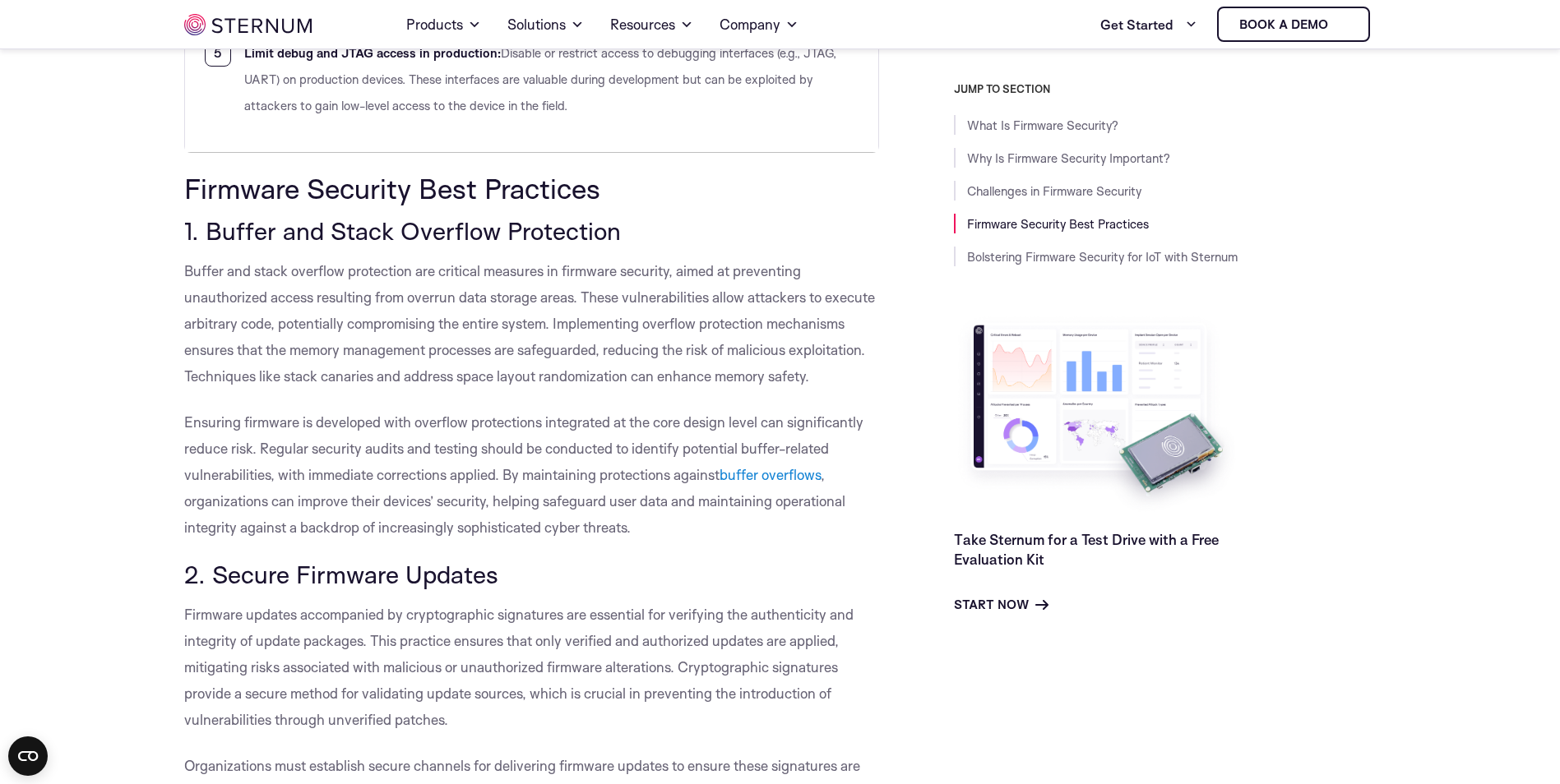
drag, startPoint x: 792, startPoint y: 745, endPoint x: 726, endPoint y: 290, distance: 459.8
click at [726, 290] on span "Buffer and stack overflow protection are critical measures in firmware security…" at bounding box center [529, 324] width 690 height 123
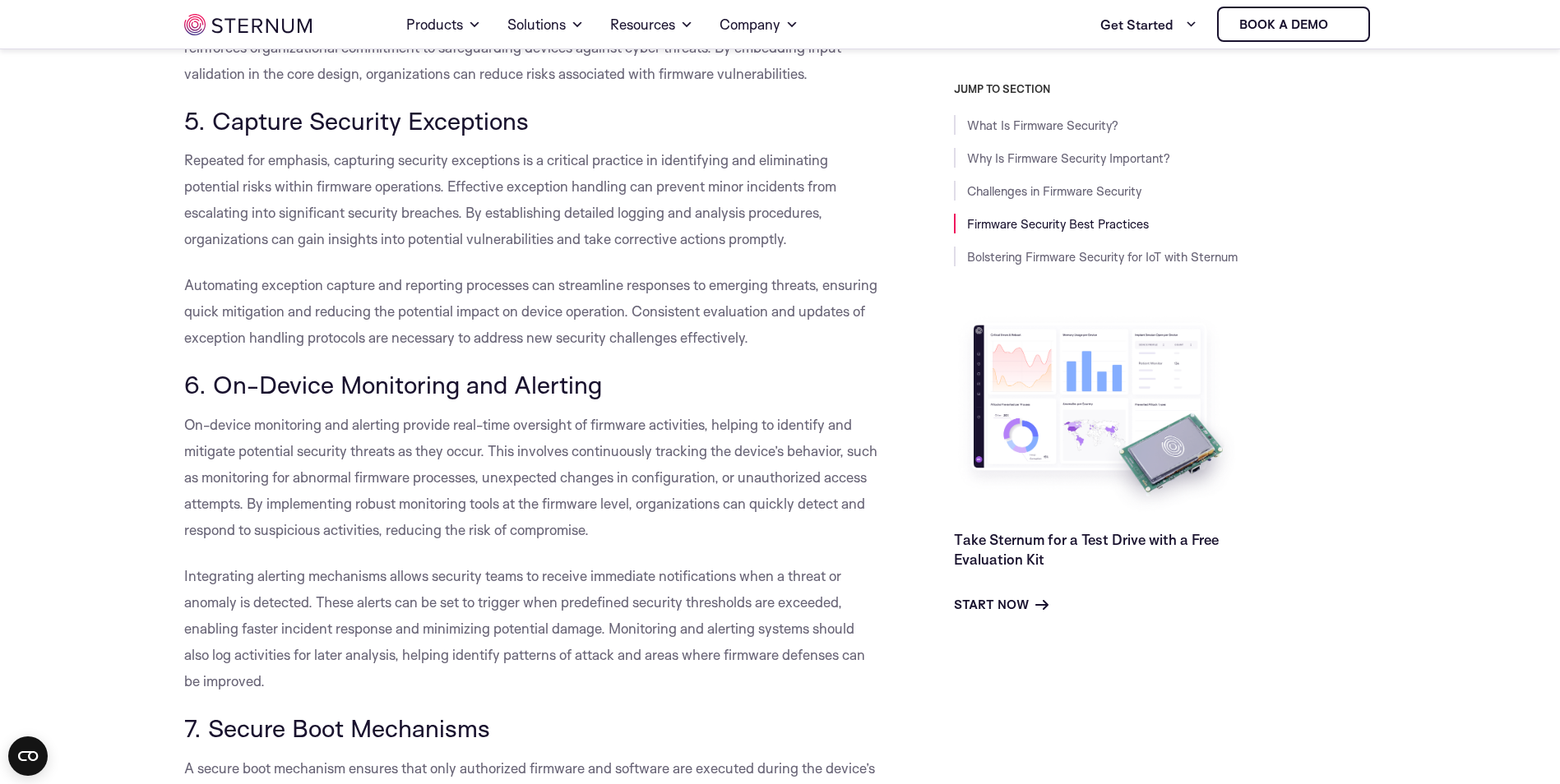
scroll to position [7221, 0]
